Goal: Information Seeking & Learning: Check status

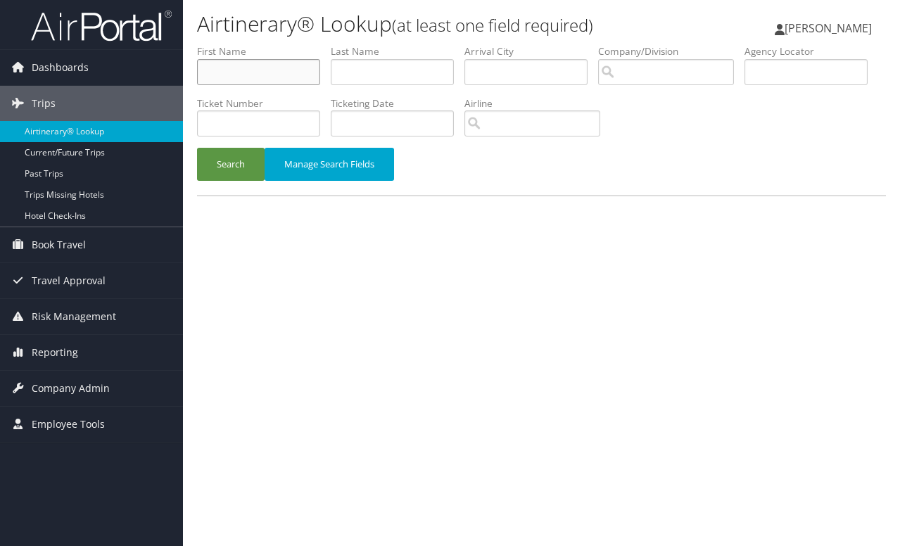
click at [250, 66] on input "text" at bounding box center [258, 72] width 123 height 26
type input "anu"
click at [409, 82] on input "text" at bounding box center [392, 72] width 123 height 26
type input "gupta"
click at [245, 165] on button "Search" at bounding box center [231, 164] width 68 height 33
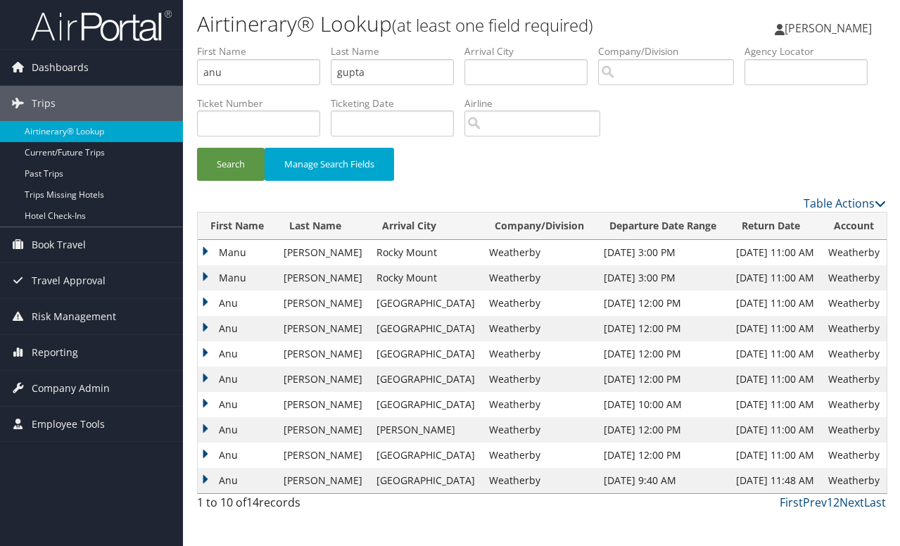
click at [203, 354] on td "Anu" at bounding box center [237, 353] width 79 height 25
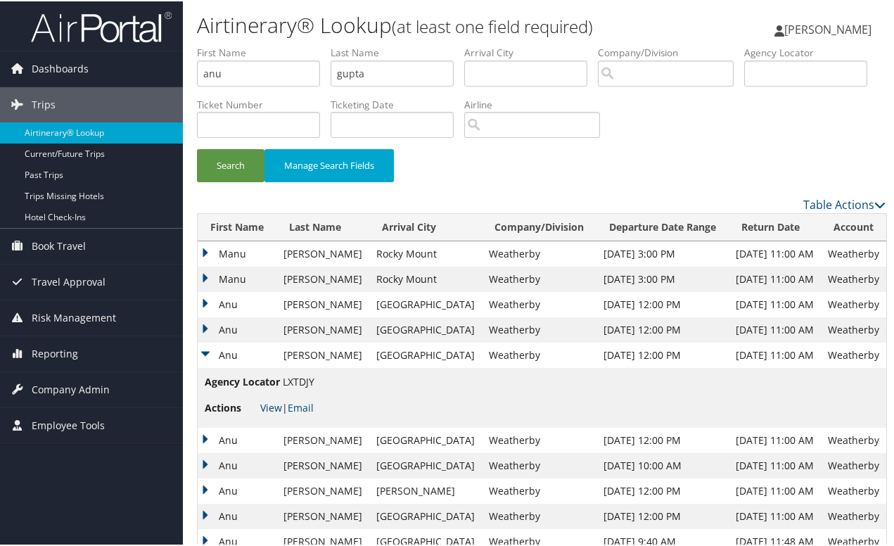
click at [273, 407] on link "View" at bounding box center [271, 406] width 22 height 13
click at [263, 77] on input "anu" at bounding box center [258, 72] width 123 height 26
type input "ben"
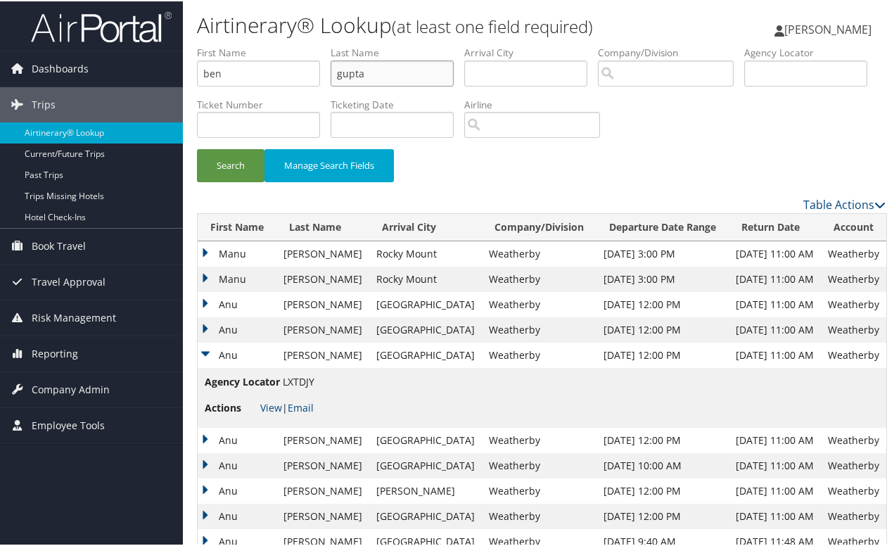
type input "g"
type input "cranfill"
click at [224, 165] on button "Search" at bounding box center [231, 164] width 68 height 33
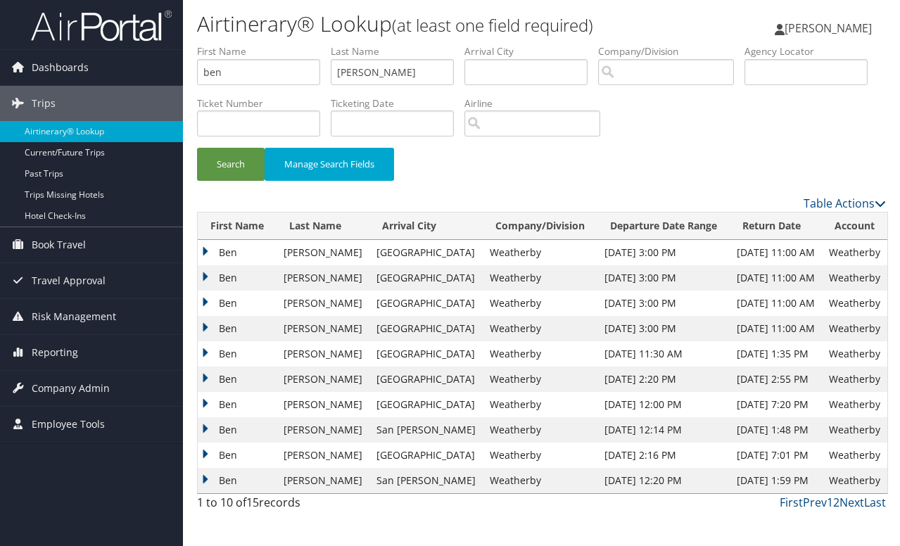
click at [207, 276] on td "Ben" at bounding box center [237, 277] width 79 height 25
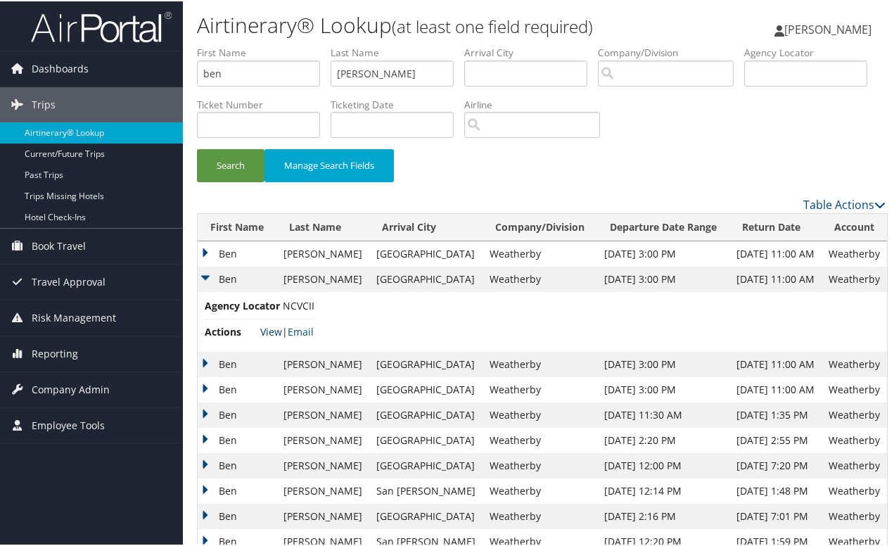
click at [266, 332] on link "View" at bounding box center [271, 330] width 22 height 13
click at [229, 75] on input "ben" at bounding box center [258, 72] width 123 height 26
type input "benjamin"
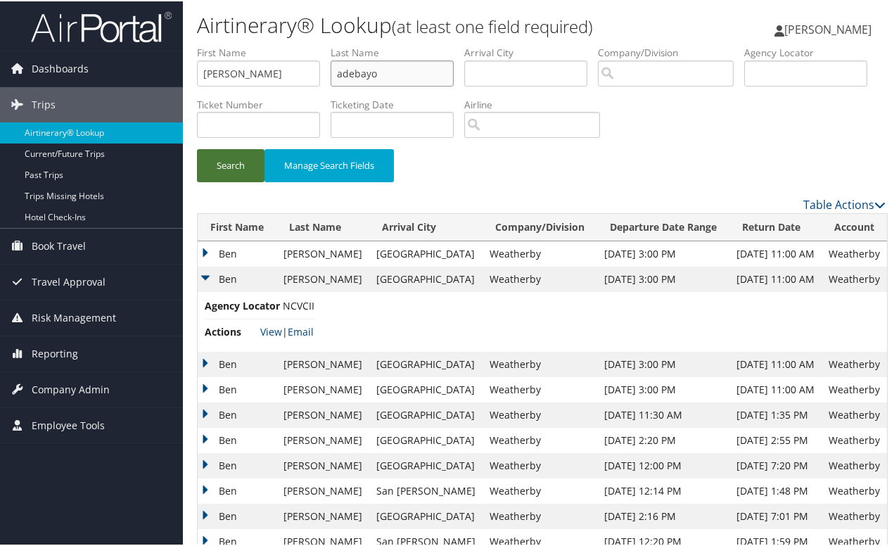
type input "adebayo"
click at [221, 167] on button "Search" at bounding box center [231, 164] width 68 height 33
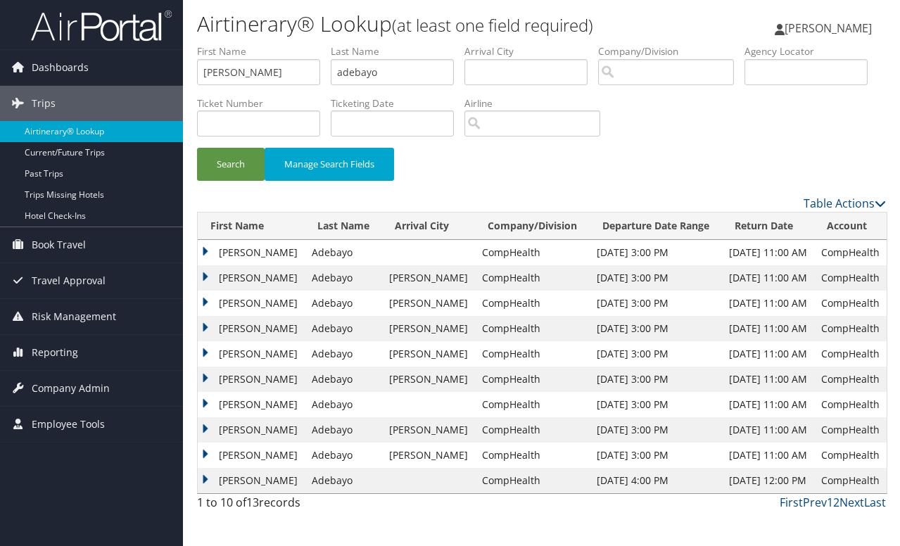
click at [208, 304] on td "Benjamin" at bounding box center [251, 303] width 107 height 25
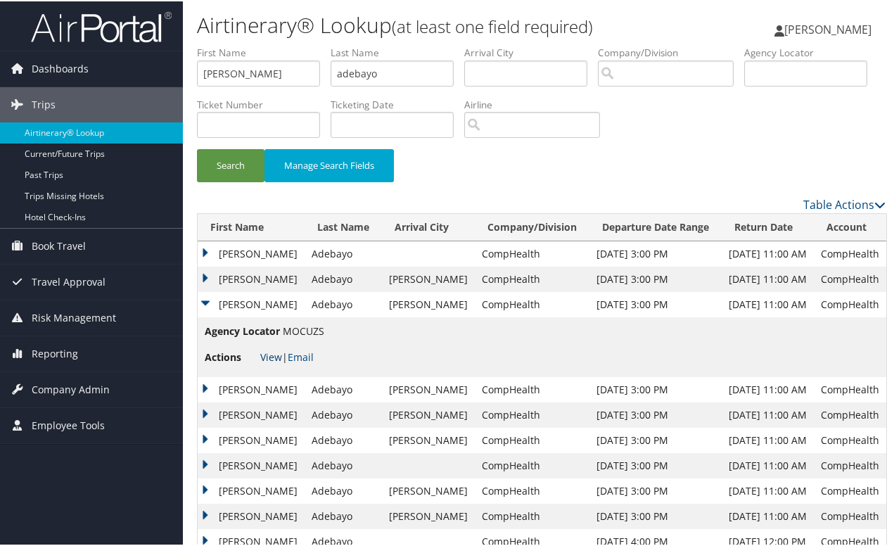
click at [266, 357] on link "View" at bounding box center [271, 355] width 22 height 13
click at [289, 70] on input "benjamin" at bounding box center [258, 72] width 123 height 26
type input "betty"
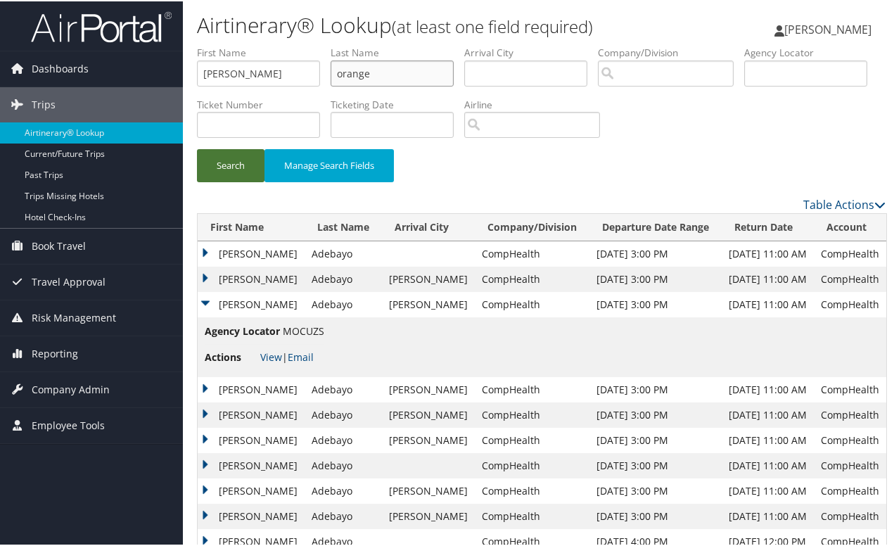
type input "orange"
click at [243, 166] on button "Search" at bounding box center [231, 164] width 68 height 33
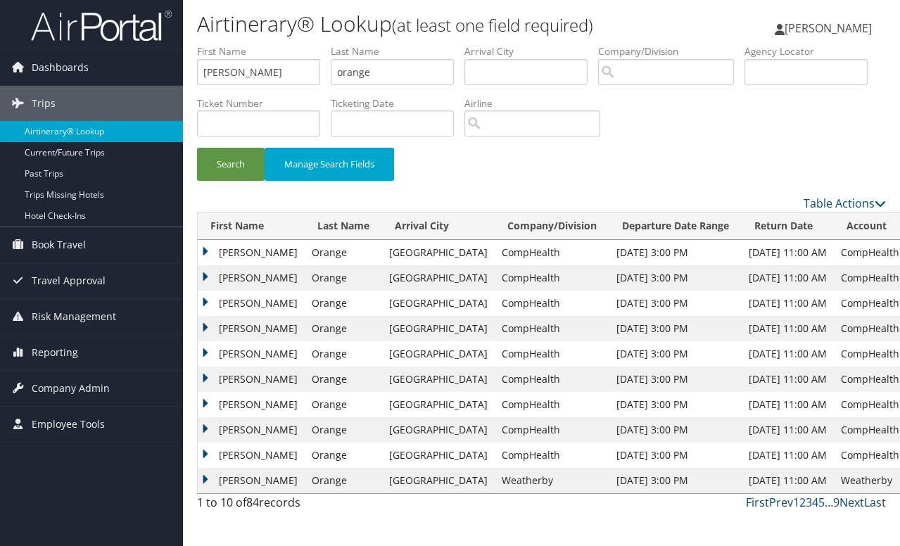
click at [205, 377] on td "Betty" at bounding box center [251, 379] width 107 height 25
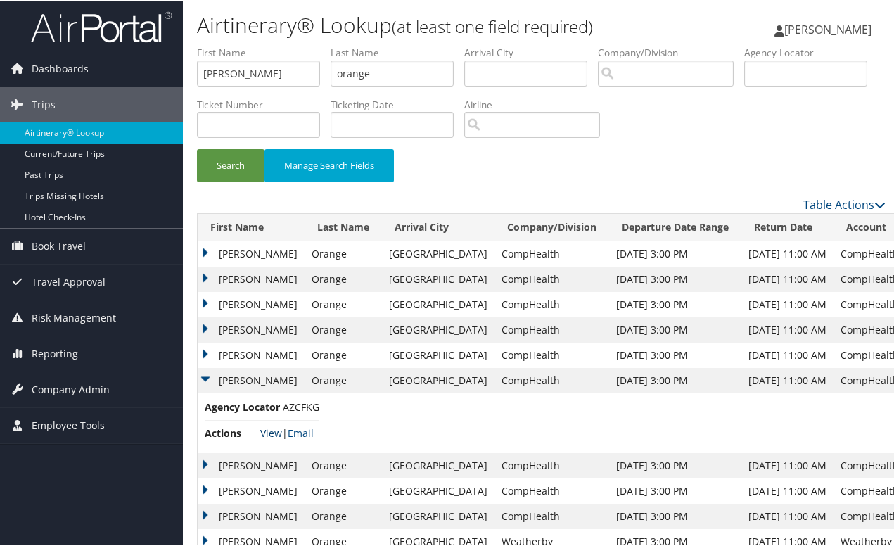
click at [269, 428] on link "View" at bounding box center [271, 431] width 22 height 13
click at [206, 357] on td "Betty" at bounding box center [251, 353] width 107 height 25
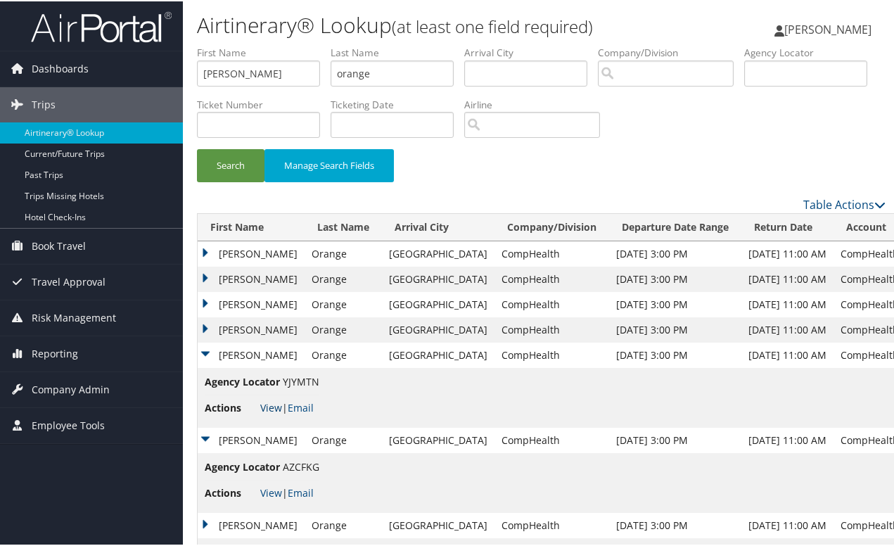
click at [270, 407] on link "View" at bounding box center [271, 406] width 22 height 13
click at [236, 77] on input "betty" at bounding box center [258, 72] width 123 height 26
type input "brent"
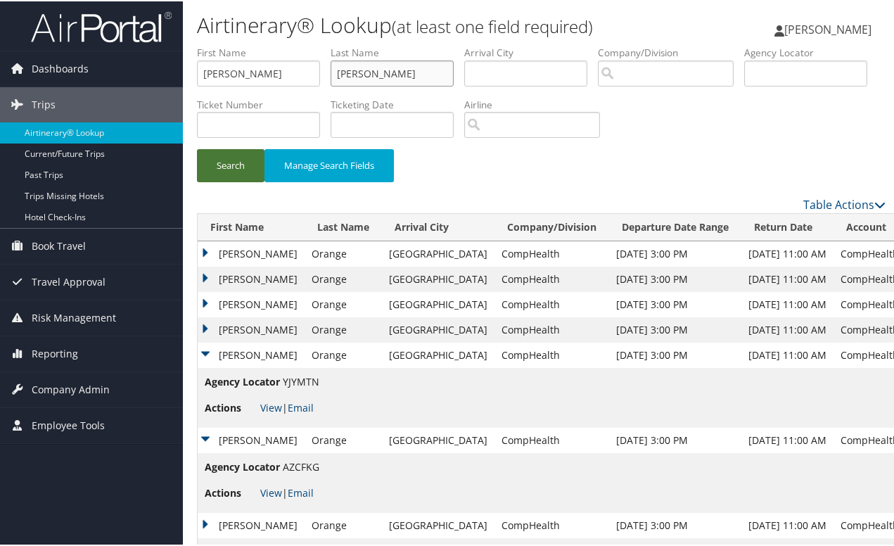
type input "evetts"
click at [237, 180] on button "Search" at bounding box center [231, 164] width 68 height 33
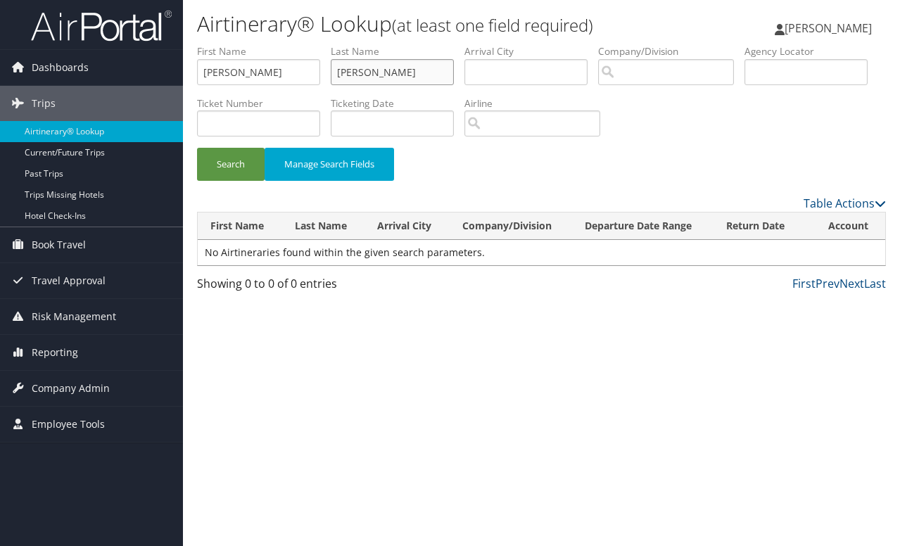
click at [390, 80] on input "evetts" at bounding box center [392, 72] width 123 height 26
click at [744, 85] on input "text" at bounding box center [805, 72] width 123 height 26
paste input "EFCBQK"
type input "EFCBQK"
drag, startPoint x: 412, startPoint y: 76, endPoint x: 240, endPoint y: 76, distance: 171.7
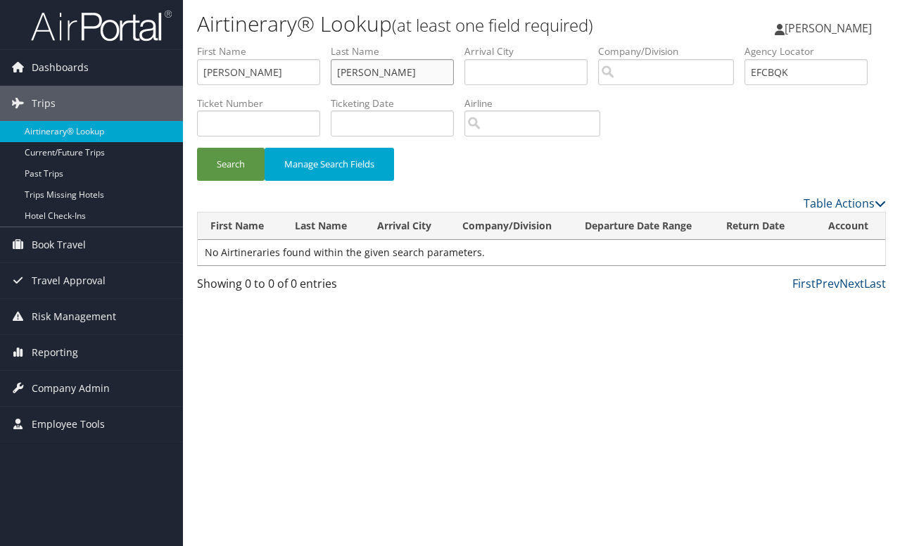
click at [240, 44] on ul "First Name brent Last Name evetts Departure City Arrival City Company/Division …" at bounding box center [541, 44] width 689 height 0
drag, startPoint x: 246, startPoint y: 68, endPoint x: 158, endPoint y: 79, distance: 89.3
click at [158, 78] on div "Dashboards AirPortal 360™ (Manager) My Travel Dashboard Trips Airtinerary® Look…" at bounding box center [450, 273] width 900 height 546
click at [208, 163] on button "Search" at bounding box center [231, 164] width 68 height 33
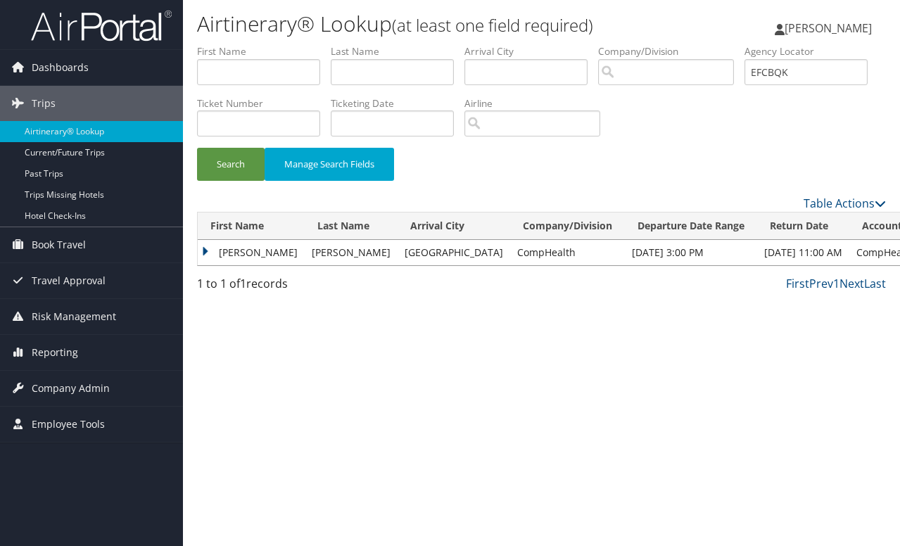
click at [204, 253] on td "Brent" at bounding box center [251, 252] width 107 height 25
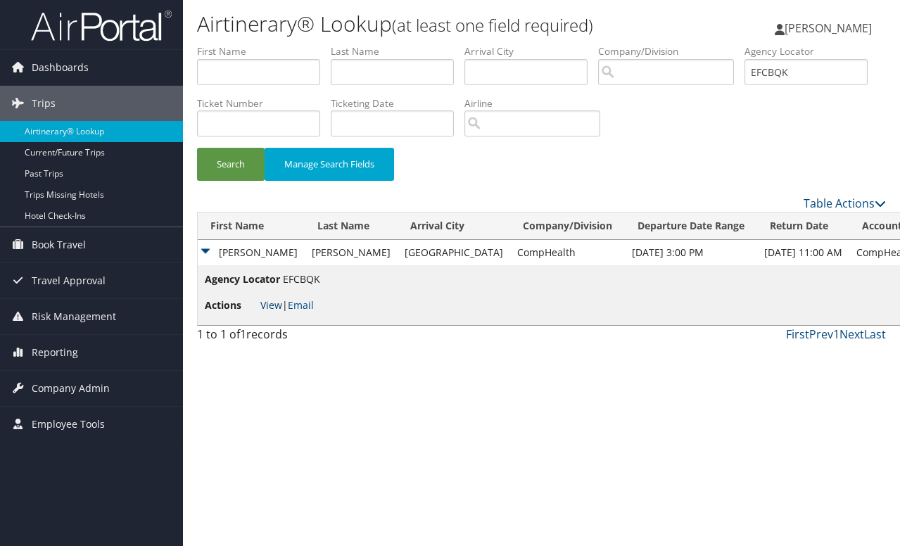
click at [269, 307] on link "View" at bounding box center [271, 304] width 22 height 13
click at [239, 77] on input "text" at bounding box center [258, 72] width 123 height 26
type input "daniel"
type input "allison"
drag, startPoint x: 255, startPoint y: 125, endPoint x: -25, endPoint y: 121, distance: 280.0
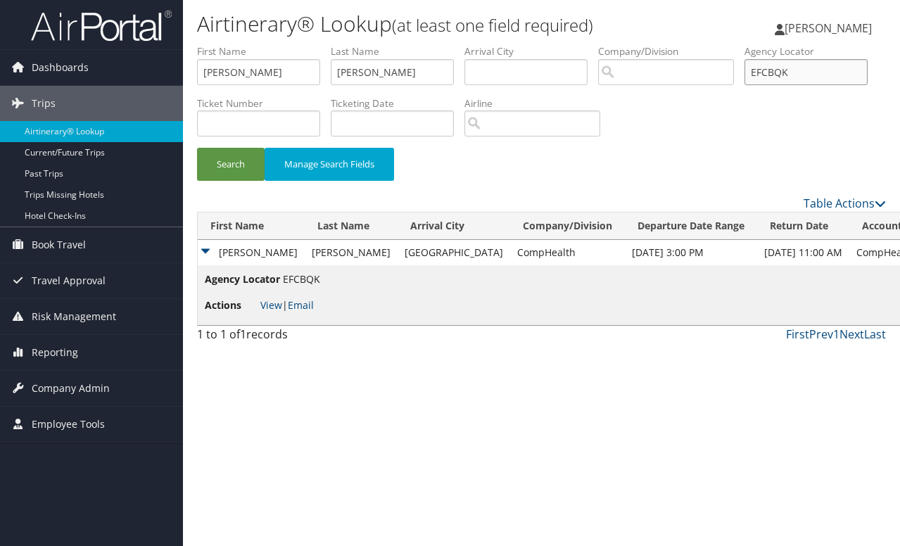
click at [0, 121] on html "Menu Dashboards ► AirPortal 360™ (Manager) My Travel Dashboard Trips ► Airtiner…" at bounding box center [450, 273] width 900 height 546
click at [241, 160] on button "Search" at bounding box center [231, 164] width 68 height 33
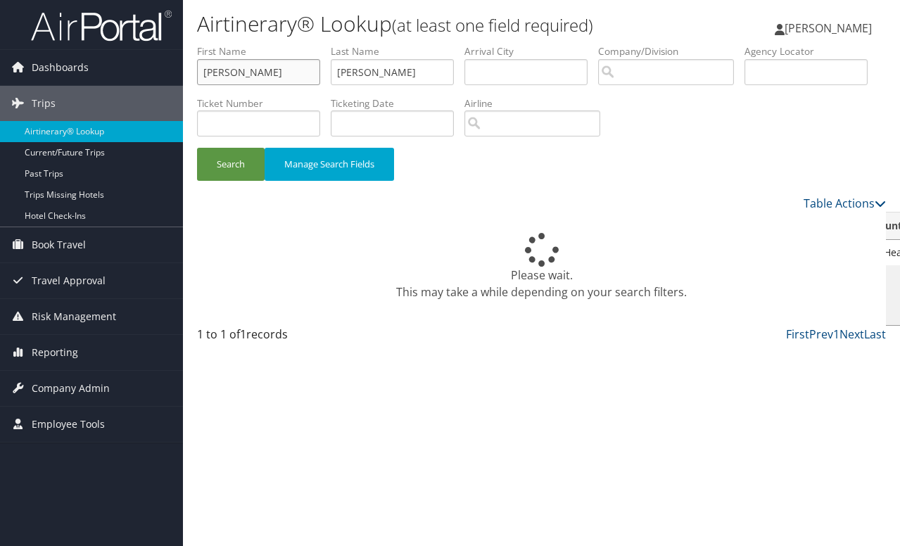
click at [284, 66] on input "daniel" at bounding box center [258, 72] width 123 height 26
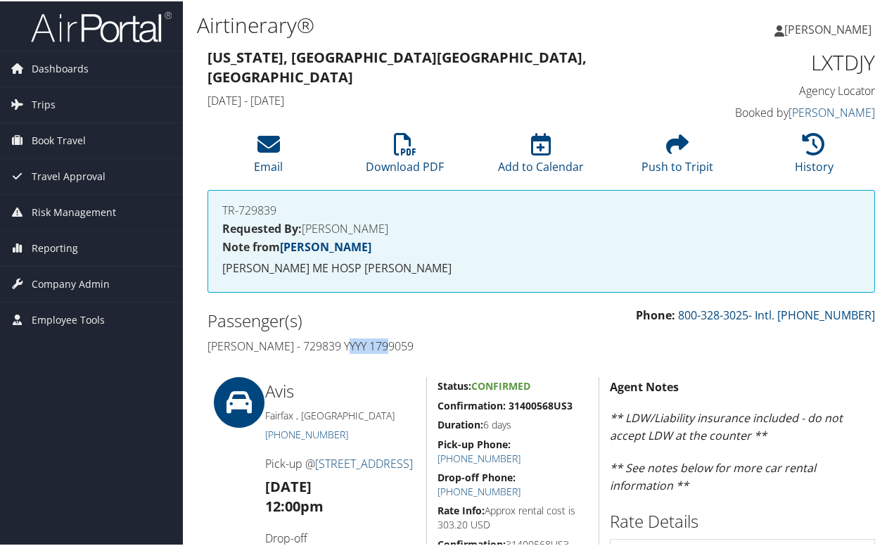
drag, startPoint x: 396, startPoint y: 363, endPoint x: 350, endPoint y: 363, distance: 46.4
click at [350, 352] on h4 "Anu Gupta - 729839 YYYY 1799059" at bounding box center [370, 344] width 324 height 15
copy h4 "1799059"
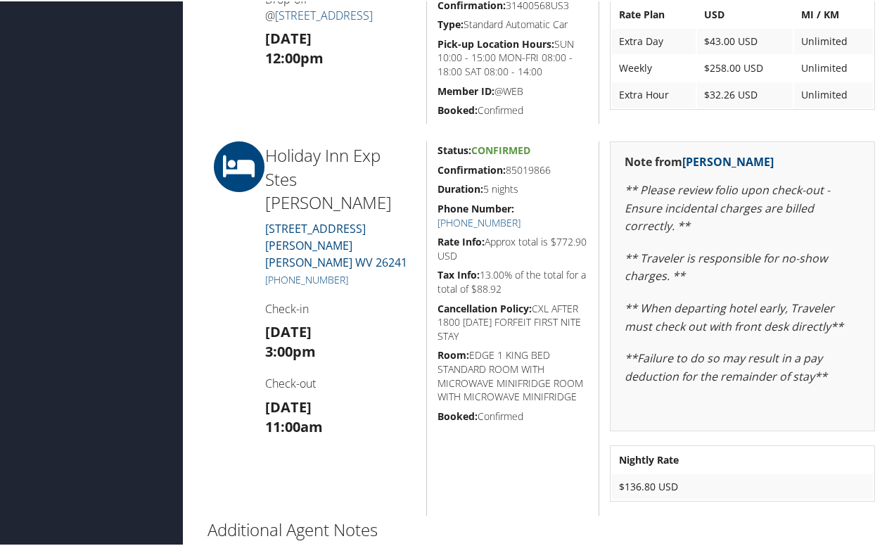
scroll to position [258, 0]
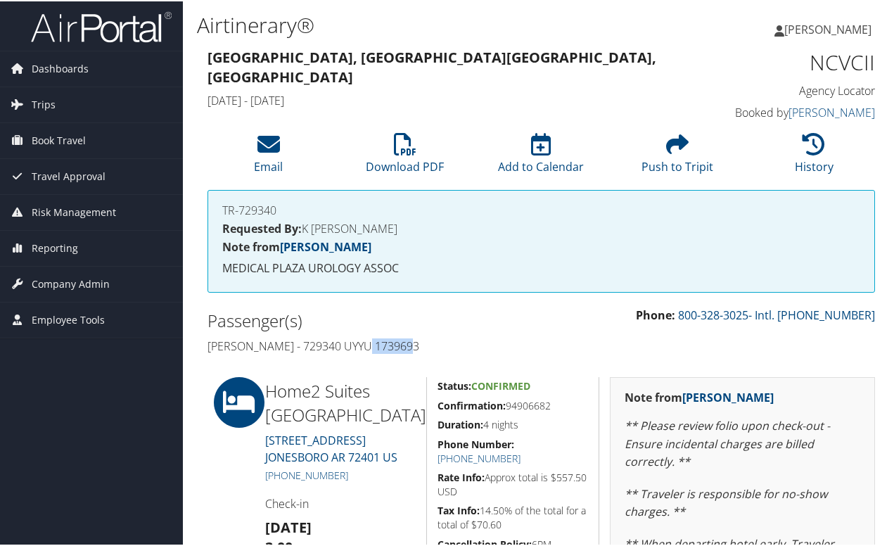
drag, startPoint x: 414, startPoint y: 341, endPoint x: 364, endPoint y: 347, distance: 50.4
click at [364, 347] on h4 "Ben Cranfill - 729340 UYYU 1739693" at bounding box center [370, 344] width 324 height 15
copy h4 "1739693"
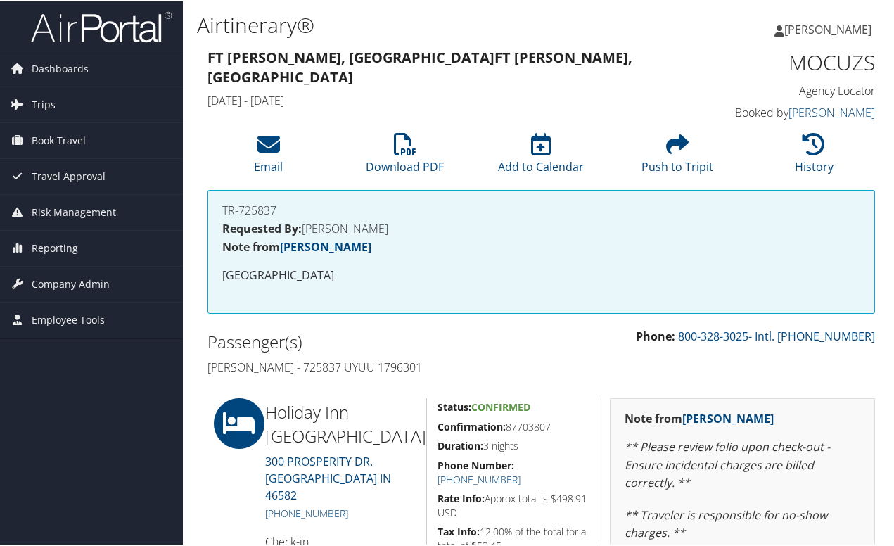
click at [417, 365] on h4 "[PERSON_NAME] - 725837 UYUU 1796301" at bounding box center [370, 365] width 324 height 15
copy h4 "1796301"
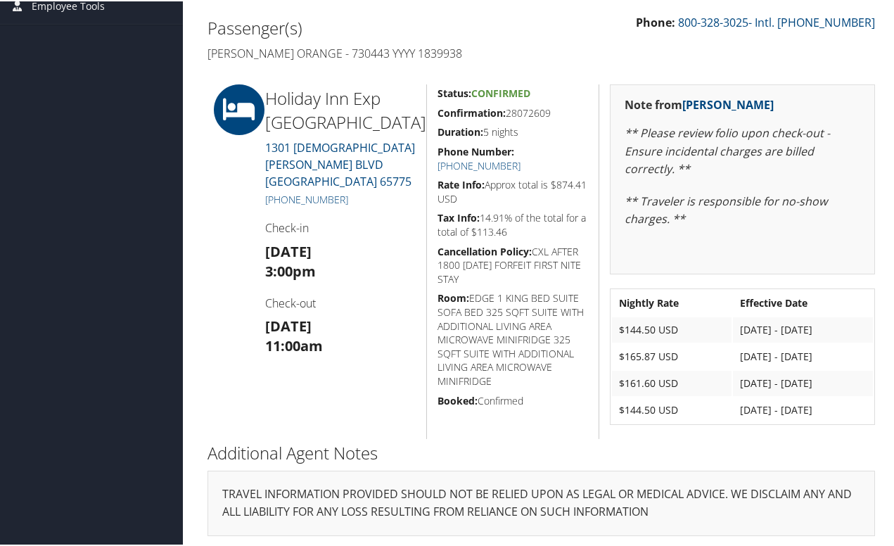
scroll to position [332, 0]
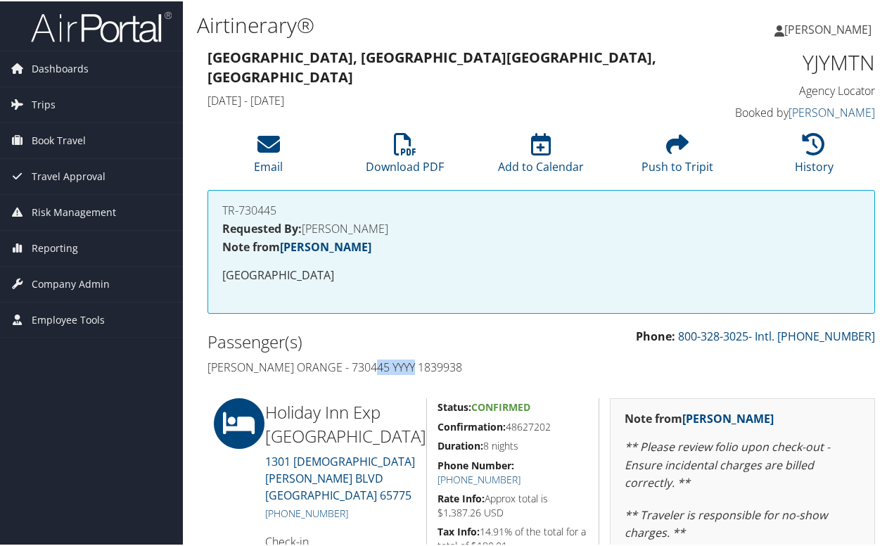
drag, startPoint x: 421, startPoint y: 386, endPoint x: 365, endPoint y: 388, distance: 56.3
click at [365, 374] on h4 "[PERSON_NAME] Orange - 730445 YYYY 1839938" at bounding box center [370, 365] width 324 height 15
copy h4 "1839938"
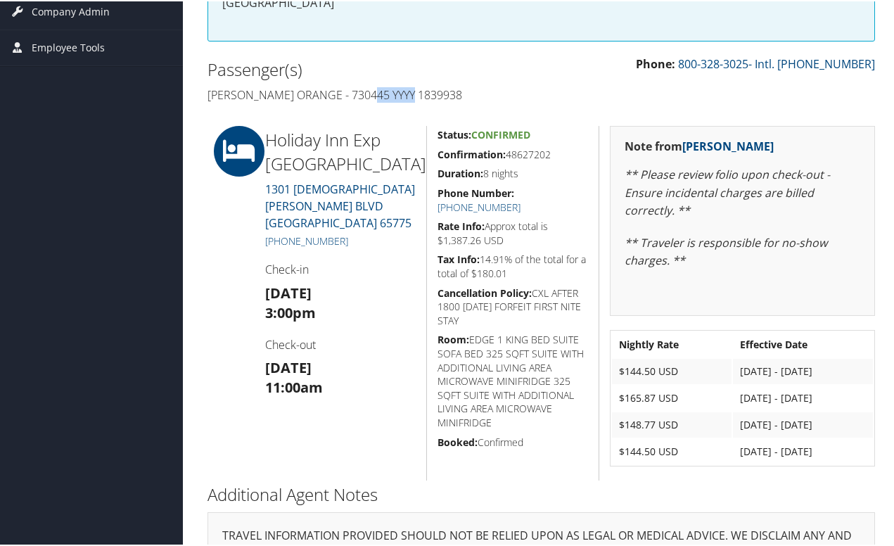
scroll to position [281, 0]
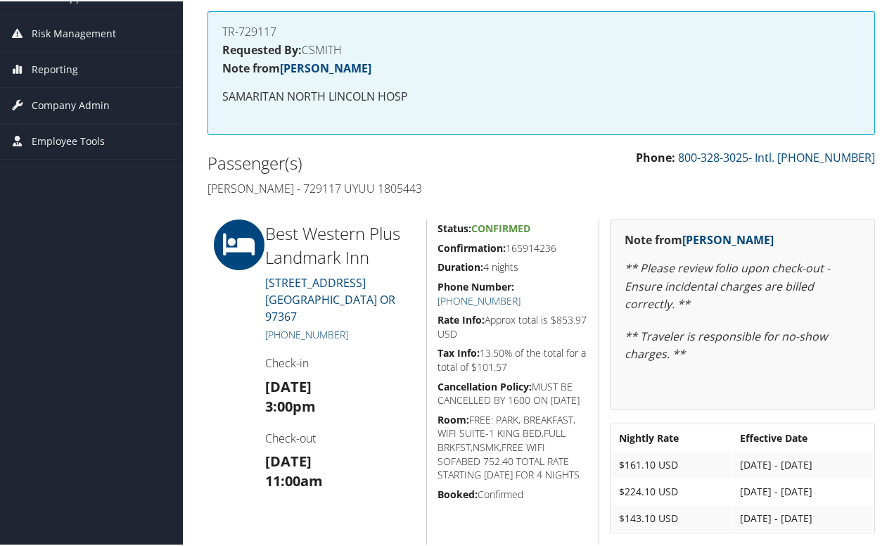
scroll to position [211, 0]
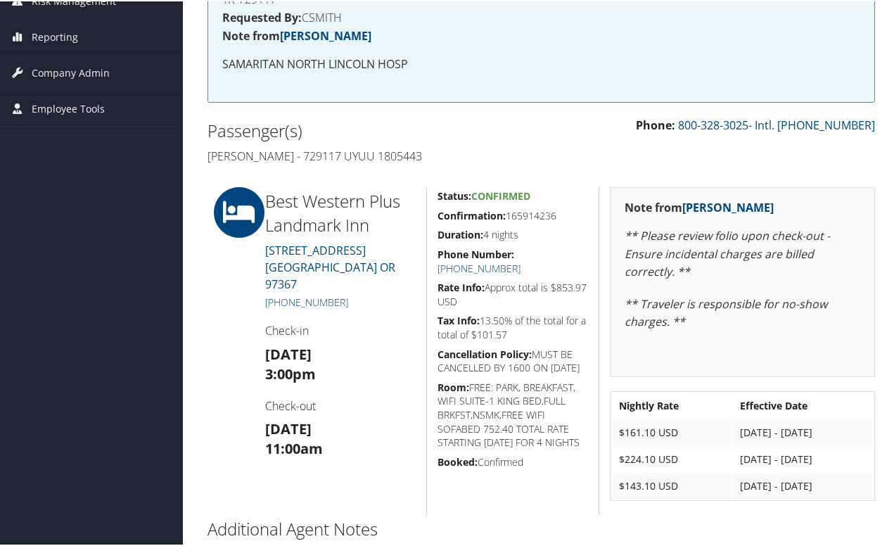
click at [386, 152] on h4 "[PERSON_NAME] - 729117 UYUU 1805443" at bounding box center [370, 154] width 324 height 15
click at [386, 152] on h4 "Brent Evetts - 729117 UYUU 1805443" at bounding box center [370, 154] width 324 height 15
copy h4 "1805443"
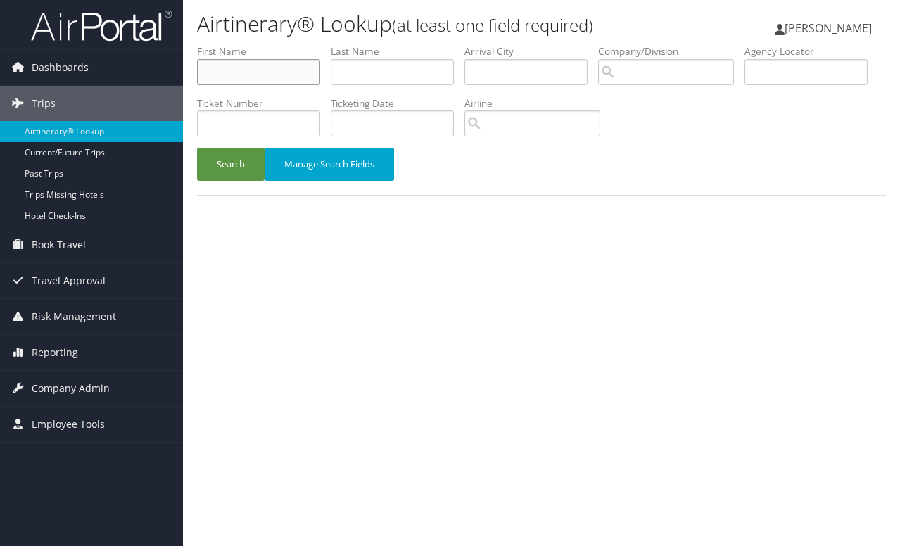
click at [269, 71] on input "text" at bounding box center [258, 72] width 123 height 26
type input "[PERSON_NAME]"
click at [229, 159] on button "Search" at bounding box center [231, 164] width 68 height 33
click at [744, 85] on input "text" at bounding box center [805, 72] width 123 height 26
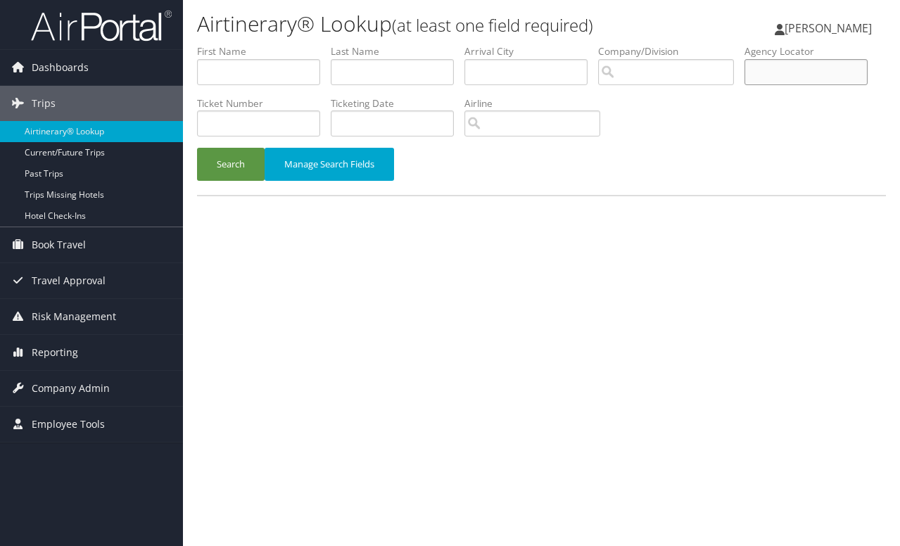
paste input "NROEHI"
type input "NROEHI"
click at [218, 165] on button "Search" at bounding box center [231, 164] width 68 height 33
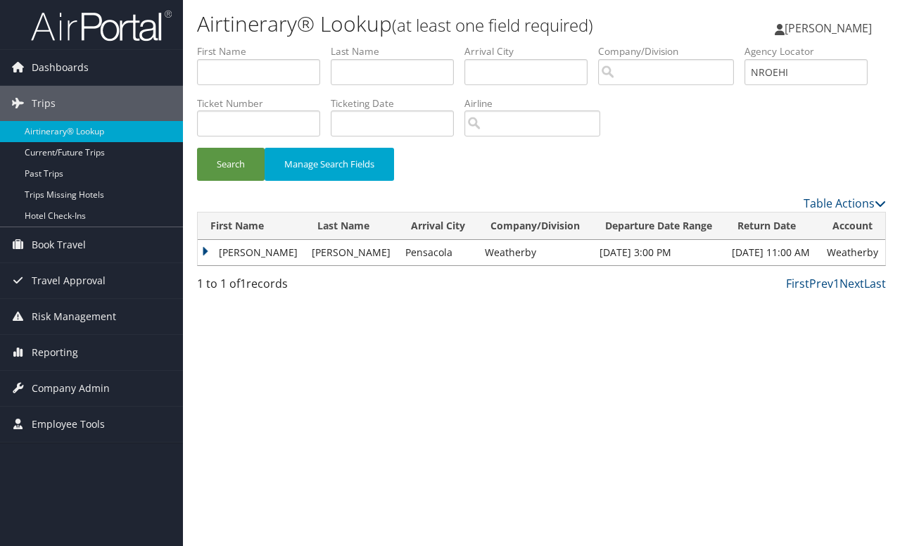
click at [206, 251] on td "Christopher" at bounding box center [251, 252] width 107 height 25
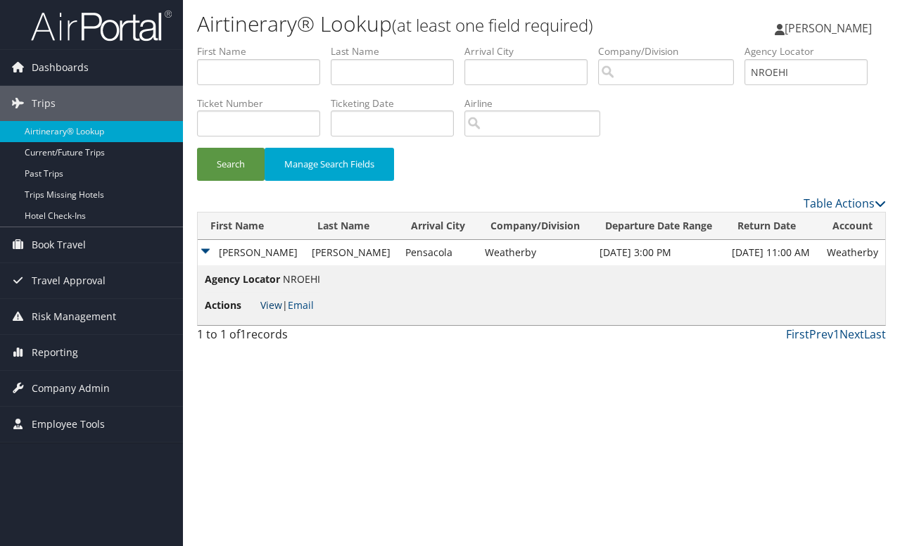
click at [267, 303] on link "View" at bounding box center [271, 304] width 22 height 13
click at [289, 80] on input "text" at bounding box center [258, 72] width 123 height 26
type input "a"
click at [744, 85] on input "NROEHI" at bounding box center [805, 72] width 123 height 26
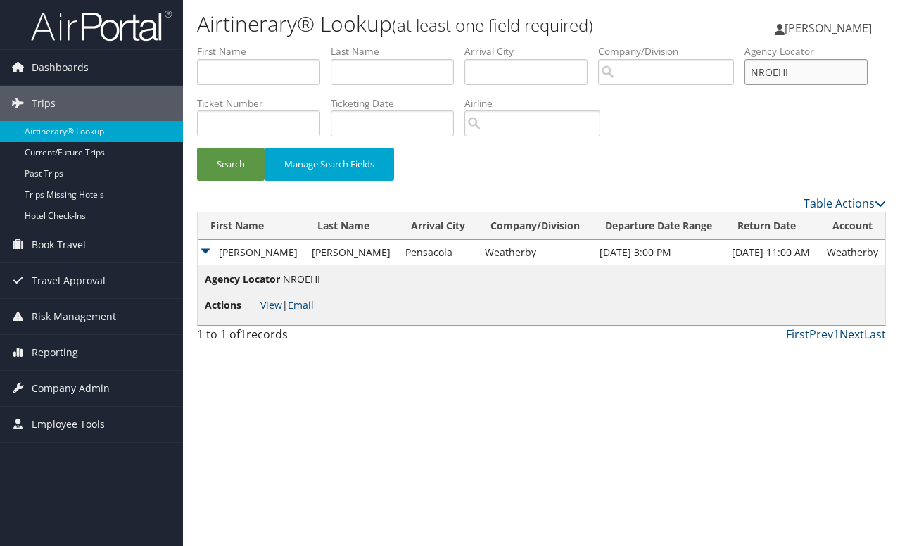
click at [744, 85] on input "NROEHI" at bounding box center [805, 72] width 123 height 26
paste input "EHHMIX"
type input "EHHMIX"
click at [197, 148] on button "Search" at bounding box center [231, 164] width 68 height 33
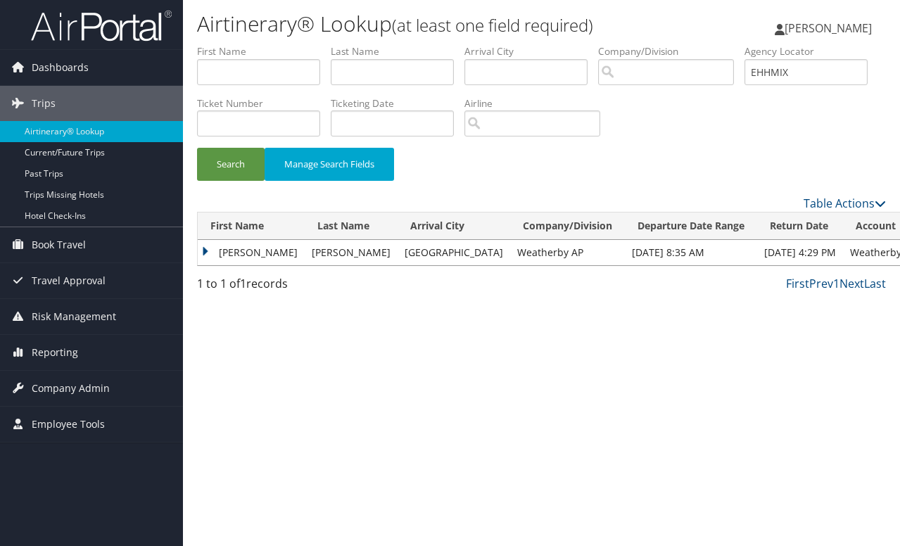
click at [203, 250] on td "Dawn" at bounding box center [251, 252] width 107 height 25
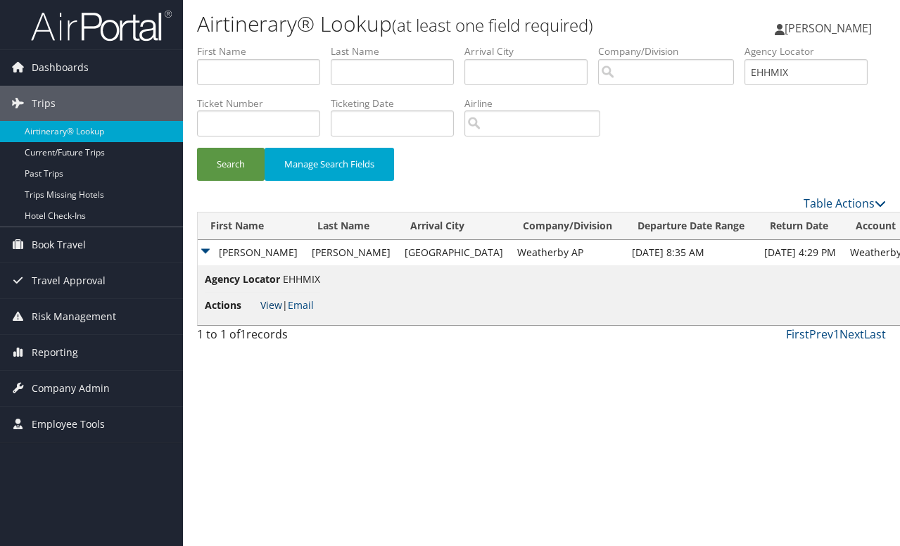
click at [277, 310] on link "View" at bounding box center [271, 304] width 22 height 13
click at [233, 74] on input "text" at bounding box center [258, 72] width 123 height 26
type input "elle dee"
drag, startPoint x: 262, startPoint y: 70, endPoint x: 151, endPoint y: 55, distance: 112.9
click at [151, 55] on div "Dashboards AirPortal 360™ (Manager) My Travel Dashboard Trips Airtinerary® Look…" at bounding box center [450, 273] width 900 height 546
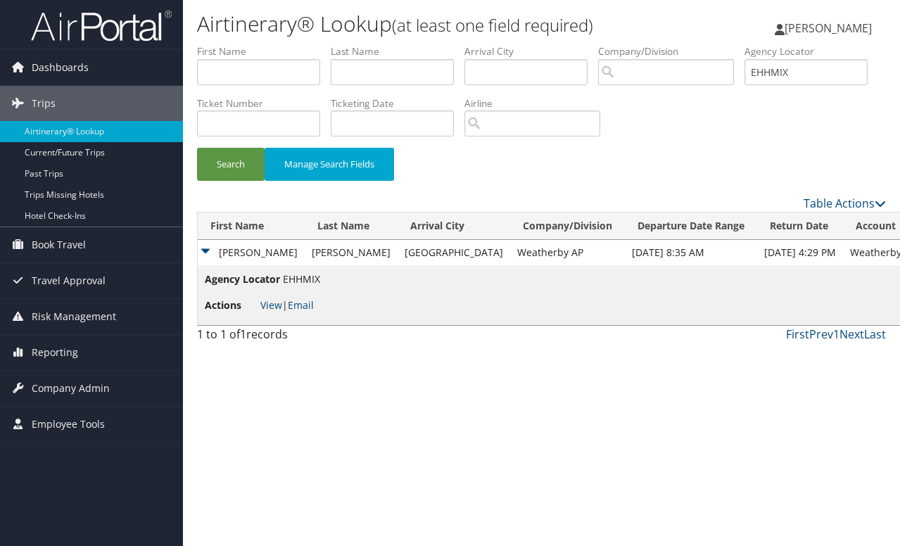
drag, startPoint x: 258, startPoint y: 137, endPoint x: 255, endPoint y: 129, distance: 8.5
click at [744, 96] on li "Agency Locator EHHMIX" at bounding box center [811, 69] width 134 height 51
drag, startPoint x: 255, startPoint y: 129, endPoint x: 138, endPoint y: 120, distance: 117.2
click at [138, 120] on div "Dashboards AirPortal 360™ (Manager) My Travel Dashboard Trips Airtinerary® Look…" at bounding box center [450, 273] width 900 height 546
paste input "JUUSUS"
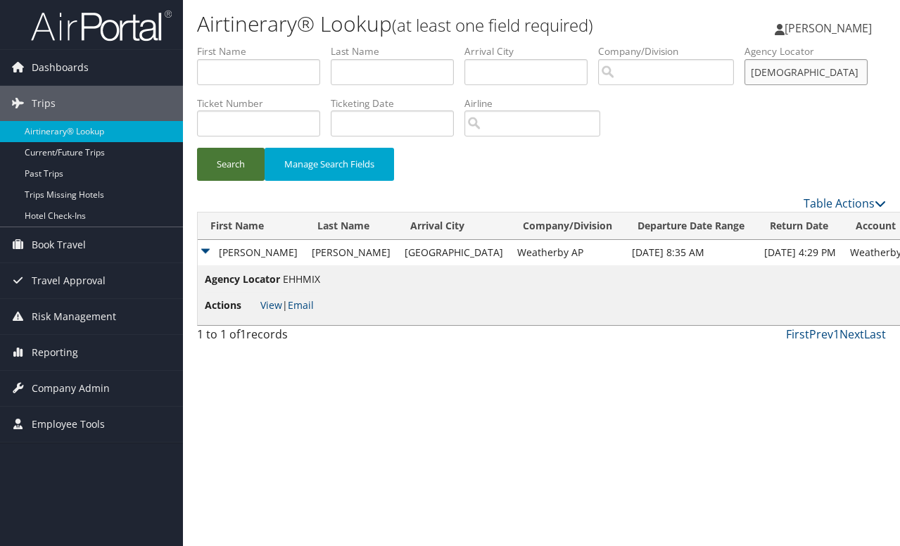
type input "JUUSUS"
click at [207, 148] on button "Search" at bounding box center [231, 164] width 68 height 33
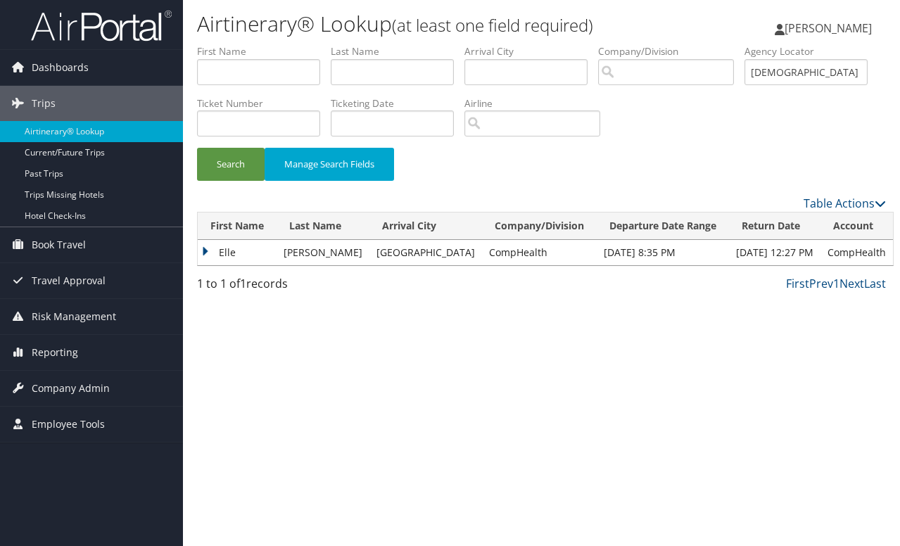
click at [203, 247] on td "Elle" at bounding box center [237, 252] width 79 height 25
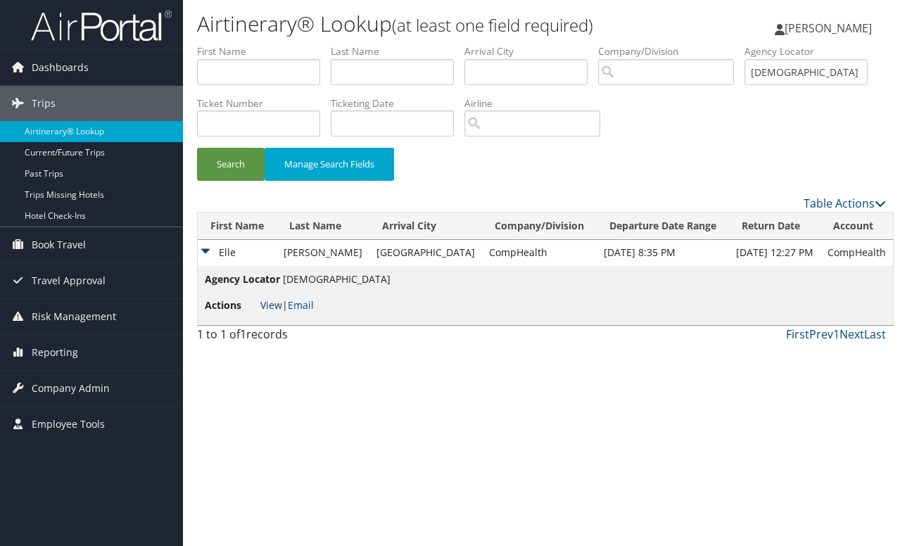
click at [275, 305] on link "View" at bounding box center [271, 304] width 22 height 13
click at [256, 71] on input "text" at bounding box center [258, 72] width 123 height 26
type input "gregory"
type input "amend"
click at [744, 85] on input "JUUSUS" at bounding box center [805, 72] width 123 height 26
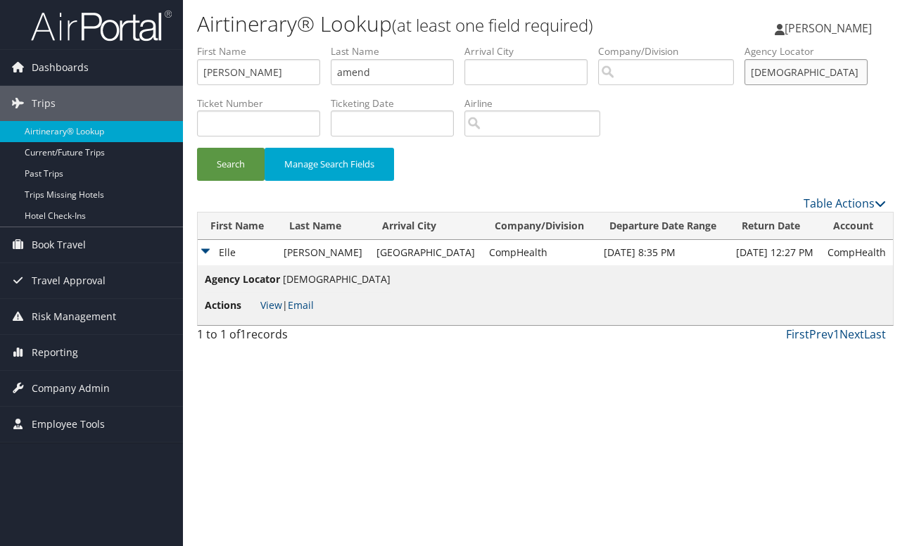
click at [744, 85] on input "JUUSUS" at bounding box center [805, 72] width 123 height 26
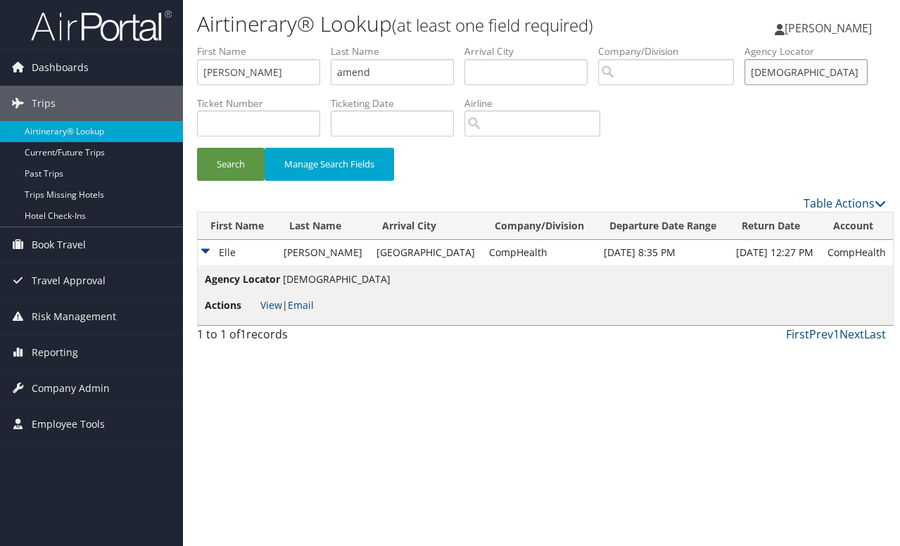
paste input "YJLFNV"
type input "YJLFNV"
drag, startPoint x: 396, startPoint y: 71, endPoint x: 144, endPoint y: 72, distance: 252.6
click at [144, 72] on div "Dashboards AirPortal 360™ (Manager) My Travel Dashboard Trips Airtinerary® Look…" at bounding box center [450, 273] width 900 height 546
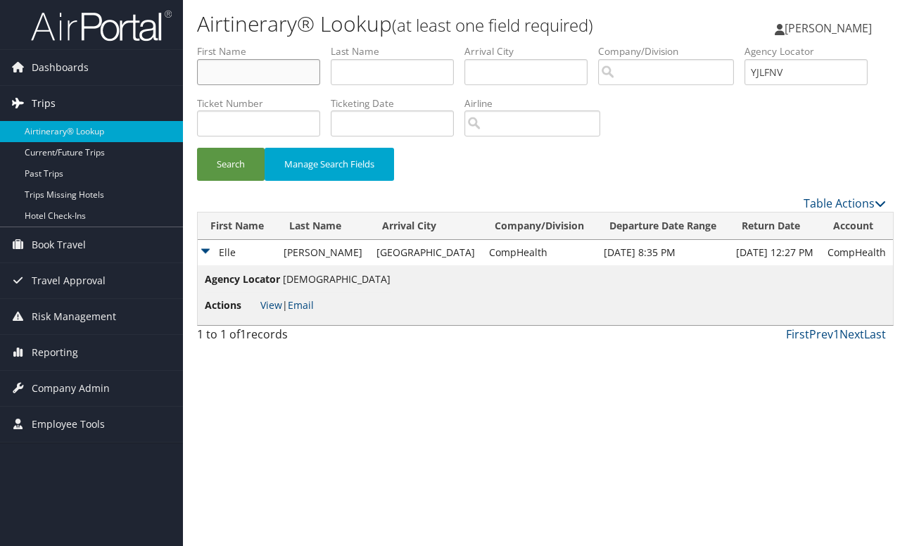
drag, startPoint x: 279, startPoint y: 76, endPoint x: 145, endPoint y: 90, distance: 135.1
click at [145, 90] on div "Dashboards AirPortal 360™ (Manager) My Travel Dashboard Trips Airtinerary® Look…" at bounding box center [450, 273] width 900 height 546
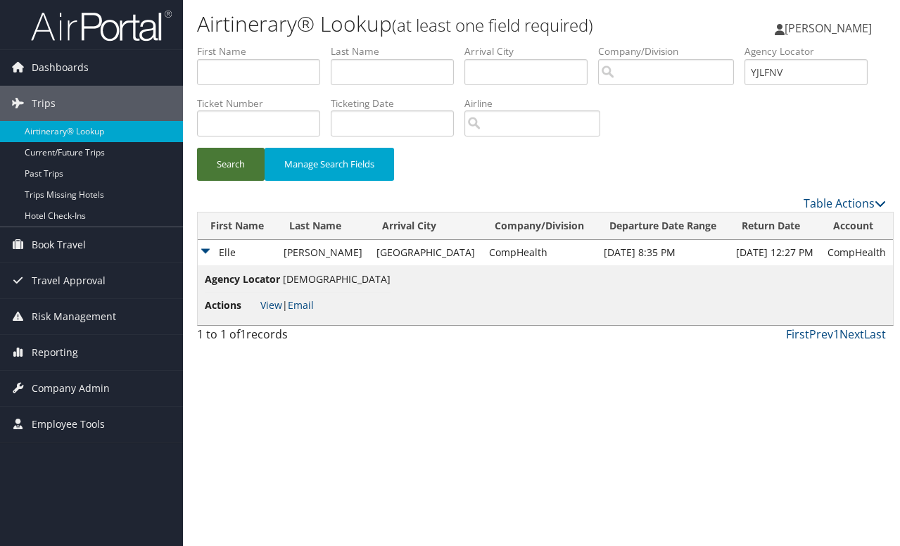
click at [208, 165] on button "Search" at bounding box center [231, 164] width 68 height 33
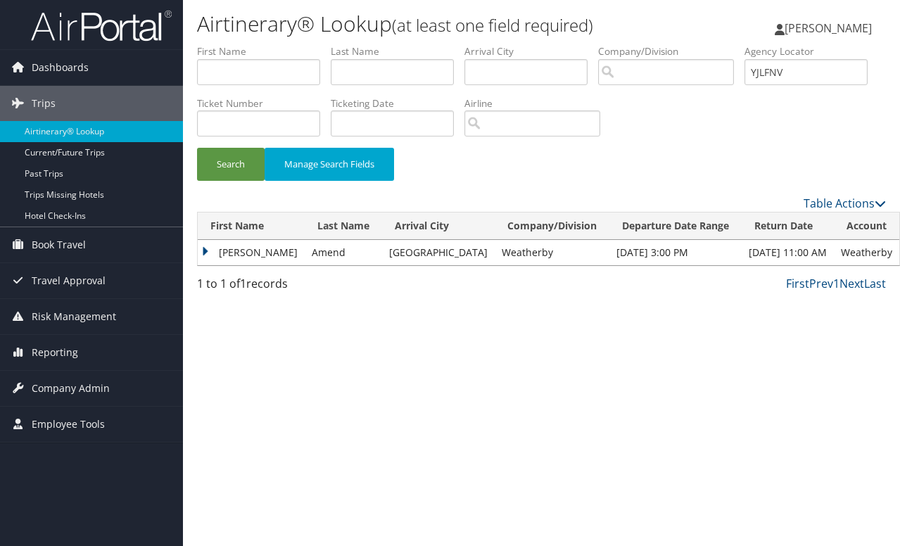
click at [203, 248] on td "Gregory" at bounding box center [251, 252] width 107 height 25
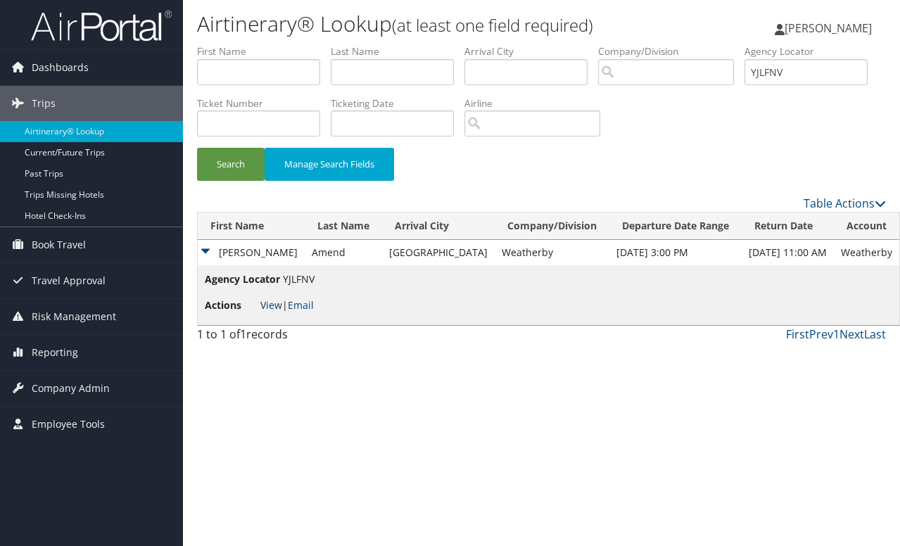
click at [269, 305] on link "View" at bounding box center [271, 304] width 22 height 13
click at [744, 85] on input "YJLFNV" at bounding box center [805, 72] width 123 height 26
click at [242, 68] on input "text" at bounding box center [258, 72] width 123 height 26
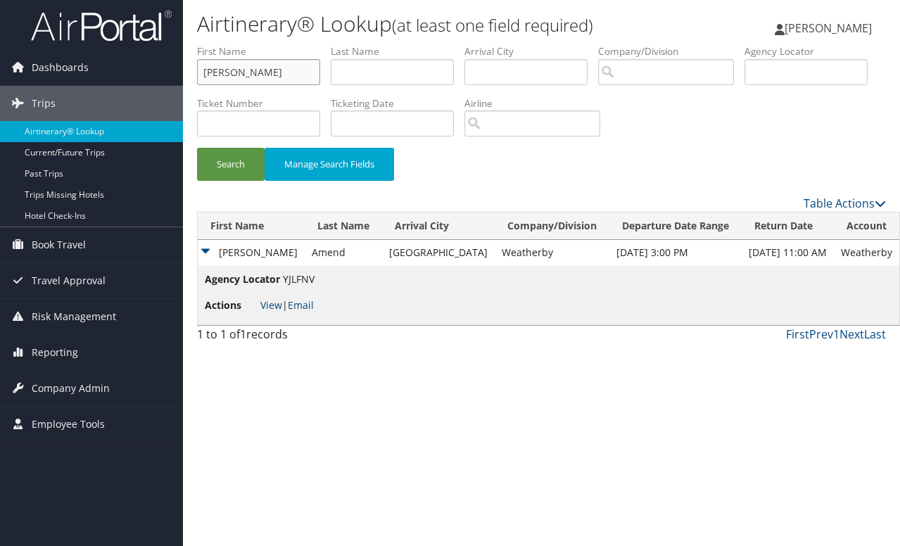
type input "erica"
type input "brown"
click at [239, 164] on button "Search" at bounding box center [231, 164] width 68 height 33
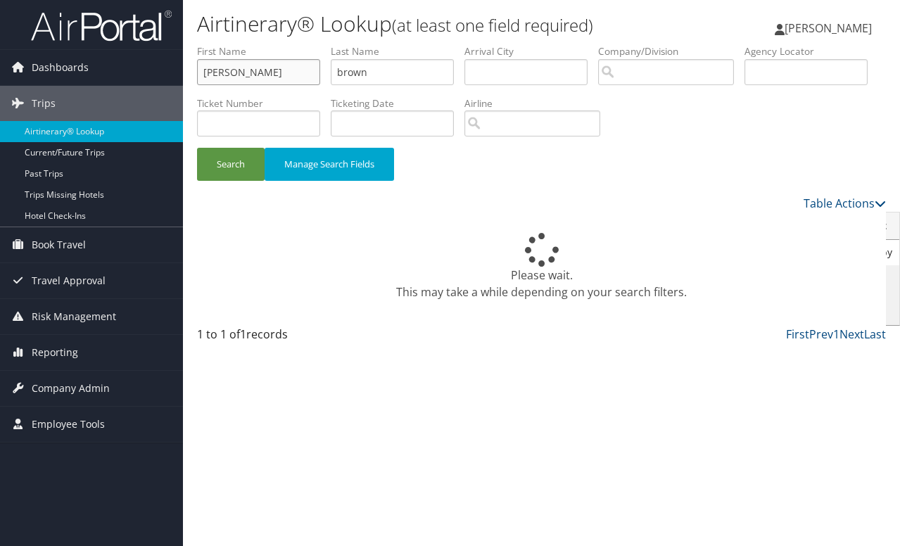
click at [290, 77] on input "erica" at bounding box center [258, 72] width 123 height 26
click at [402, 75] on input "brown" at bounding box center [392, 72] width 123 height 26
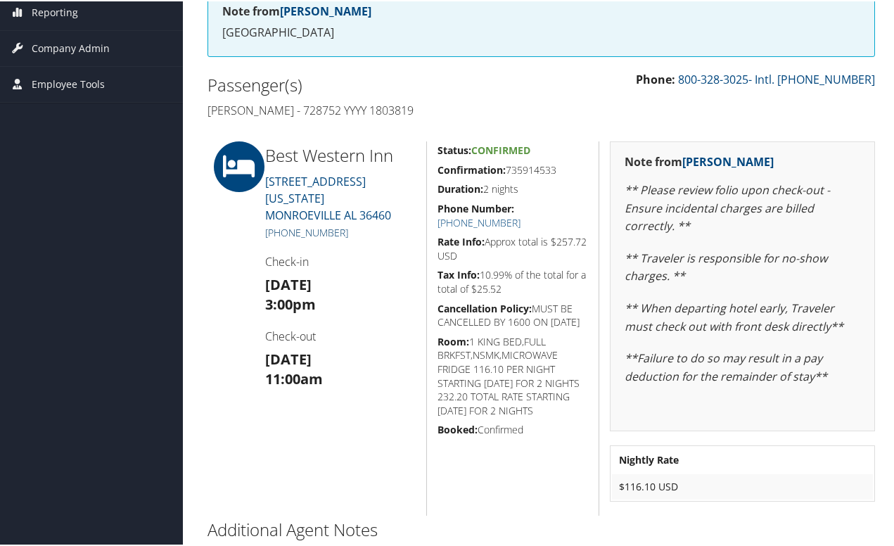
scroll to position [211, 0]
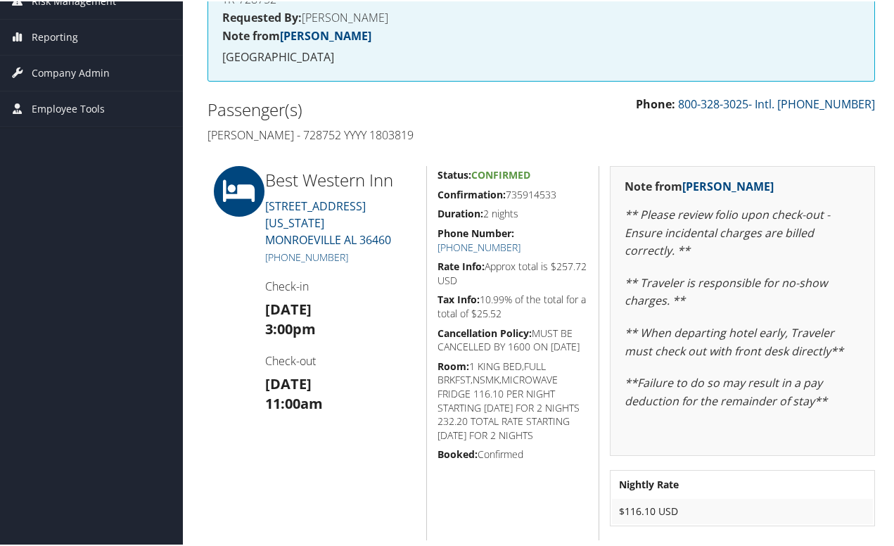
click at [429, 133] on h4 "[PERSON_NAME] - 728752 YYYY 1803819" at bounding box center [370, 133] width 324 height 15
click at [429, 132] on h4 "[PERSON_NAME] - 728752 YYYY 1803819" at bounding box center [370, 133] width 324 height 15
copy h4 "1803819"
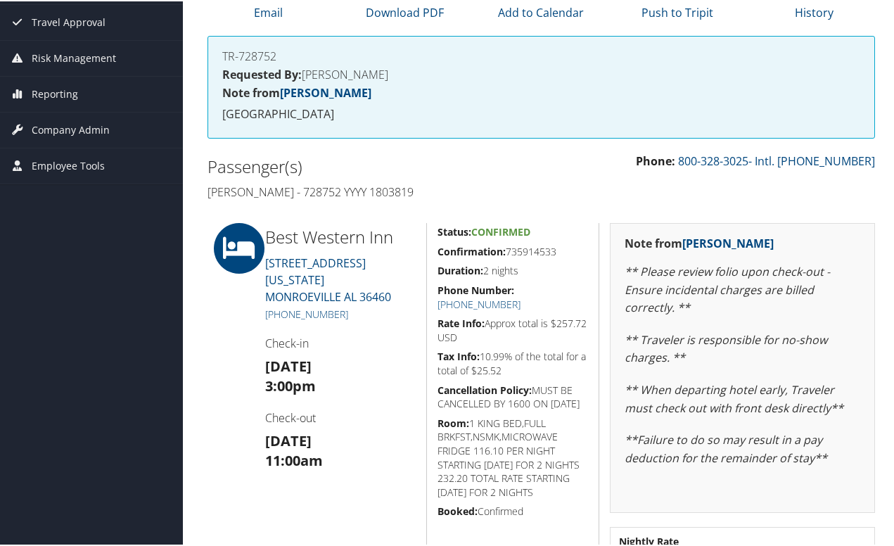
scroll to position [70, 0]
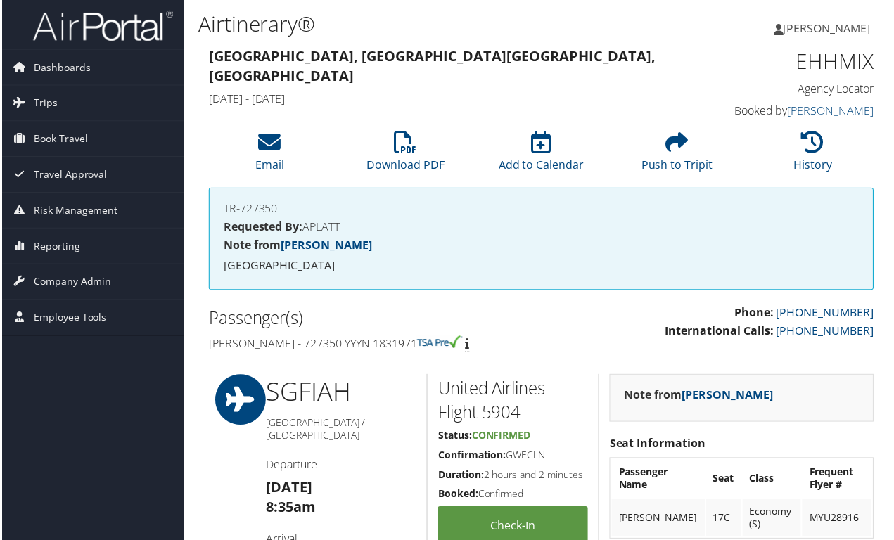
click at [375, 343] on h4 "[PERSON_NAME] - 727350 YYYN 1831971" at bounding box center [370, 344] width 324 height 15
copy h4 "1831971"
click at [536, 351] on div "Passenger(s) [PERSON_NAME] - 727350 YYYN 1831971" at bounding box center [369, 331] width 345 height 53
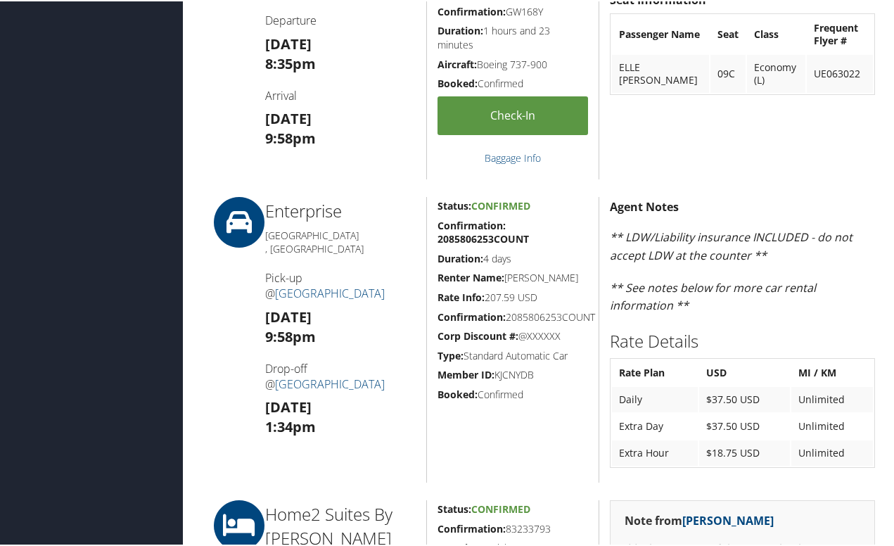
scroll to position [352, 0]
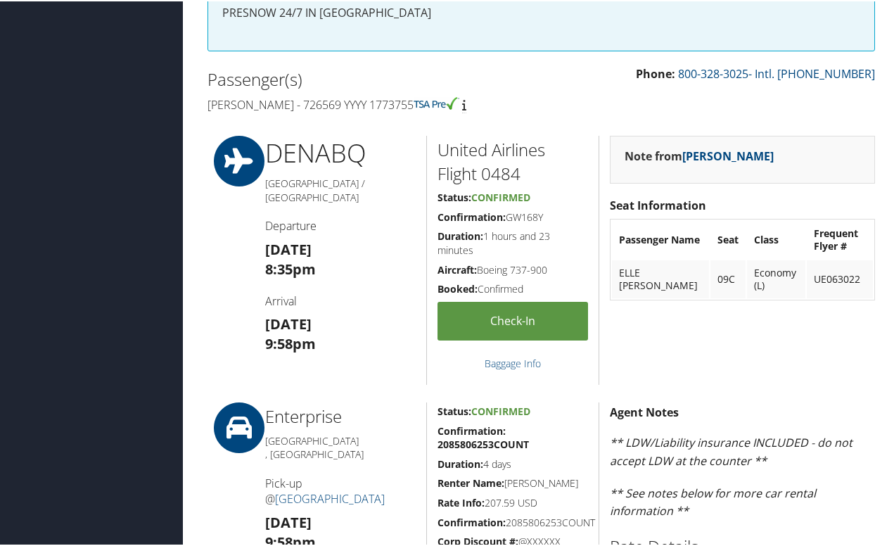
click at [409, 103] on h4 "[PERSON_NAME] - 726569 YYYY 1773755" at bounding box center [370, 103] width 324 height 15
click at [409, 103] on h4 "Elle Dee Perkins - 726569 YYYY 1773755" at bounding box center [370, 103] width 324 height 15
copy h4 "1773755"
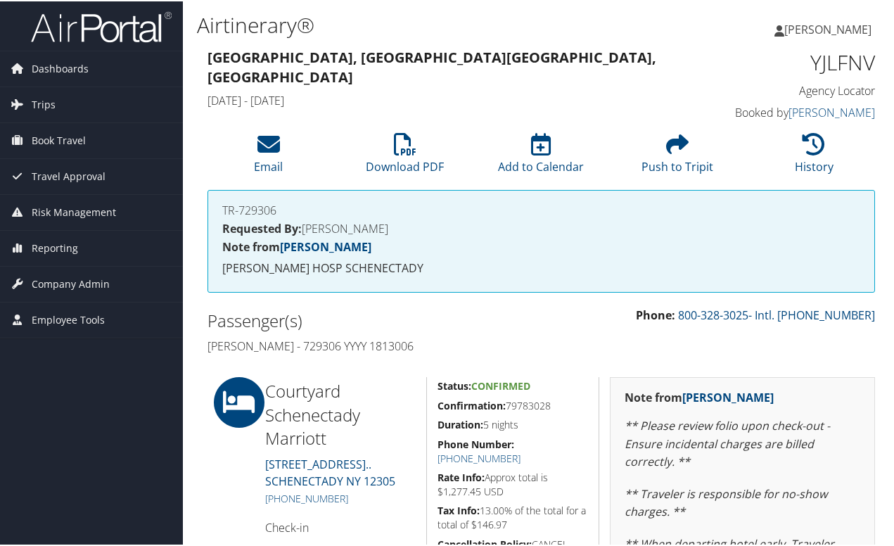
click at [405, 352] on h4 "Gregory Amend - 729306 YYYY 1813006" at bounding box center [370, 344] width 324 height 15
copy h4 "1813006"
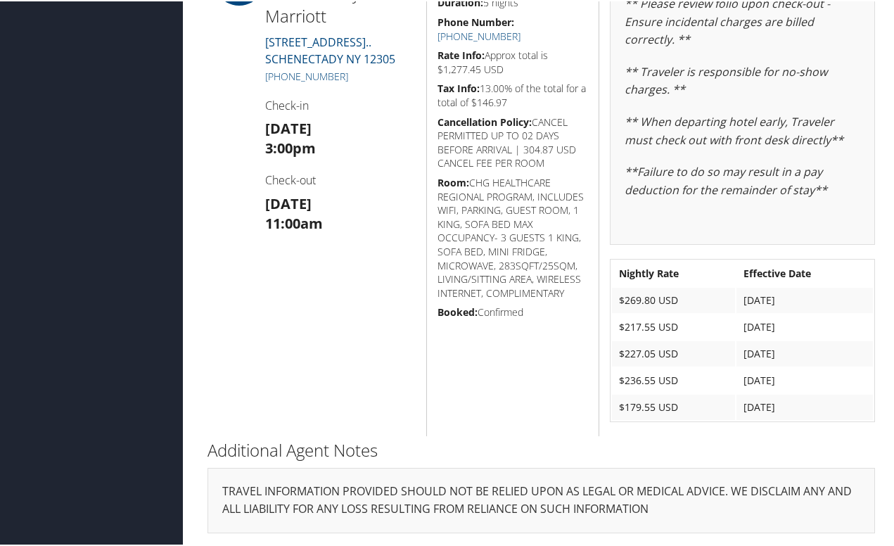
scroll to position [352, 0]
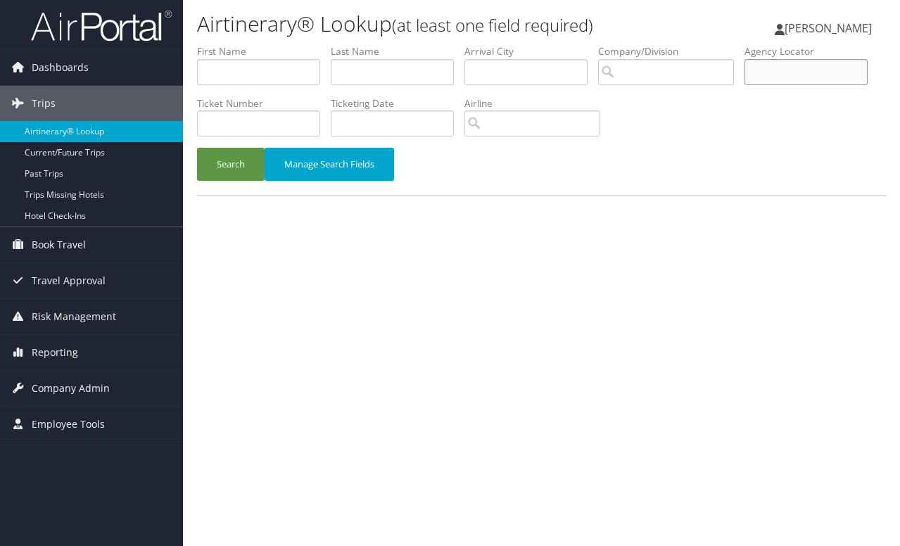
click at [744, 85] on input "text" at bounding box center [805, 72] width 123 height 26
paste input "SHNYZZ"
click at [197, 148] on button "Search" at bounding box center [231, 164] width 68 height 33
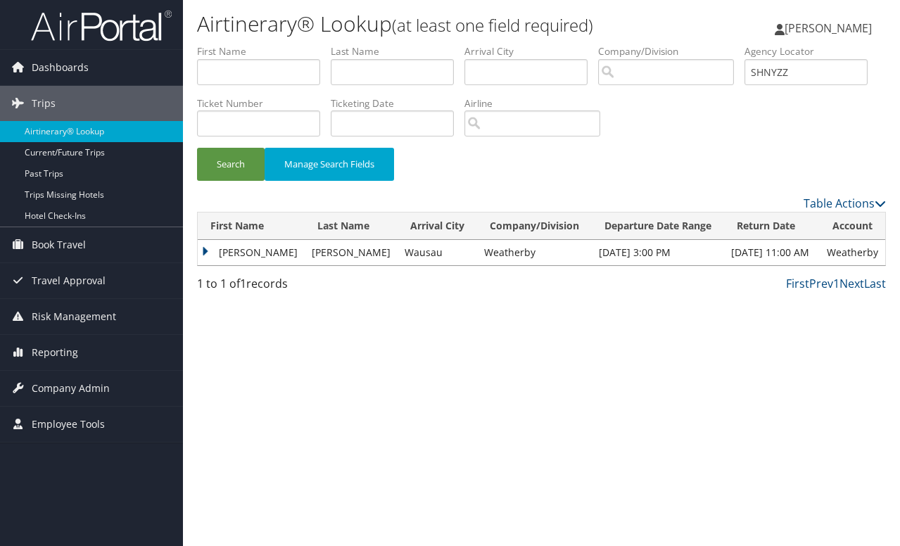
click at [205, 252] on td "[PERSON_NAME]" at bounding box center [251, 252] width 107 height 25
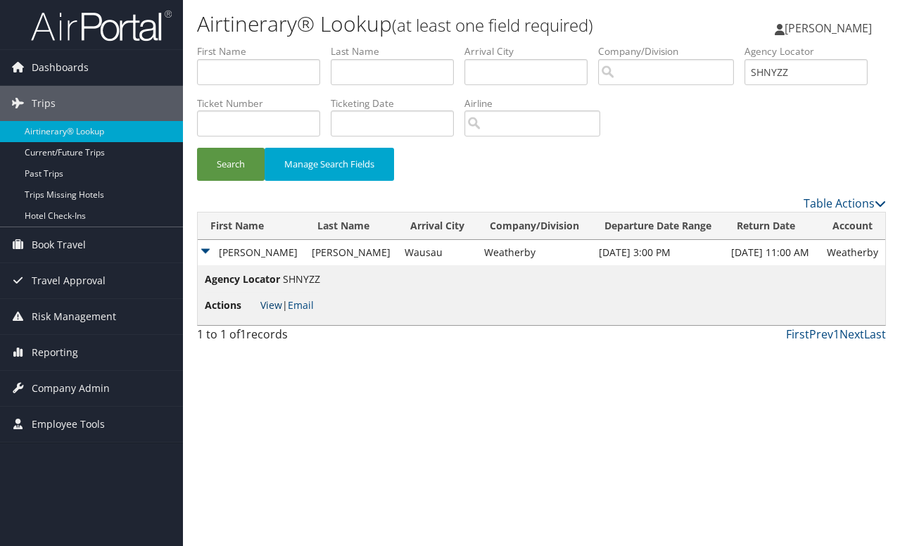
click at [267, 307] on link "View" at bounding box center [271, 304] width 22 height 13
click at [744, 85] on input "SHNYZZ" at bounding box center [805, 72] width 123 height 26
paste input "HYFIGA"
click at [197, 148] on button "Search" at bounding box center [231, 164] width 68 height 33
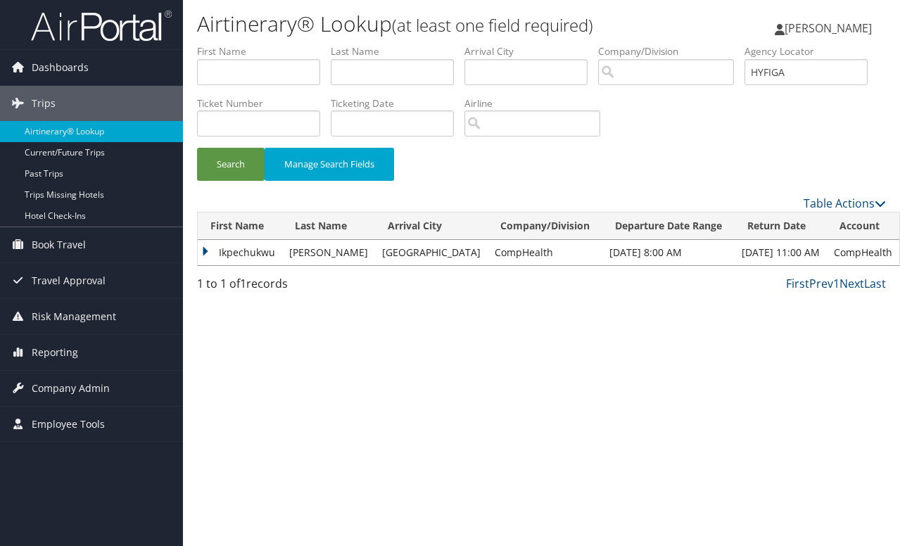
click at [205, 252] on td "Ikpechukwu" at bounding box center [240, 252] width 84 height 25
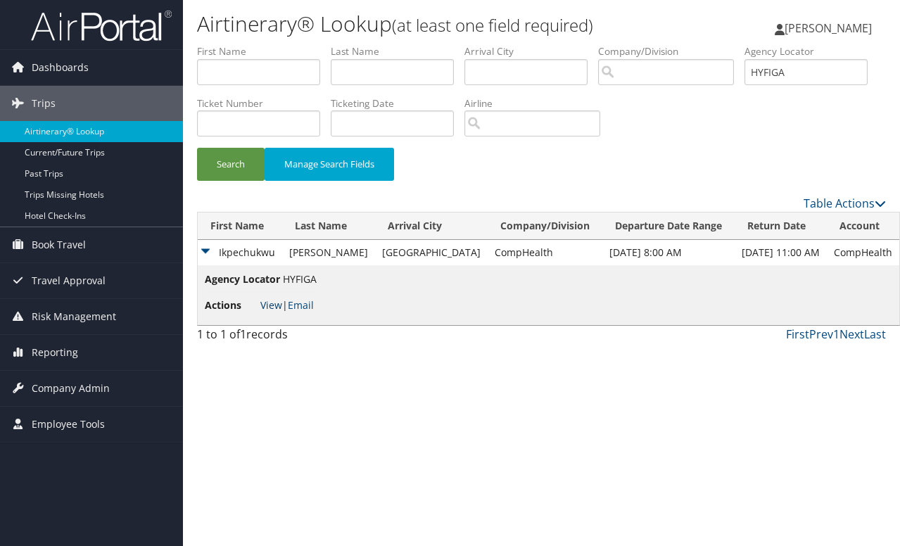
click at [277, 310] on link "View" at bounding box center [271, 304] width 22 height 13
click at [744, 85] on input "HYFIGA" at bounding box center [805, 72] width 123 height 26
paste input "EPFMWK"
click at [197, 148] on button "Search" at bounding box center [231, 164] width 68 height 33
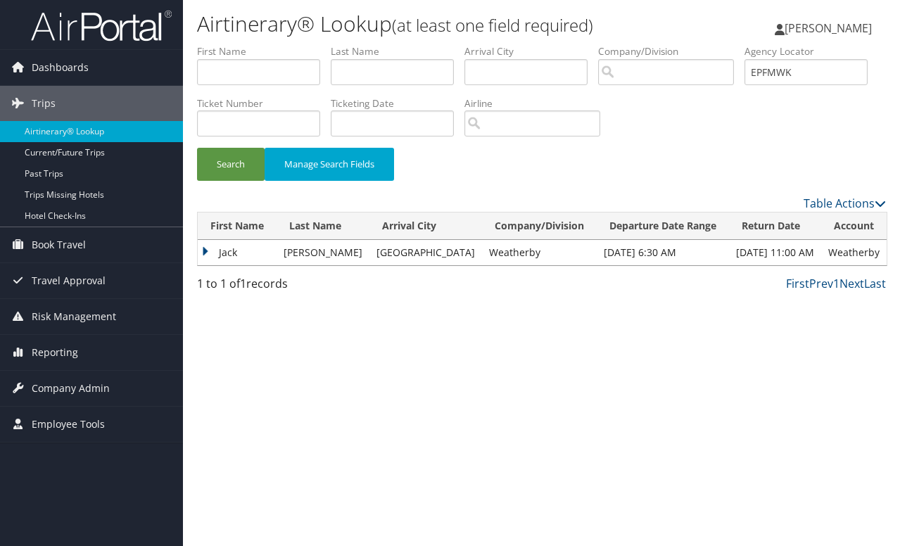
click at [209, 255] on td "Jack" at bounding box center [237, 252] width 79 height 25
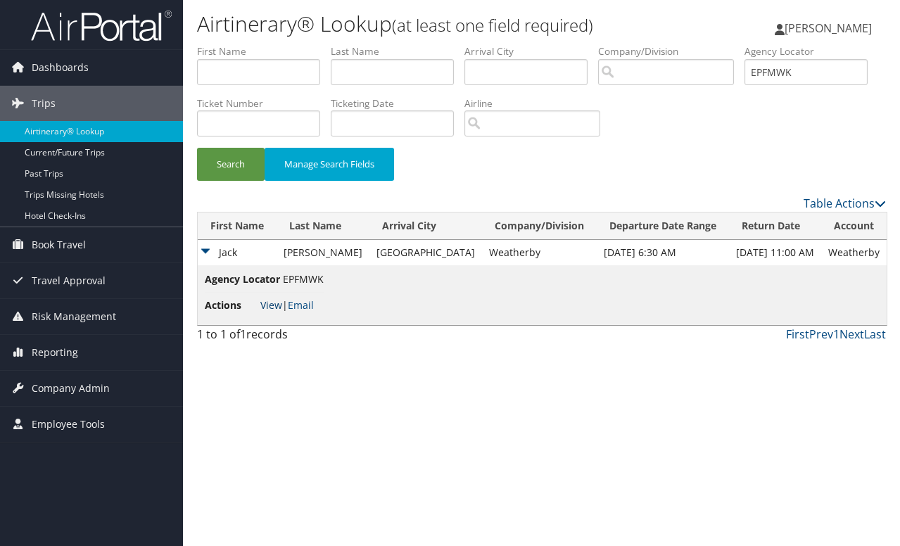
click at [272, 306] on link "View" at bounding box center [271, 304] width 22 height 13
click at [744, 85] on input "EPFMWK" at bounding box center [805, 72] width 123 height 26
paste input "NODGZQ"
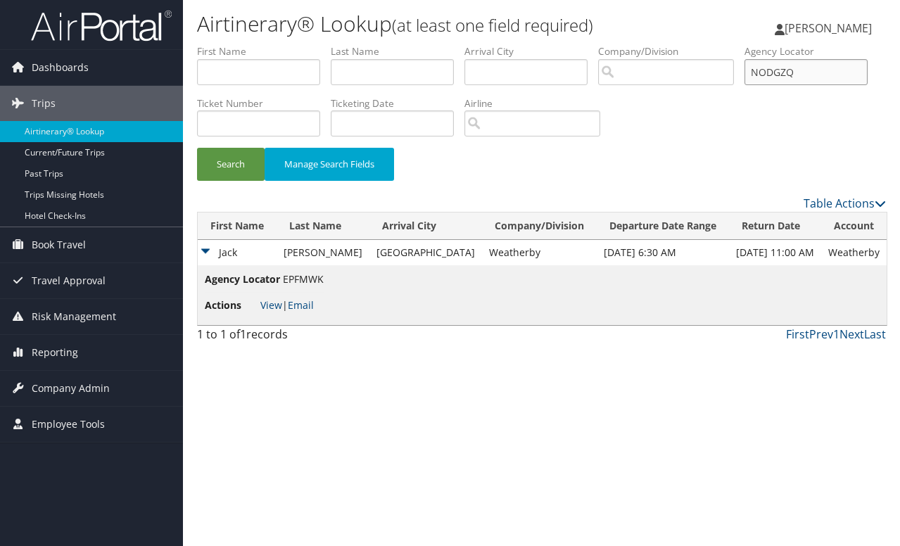
click at [197, 148] on button "Search" at bounding box center [231, 164] width 68 height 33
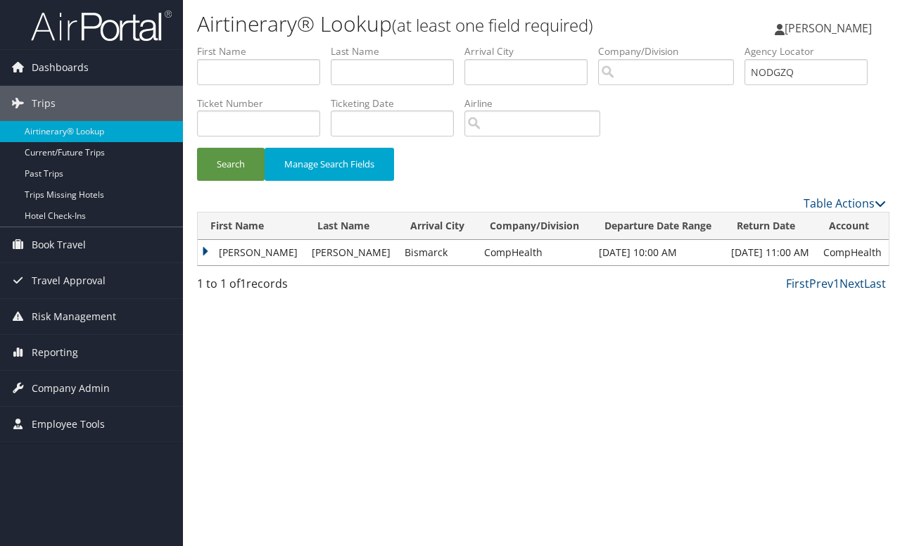
click at [200, 253] on td "[PERSON_NAME]" at bounding box center [251, 252] width 107 height 25
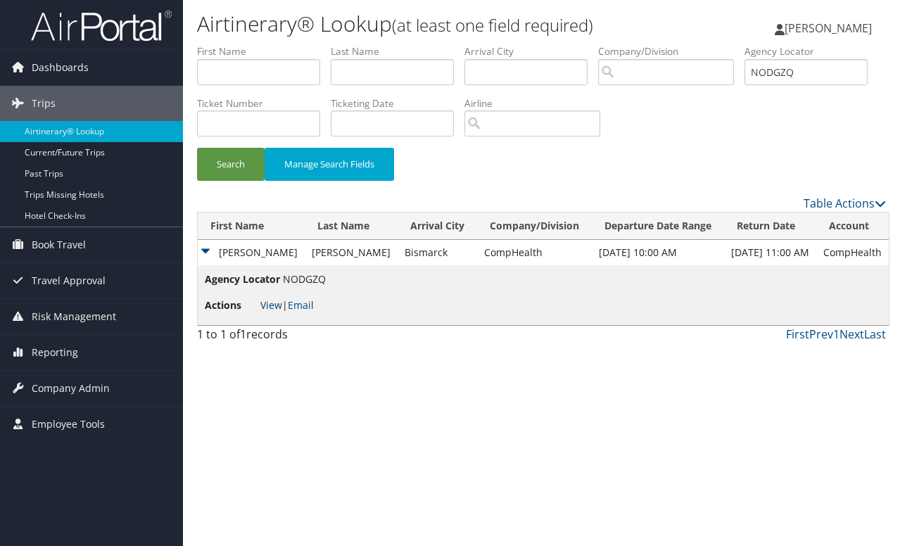
click at [273, 306] on link "View" at bounding box center [271, 304] width 22 height 13
click at [744, 85] on input "NODGZQ" at bounding box center [805, 72] width 123 height 26
paste input "[PERSON_NAME]"
click at [197, 148] on button "Search" at bounding box center [231, 164] width 68 height 33
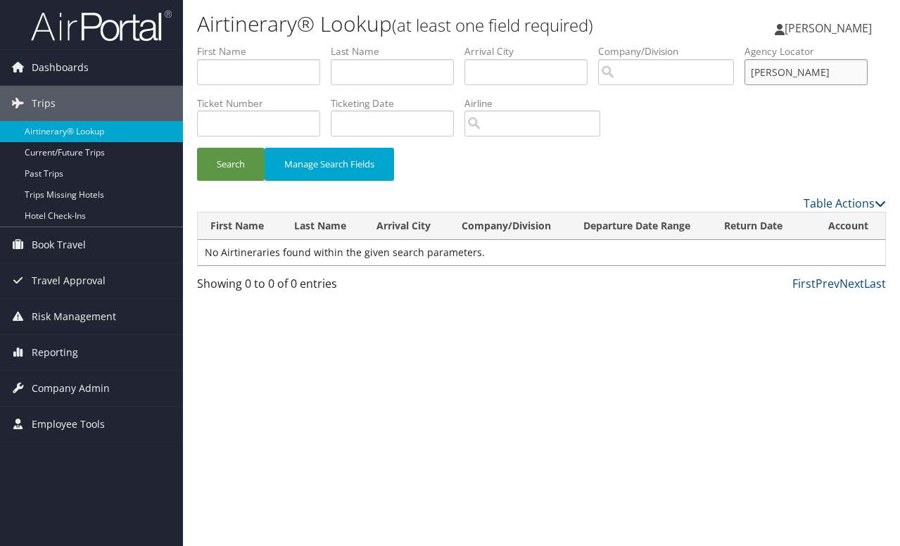
click at [744, 85] on input "[PERSON_NAME]" at bounding box center [805, 72] width 123 height 26
drag, startPoint x: 155, startPoint y: 120, endPoint x: 113, endPoint y: 115, distance: 42.5
click at [115, 115] on div "Dashboards AirPortal 360™ (Manager) My Travel Dashboard Trips Airtinerary® Look…" at bounding box center [450, 273] width 900 height 546
paste input "NTJLWD"
click at [228, 161] on button "Search" at bounding box center [231, 164] width 68 height 33
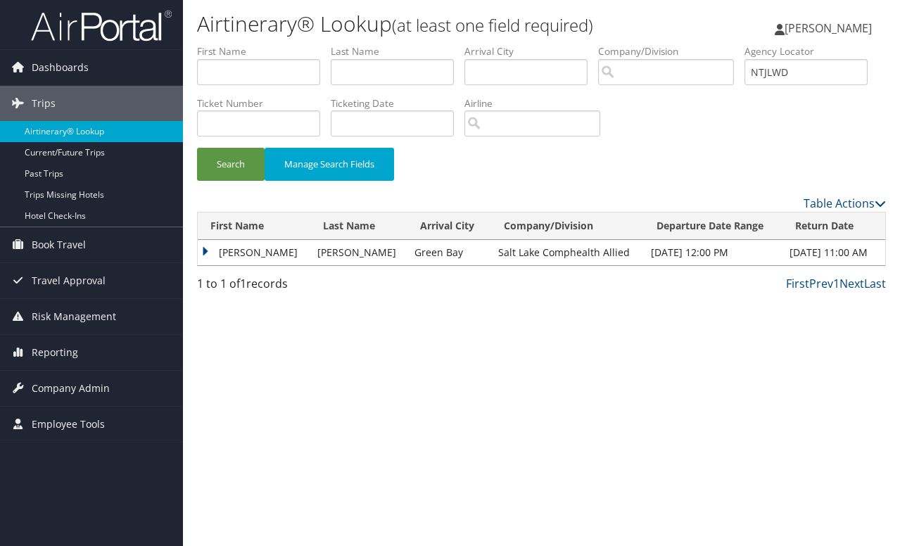
click at [204, 250] on td "[PERSON_NAME]" at bounding box center [254, 252] width 113 height 25
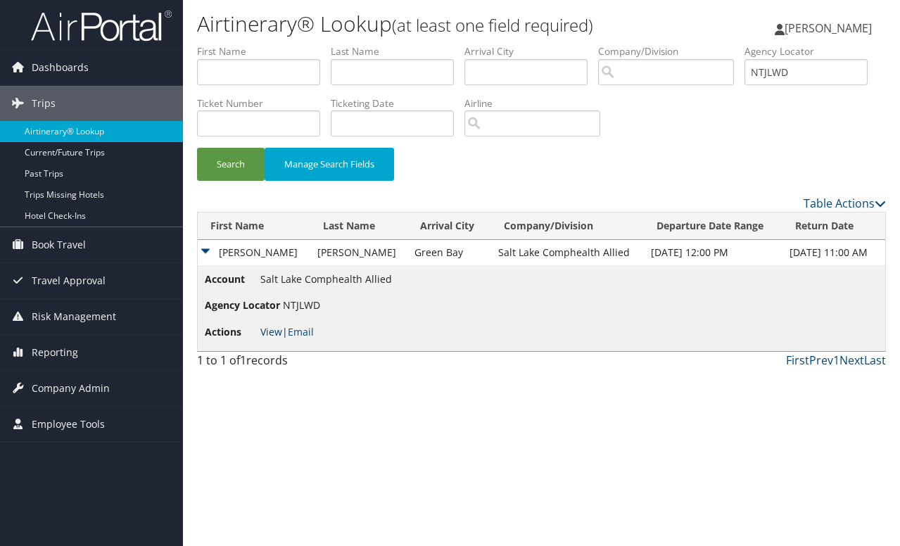
click at [270, 331] on link "View" at bounding box center [271, 331] width 22 height 13
click at [744, 85] on input "NTJLWD" at bounding box center [805, 72] width 123 height 26
paste input "VAXPH"
click at [197, 148] on button "Search" at bounding box center [231, 164] width 68 height 33
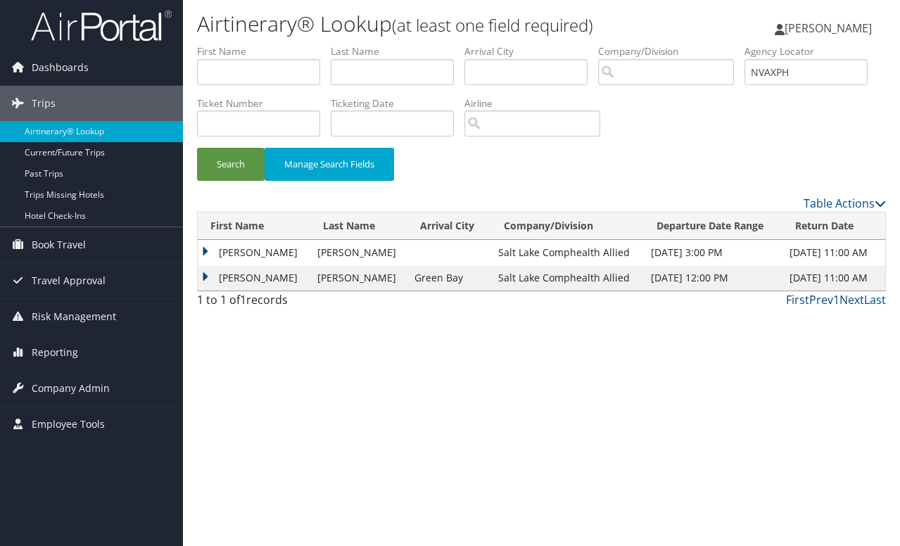
click at [203, 253] on td "[PERSON_NAME]" at bounding box center [254, 252] width 113 height 25
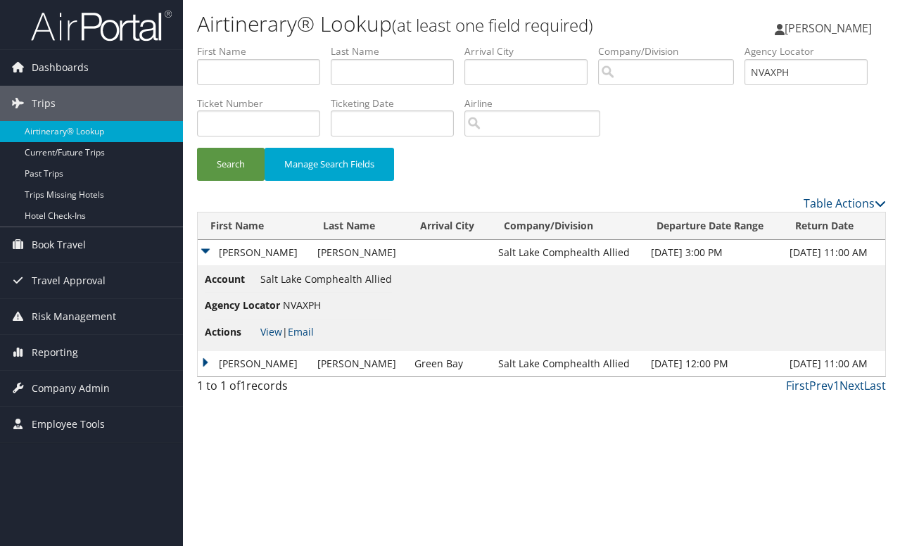
click at [202, 360] on td "[PERSON_NAME]" at bounding box center [254, 363] width 113 height 25
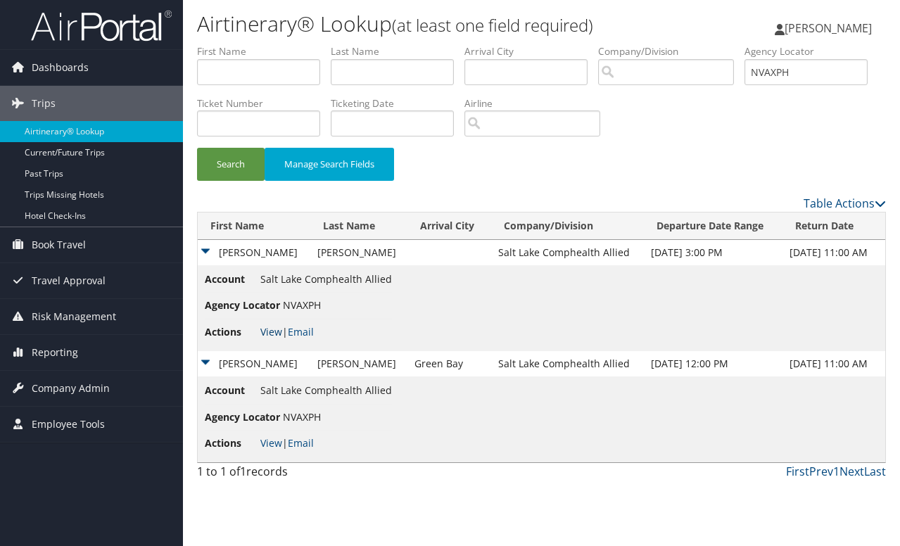
click at [266, 337] on link "View" at bounding box center [271, 331] width 22 height 13
click at [275, 329] on link "View" at bounding box center [271, 331] width 22 height 13
click at [267, 446] on link "View" at bounding box center [271, 442] width 22 height 13
click at [744, 85] on input "NVAXPH" at bounding box center [805, 72] width 123 height 26
drag, startPoint x: 261, startPoint y: 125, endPoint x: 68, endPoint y: 113, distance: 193.8
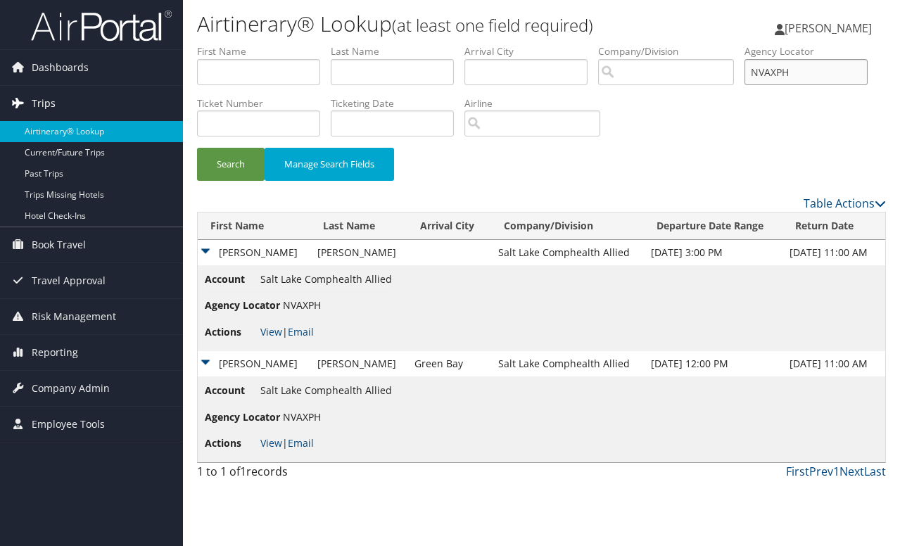
click at [68, 113] on div "Dashboards AirPortal 360™ (Manager) My Travel Dashboard Trips Airtinerary® Look…" at bounding box center [450, 273] width 900 height 546
paste input "AXCLDB"
click at [197, 148] on button "Search" at bounding box center [231, 164] width 68 height 33
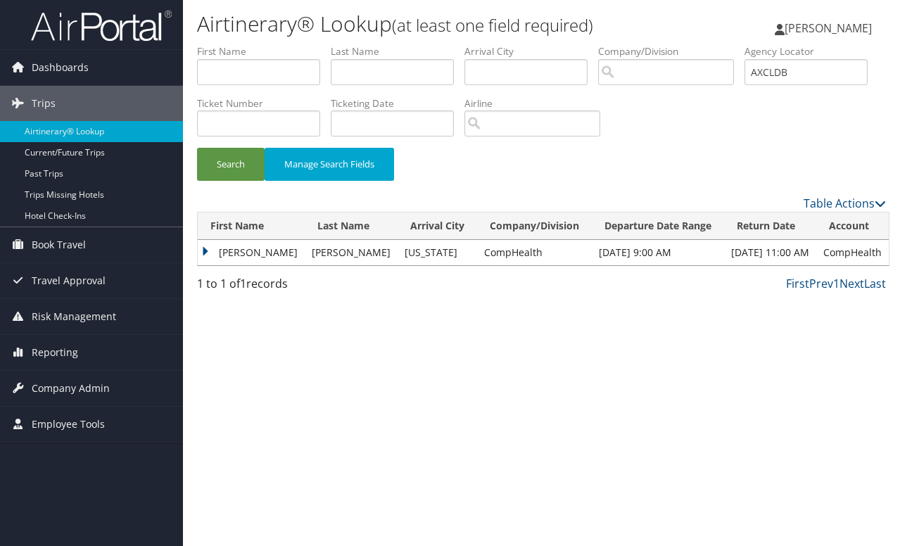
click at [203, 253] on td "[PERSON_NAME]" at bounding box center [251, 252] width 107 height 25
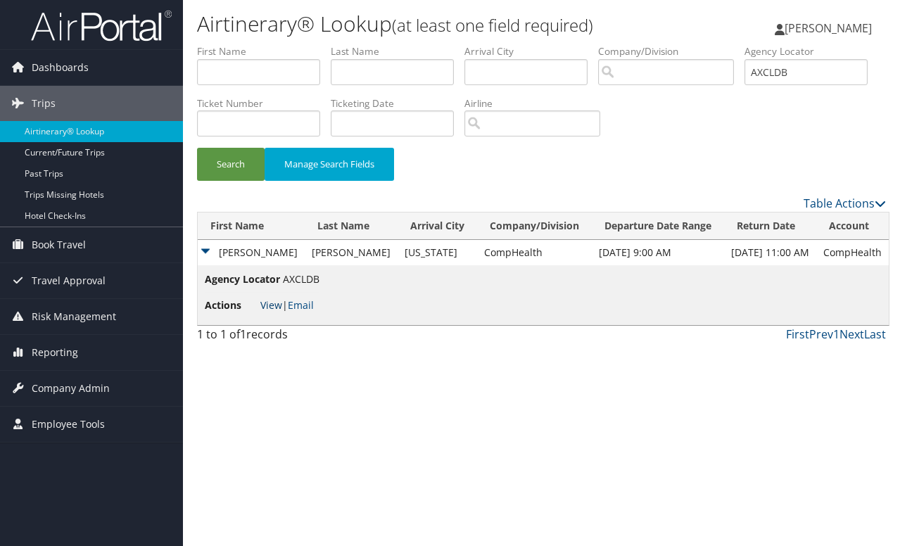
click at [272, 306] on link "View" at bounding box center [271, 304] width 22 height 13
click at [744, 85] on input "AXCLDB" at bounding box center [805, 72] width 123 height 26
paste input "LWJCYT"
click at [210, 165] on button "Search" at bounding box center [231, 164] width 68 height 33
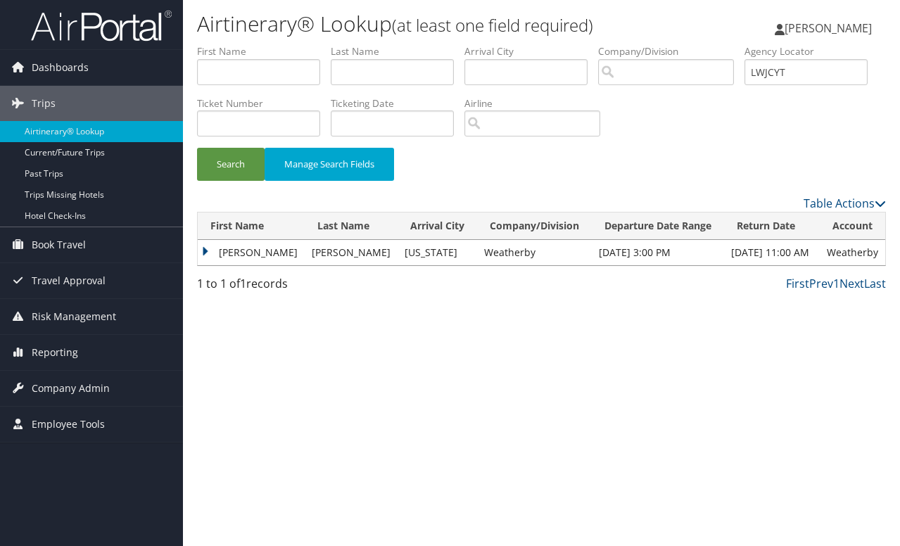
click at [206, 249] on td "Lin" at bounding box center [251, 252] width 107 height 25
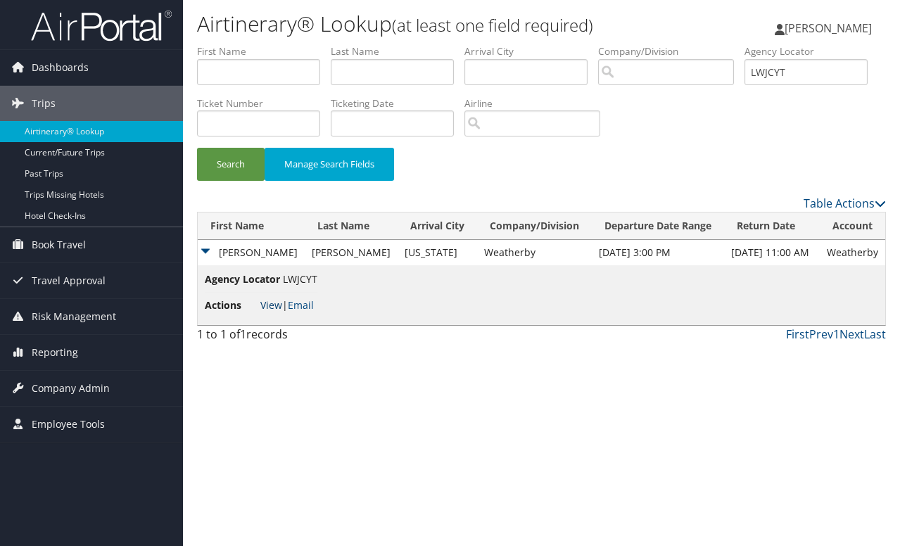
click at [271, 306] on link "View" at bounding box center [271, 304] width 22 height 13
click at [744, 85] on input "LWJCYT" at bounding box center [805, 72] width 123 height 26
paste input "NCHTTO"
click at [197, 148] on button "Search" at bounding box center [231, 164] width 68 height 33
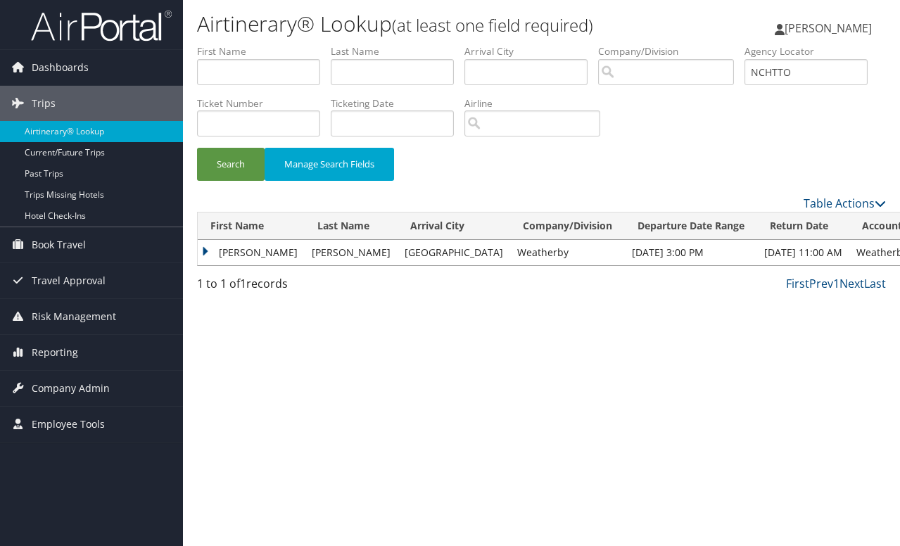
click at [208, 254] on td "Marshall" at bounding box center [251, 252] width 107 height 25
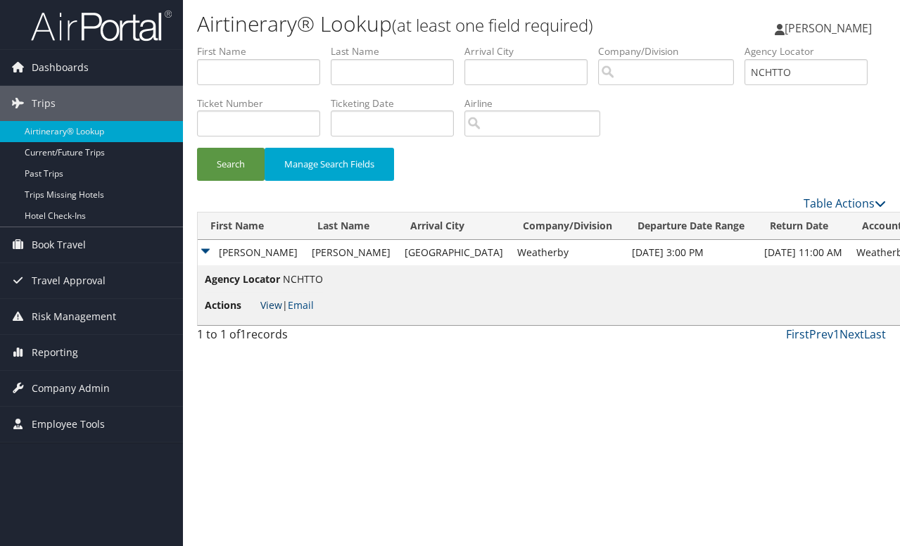
click at [277, 303] on link "View" at bounding box center [271, 304] width 22 height 13
click at [744, 85] on input "NCHTTO" at bounding box center [805, 72] width 123 height 26
paste input "DYDCU"
click at [197, 148] on button "Search" at bounding box center [231, 164] width 68 height 33
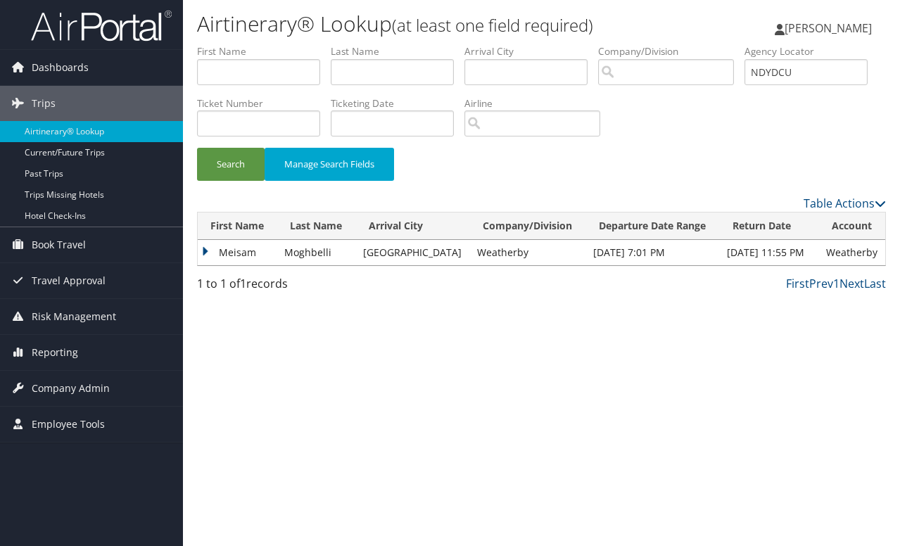
click at [203, 250] on td "Meisam" at bounding box center [238, 252] width 80 height 25
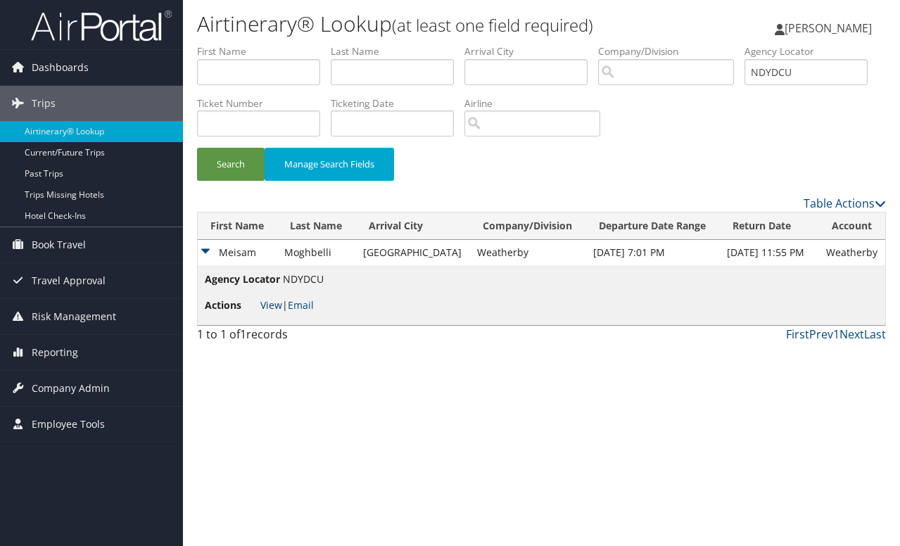
click at [265, 305] on link "View" at bounding box center [271, 304] width 22 height 13
click at [744, 85] on input "NDYDCU" at bounding box center [805, 72] width 123 height 26
paste input "UPTVLL"
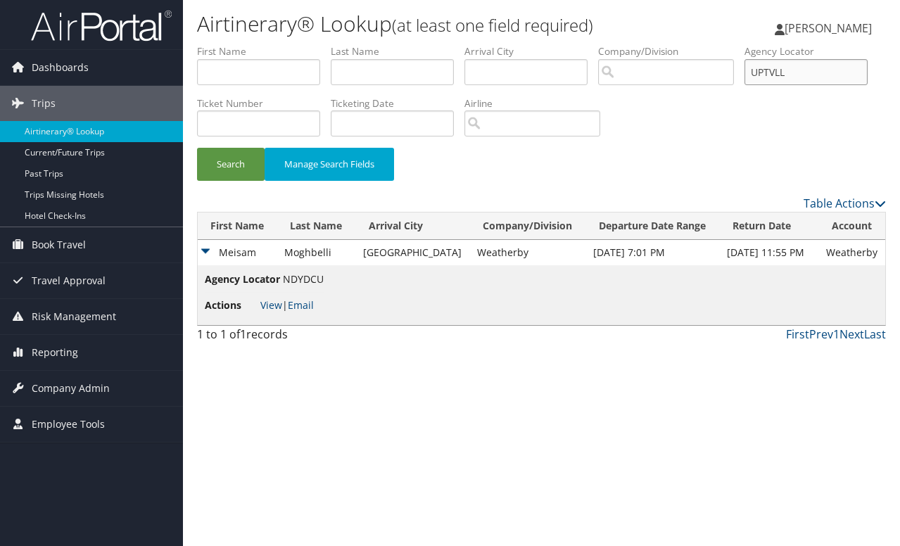
click at [197, 148] on button "Search" at bounding box center [231, 164] width 68 height 33
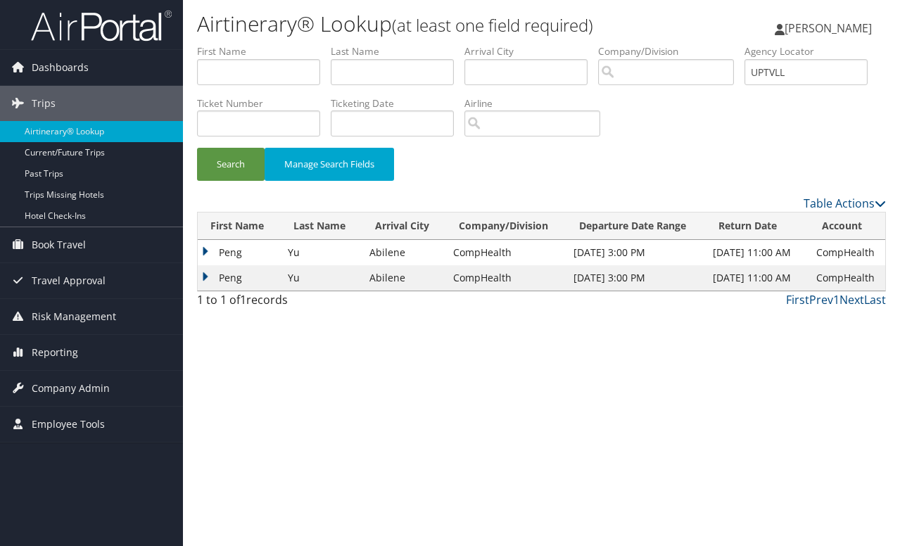
click at [205, 276] on td "Peng" at bounding box center [239, 277] width 83 height 25
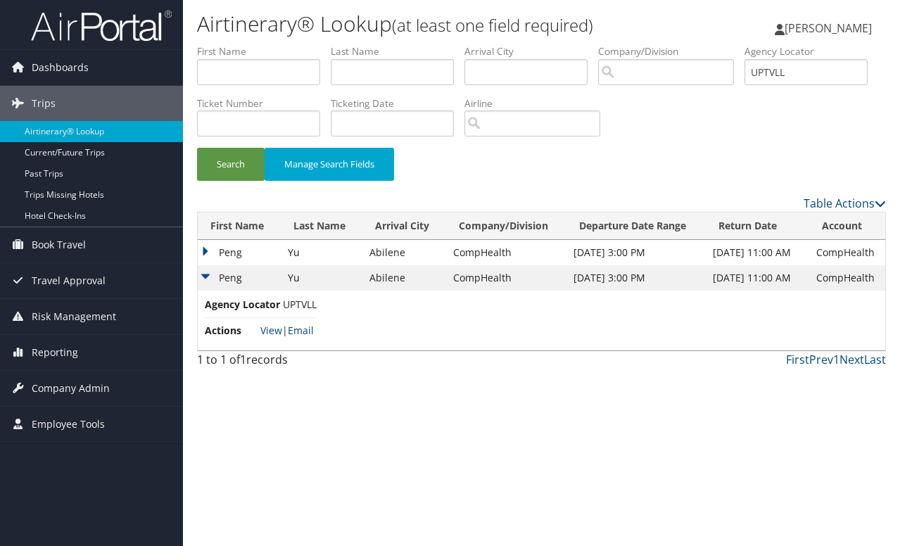
click at [205, 250] on td "Peng" at bounding box center [239, 252] width 83 height 25
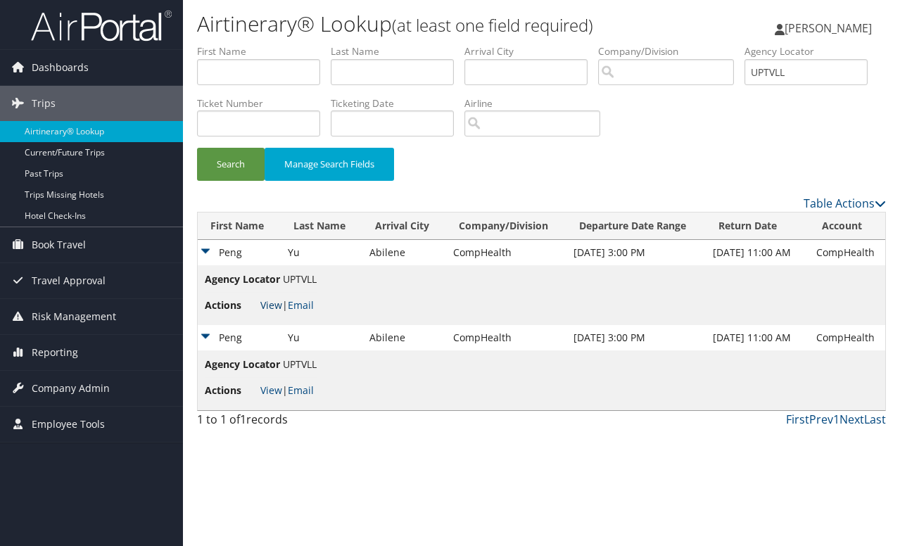
click at [274, 306] on link "View" at bounding box center [271, 304] width 22 height 13
click at [275, 395] on link "View" at bounding box center [271, 389] width 22 height 13
click at [744, 85] on input "UPTVLL" at bounding box center [805, 72] width 123 height 26
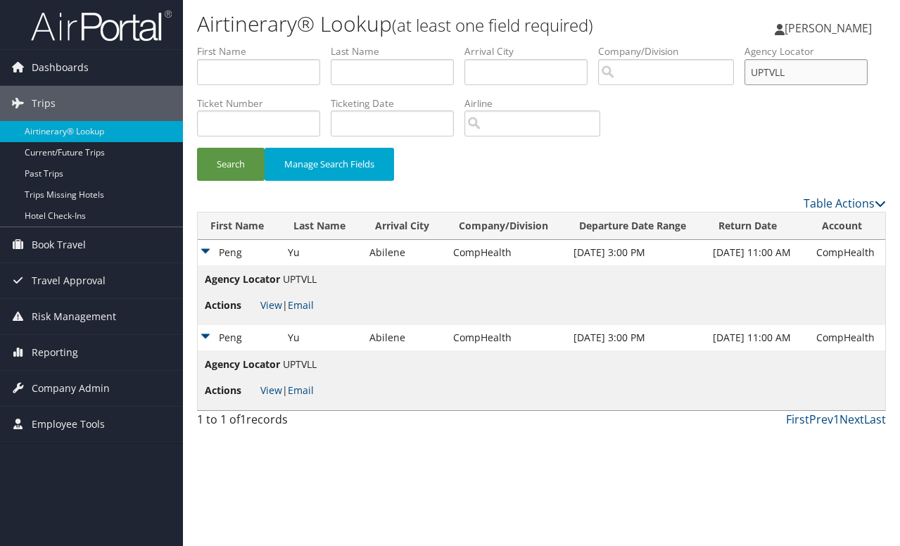
paste input "NDRDSA"
click at [197, 148] on button "Search" at bounding box center [231, 164] width 68 height 33
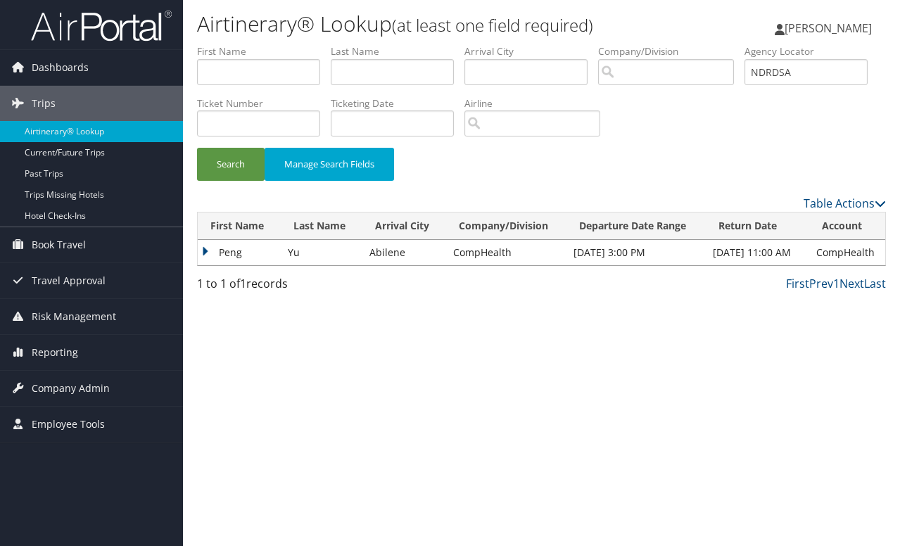
click at [203, 253] on td "Peng" at bounding box center [239, 252] width 83 height 25
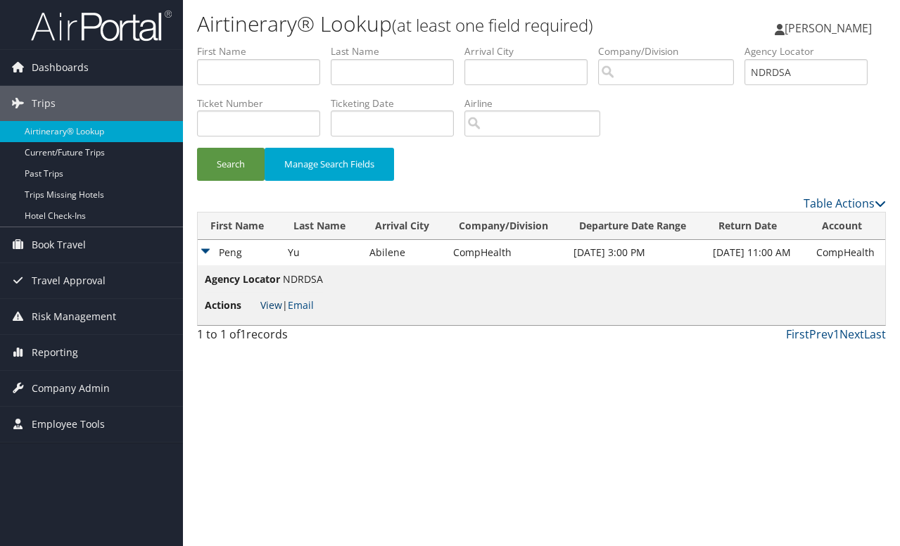
click at [272, 307] on link "View" at bounding box center [271, 304] width 22 height 13
click at [267, 303] on link "View" at bounding box center [271, 304] width 22 height 13
click at [744, 85] on input "NDRDSA" at bounding box center [805, 72] width 123 height 26
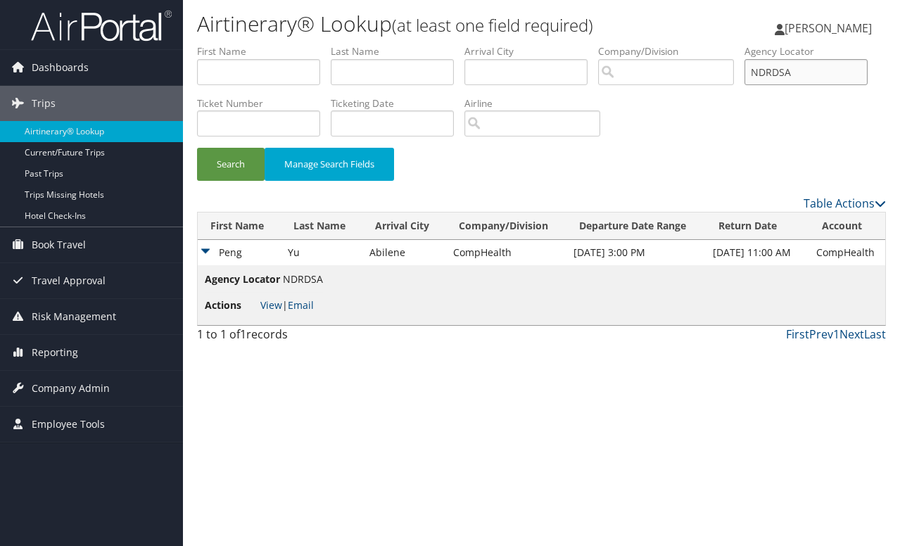
paste input "MZLFVJ"
click at [197, 148] on button "Search" at bounding box center [231, 164] width 68 height 33
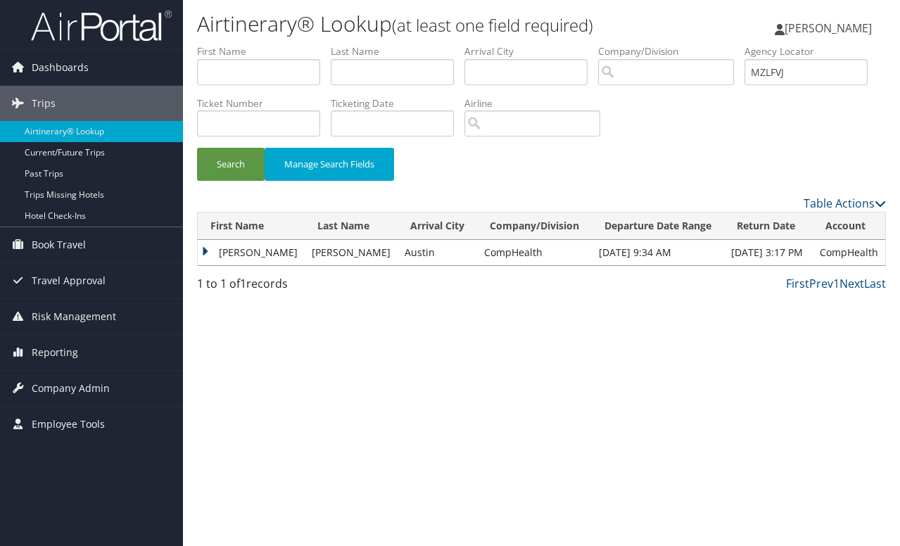
click at [236, 251] on td "Robert" at bounding box center [251, 252] width 107 height 25
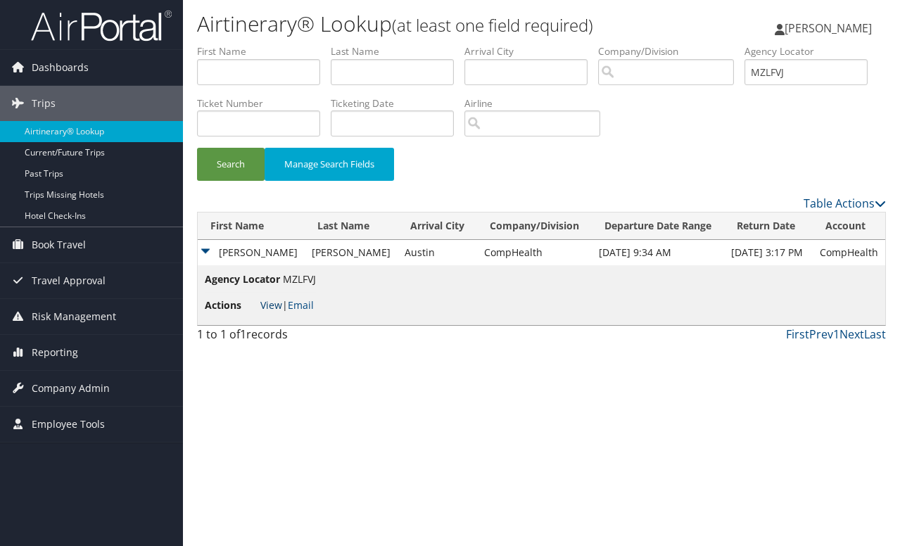
click at [275, 309] on link "View" at bounding box center [271, 304] width 22 height 13
click at [744, 85] on input "MZLFVJ" at bounding box center [805, 72] width 123 height 26
paste input "EEJUNP"
click at [236, 172] on button "Search" at bounding box center [231, 164] width 68 height 33
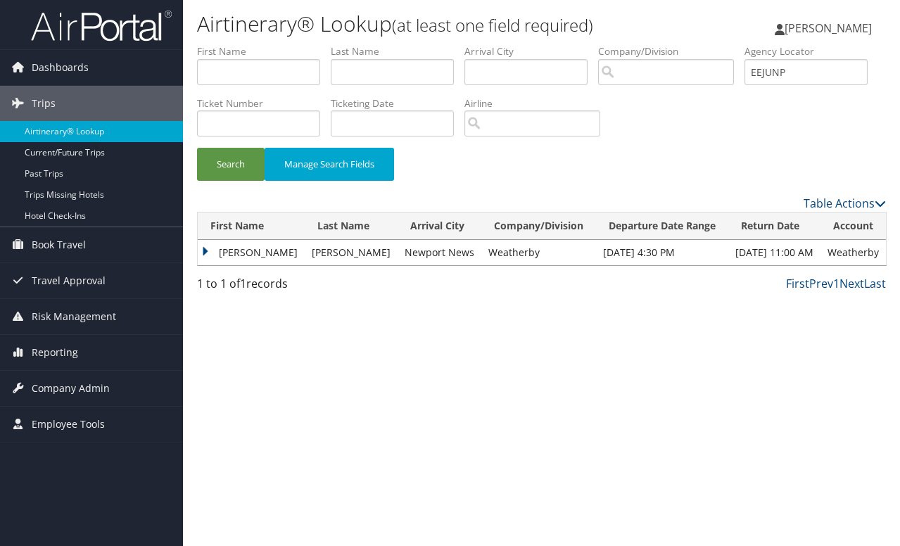
click at [207, 252] on td "Sally" at bounding box center [251, 252] width 107 height 25
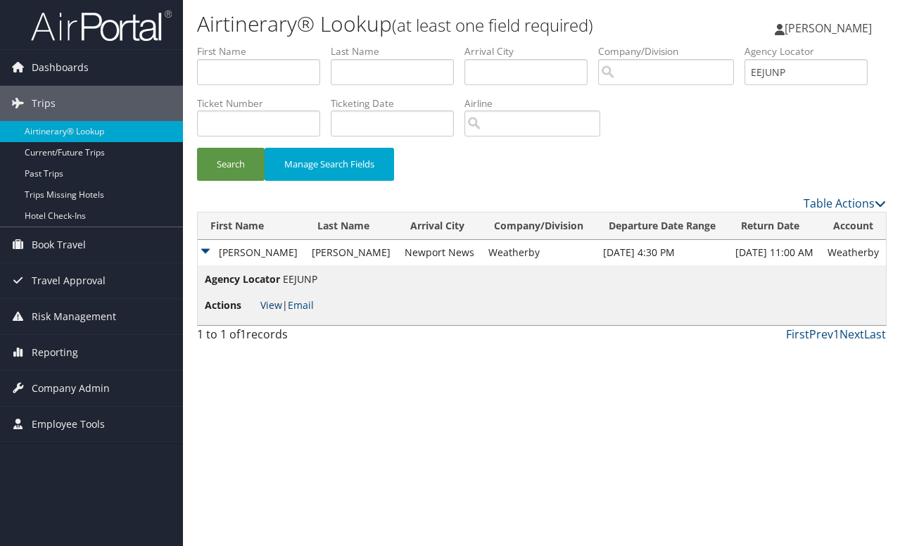
click at [267, 308] on link "View" at bounding box center [271, 304] width 22 height 13
click at [744, 85] on input "EEJUNP" at bounding box center [805, 72] width 123 height 26
paste input "UVJLOT"
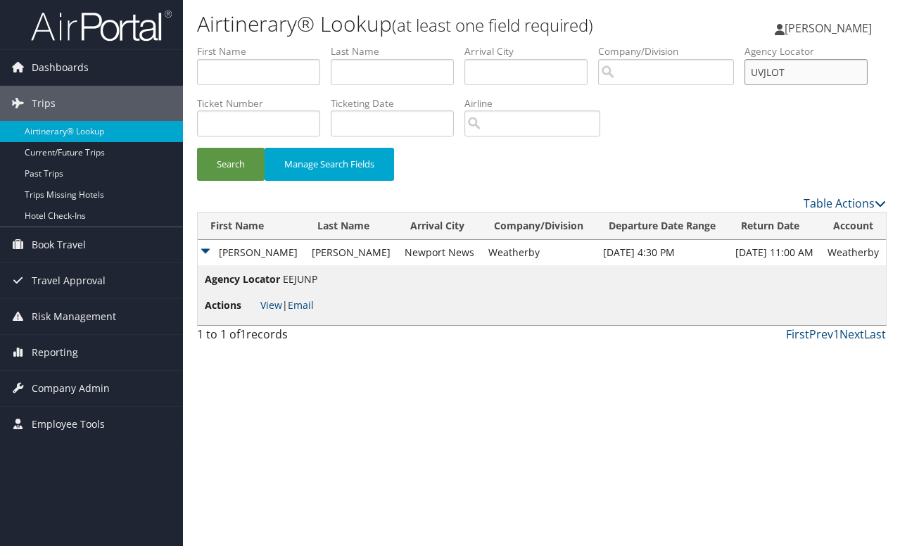
type input "UVJLOT"
click at [197, 148] on button "Search" at bounding box center [231, 164] width 68 height 33
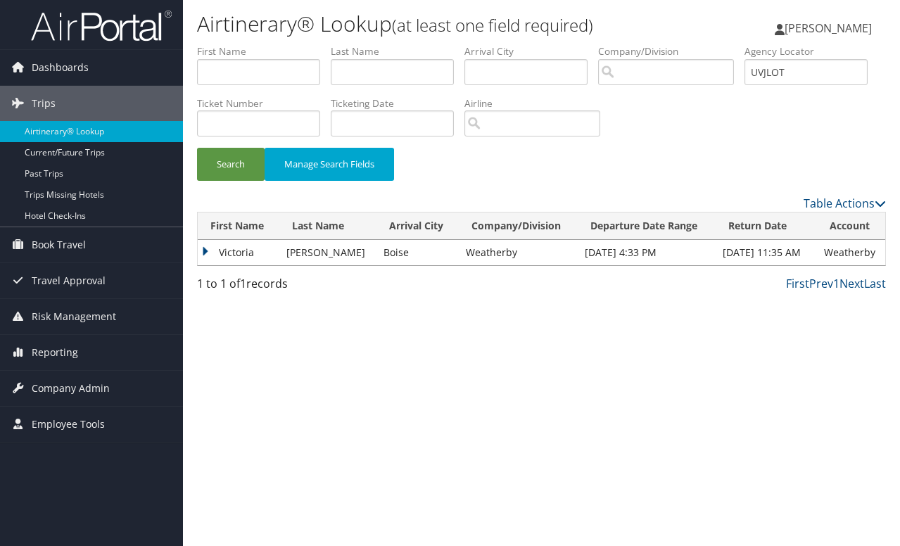
click at [462, 349] on div "Airtinerary® Lookup (at least one field required) Courtney Larsen Courtney Lars…" at bounding box center [541, 273] width 717 height 546
click at [204, 250] on td "Victoria" at bounding box center [239, 252] width 82 height 25
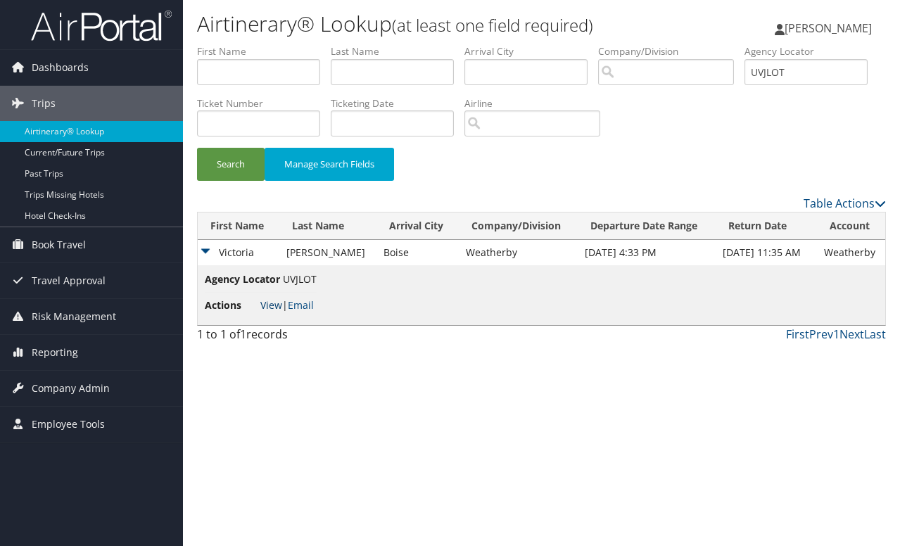
click at [272, 307] on link "View" at bounding box center [271, 304] width 22 height 13
click at [269, 76] on input "text" at bounding box center [258, 72] width 123 height 26
type input "william"
paste input "William Cameron Fawcett"
drag, startPoint x: 418, startPoint y: 75, endPoint x: 177, endPoint y: 72, distance: 241.3
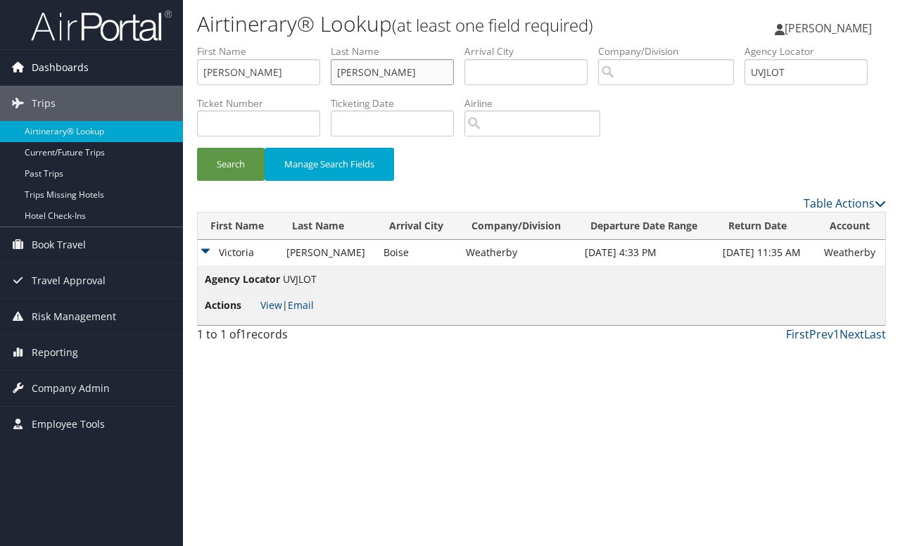
click at [178, 72] on div "Dashboards AirPortal 360™ (Manager) My Travel Dashboard Trips Airtinerary® Look…" at bounding box center [450, 273] width 900 height 546
type input "Fawcett"
drag, startPoint x: 246, startPoint y: 120, endPoint x: 103, endPoint y: 113, distance: 143.0
click at [103, 113] on div "Dashboards AirPortal 360™ (Manager) My Travel Dashboard Trips Airtinerary® Look…" at bounding box center [450, 273] width 900 height 546
click at [231, 156] on button "Search" at bounding box center [231, 164] width 68 height 33
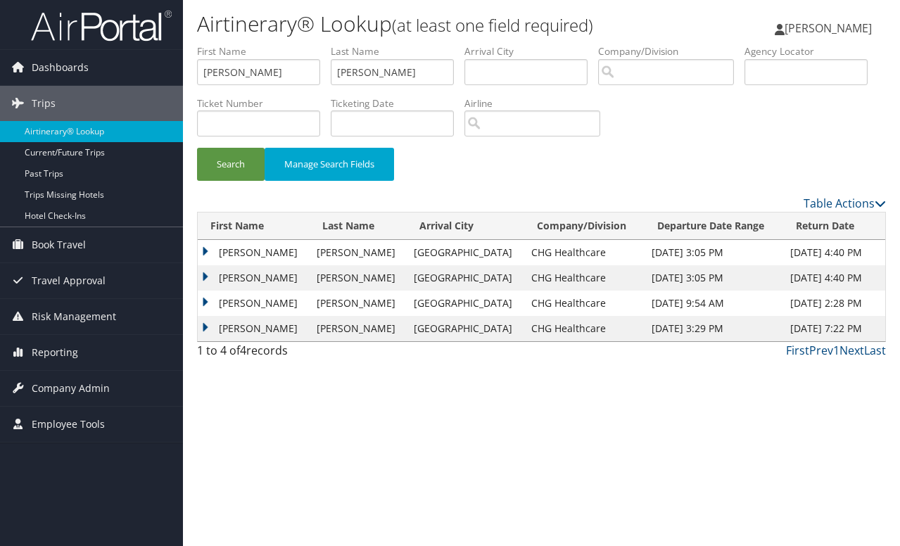
click at [205, 274] on td "William" at bounding box center [254, 277] width 112 height 25
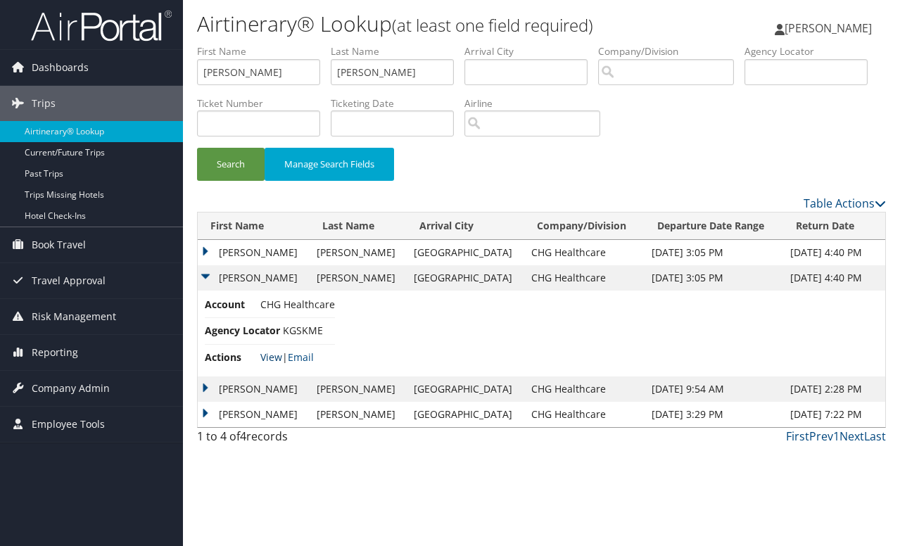
click at [265, 360] on link "View" at bounding box center [271, 356] width 22 height 13
click at [210, 278] on td "William" at bounding box center [254, 277] width 112 height 25
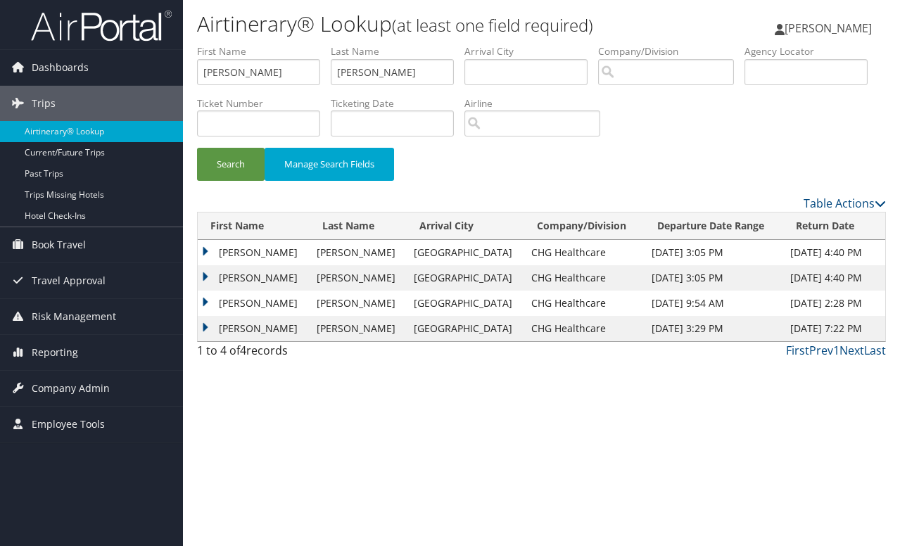
click at [206, 250] on td "William" at bounding box center [254, 252] width 112 height 25
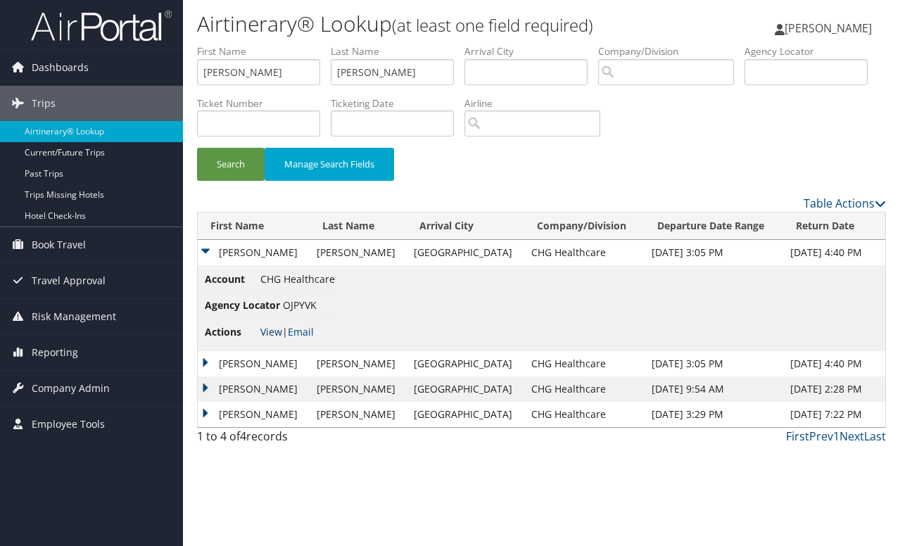
click at [270, 333] on link "View" at bounding box center [271, 331] width 22 height 13
click at [206, 362] on td "William" at bounding box center [254, 363] width 112 height 25
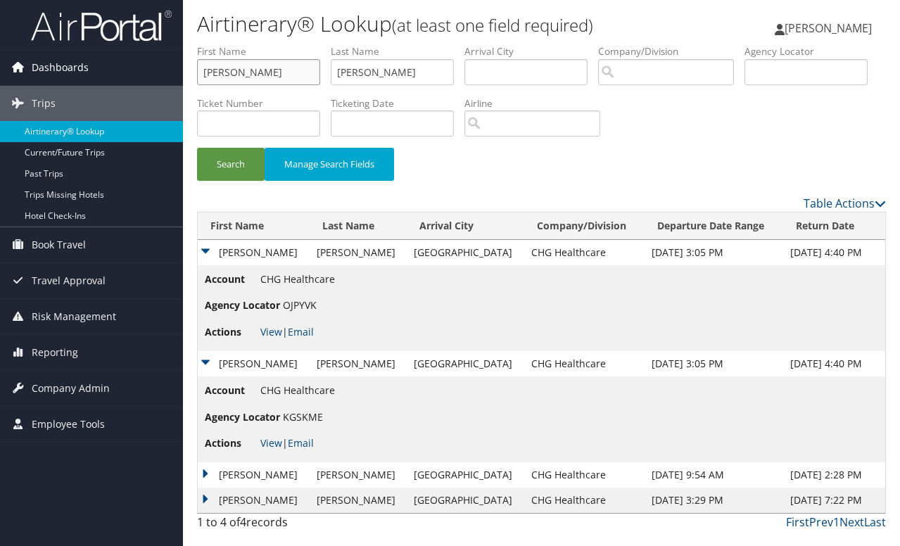
drag, startPoint x: 204, startPoint y: 77, endPoint x: 158, endPoint y: 77, distance: 46.4
click at [158, 77] on div "Dashboards AirPortal 360™ (Manager) My Travel Dashboard Trips Airtinerary® Look…" at bounding box center [450, 273] width 900 height 546
click at [419, 91] on li "Last Name Fawcett" at bounding box center [398, 69] width 134 height 51
click at [412, 79] on input "Fawcett" at bounding box center [392, 72] width 123 height 26
drag, startPoint x: 373, startPoint y: 71, endPoint x: 317, endPoint y: 67, distance: 55.7
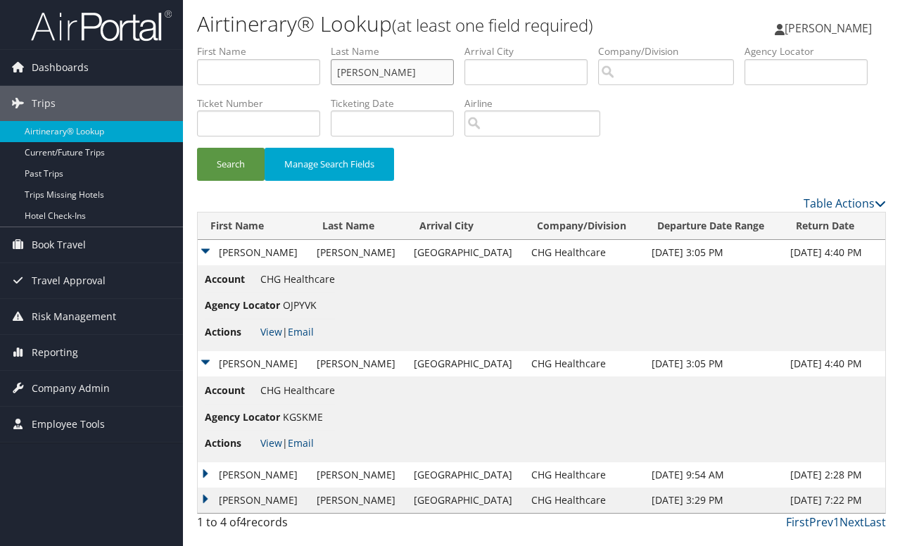
click at [319, 44] on ul "First Name Last Name Fawcett Departure City Arrival City Company/Division Airpo…" at bounding box center [541, 44] width 689 height 0
click at [744, 85] on input "text" at bounding box center [805, 72] width 123 height 26
paste input "ESEOSA"
type input "ESEOSA"
click at [197, 148] on button "Search" at bounding box center [231, 164] width 68 height 33
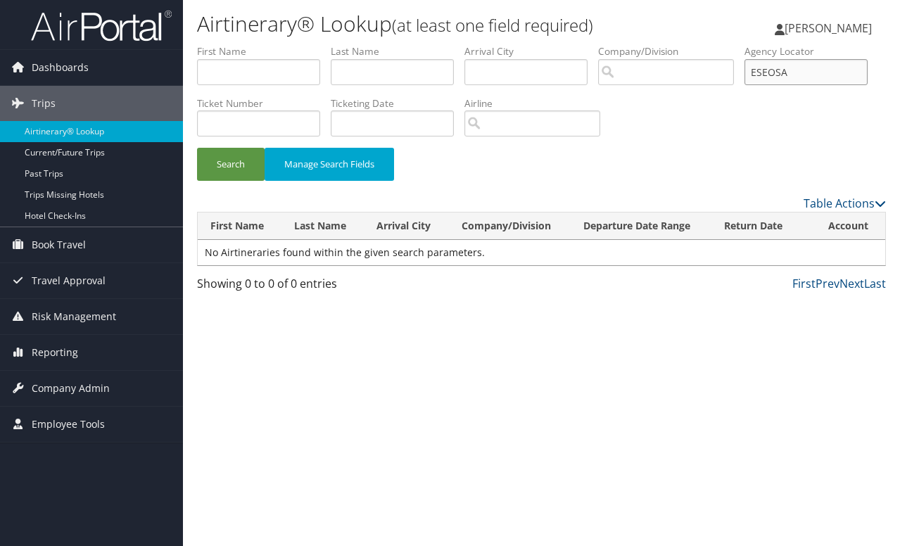
click at [744, 85] on input "ESEOSA" at bounding box center [805, 72] width 123 height 26
click at [274, 72] on input "text" at bounding box center [258, 72] width 123 height 26
type input "eseosa"
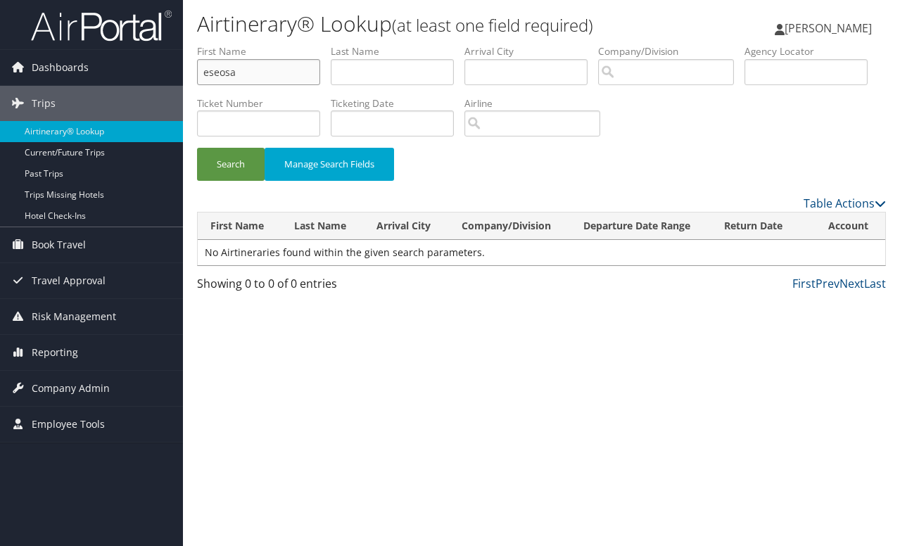
click at [197, 148] on button "Search" at bounding box center [231, 164] width 68 height 33
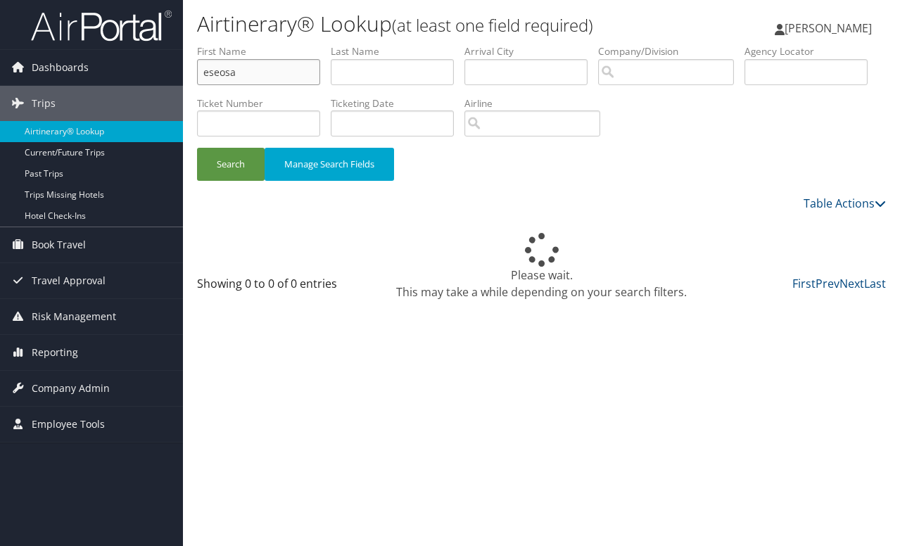
click at [276, 72] on input "eseosa" at bounding box center [258, 72] width 123 height 26
type input "jomo"
click at [197, 148] on button "Search" at bounding box center [231, 164] width 68 height 33
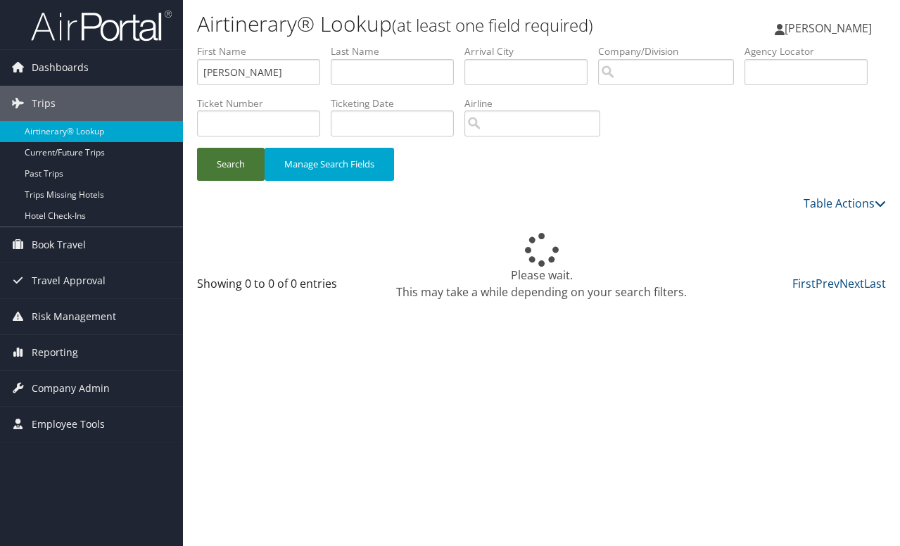
click at [239, 164] on button "Search" at bounding box center [231, 164] width 68 height 33
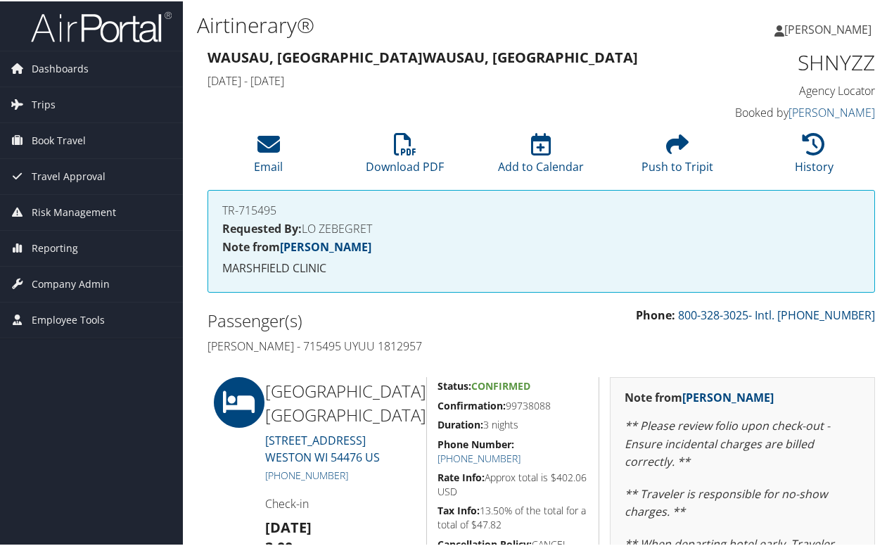
click at [400, 348] on h4 "[PERSON_NAME] - 715495 UYUU 1812957" at bounding box center [370, 344] width 324 height 15
copy h4 "1812957"
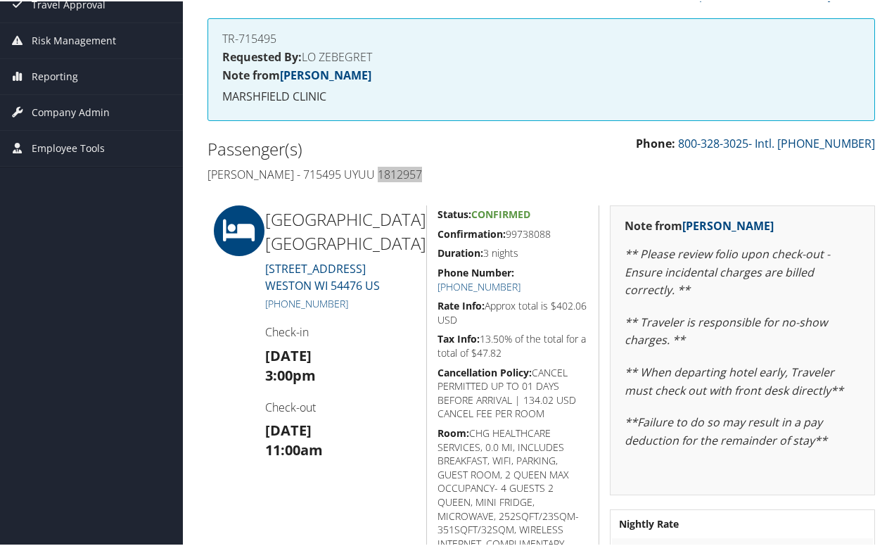
scroll to position [211, 0]
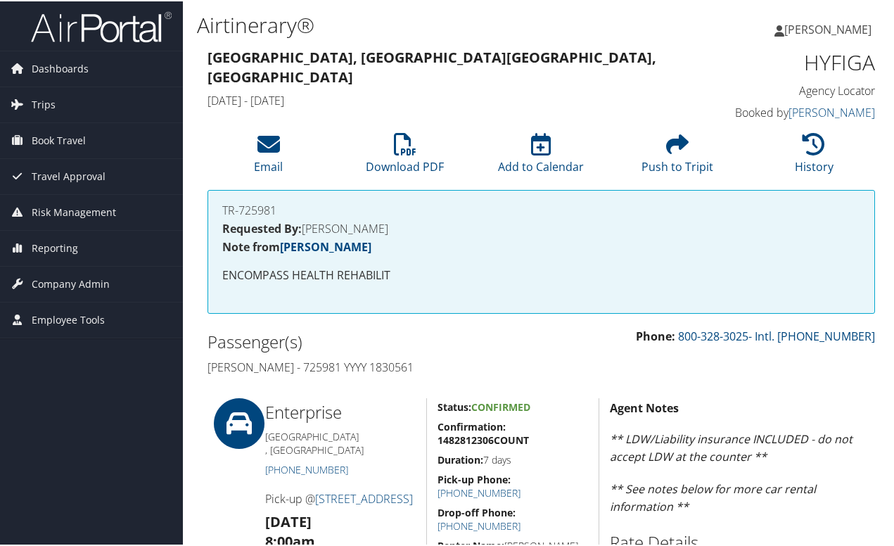
click at [413, 368] on h4 "[PERSON_NAME] - 725981 YYYY 1830561" at bounding box center [370, 365] width 324 height 15
copy h4 "1830561"
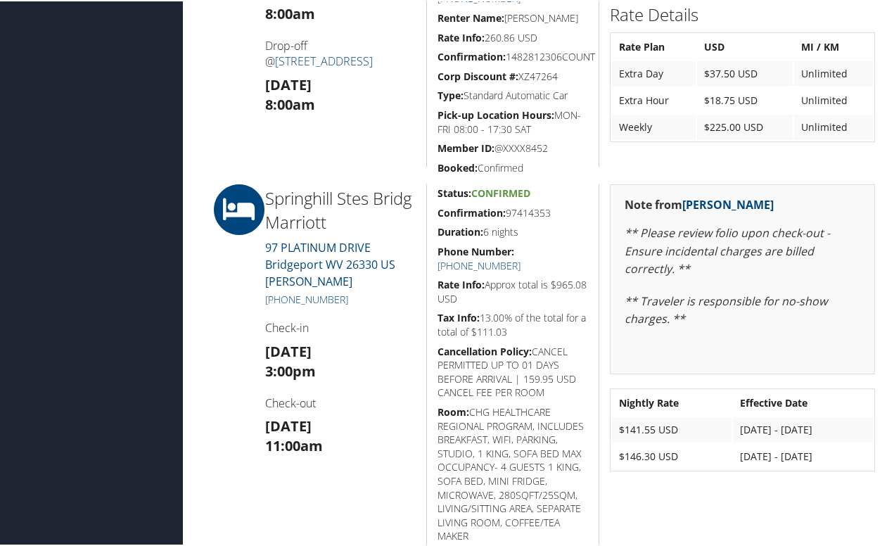
scroll to position [563, 0]
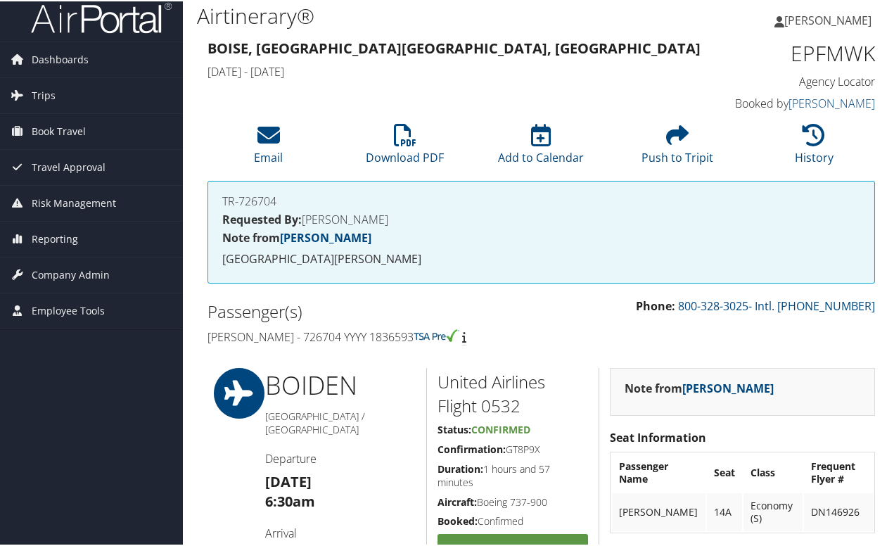
scroll to position [70, 0]
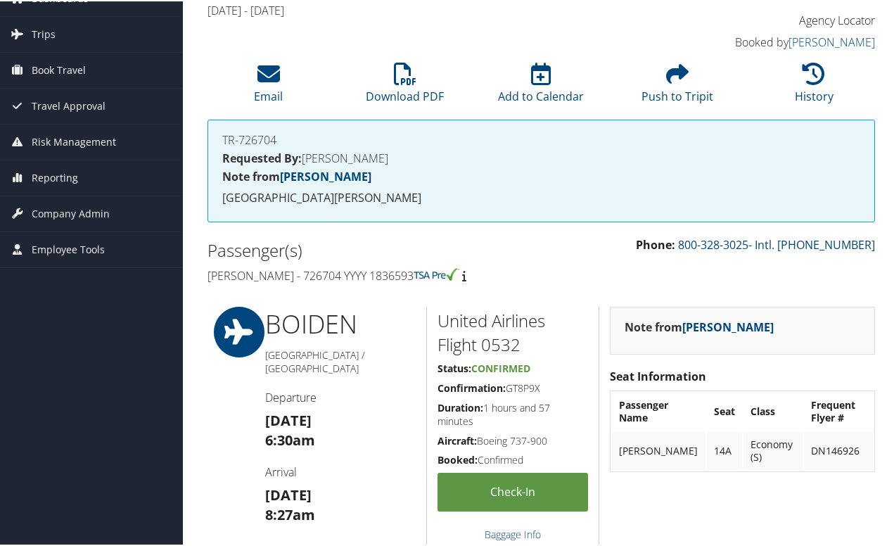
click at [367, 275] on h4 "[PERSON_NAME] - 726704 YYYY 1836593" at bounding box center [370, 274] width 324 height 15
copy h4 "1836593"
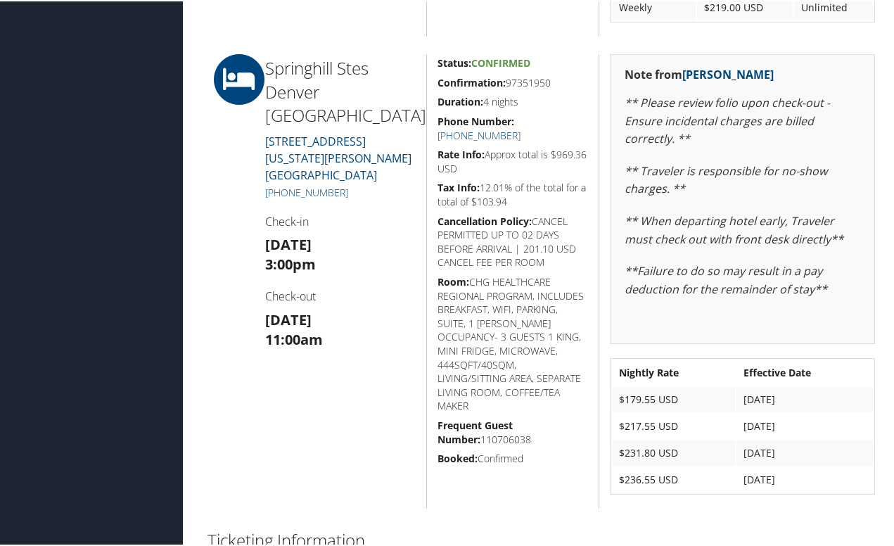
scroll to position [985, 0]
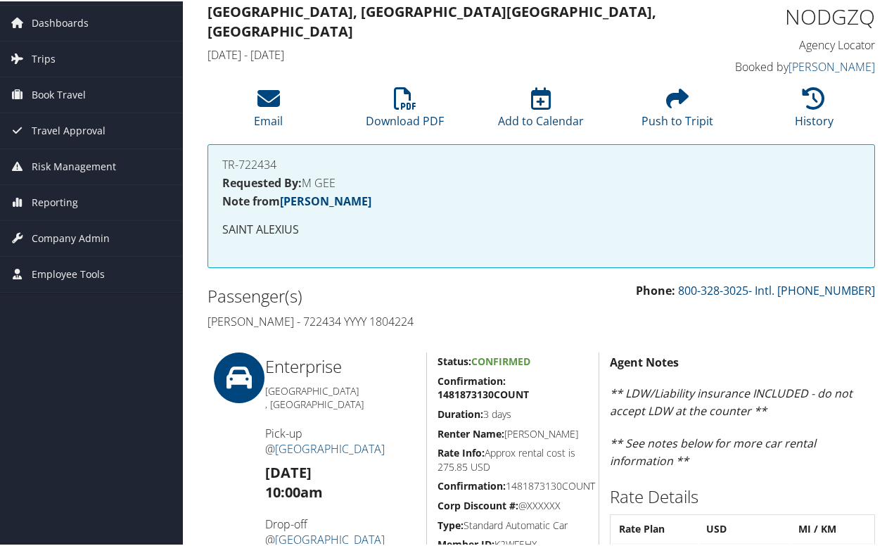
scroll to position [70, 0]
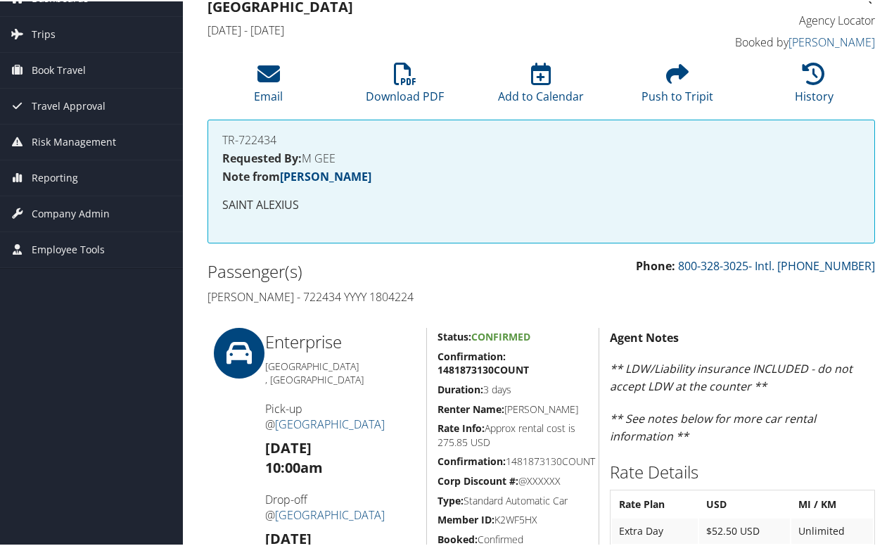
click at [386, 295] on h4 "[PERSON_NAME] - 722434 YYYY 1804224" at bounding box center [370, 295] width 324 height 15
copy h4 "1804224"
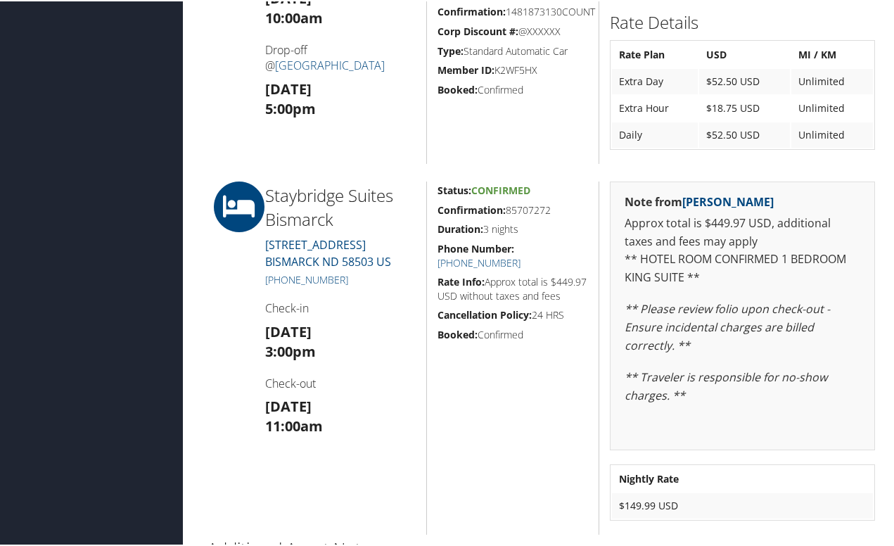
scroll to position [563, 0]
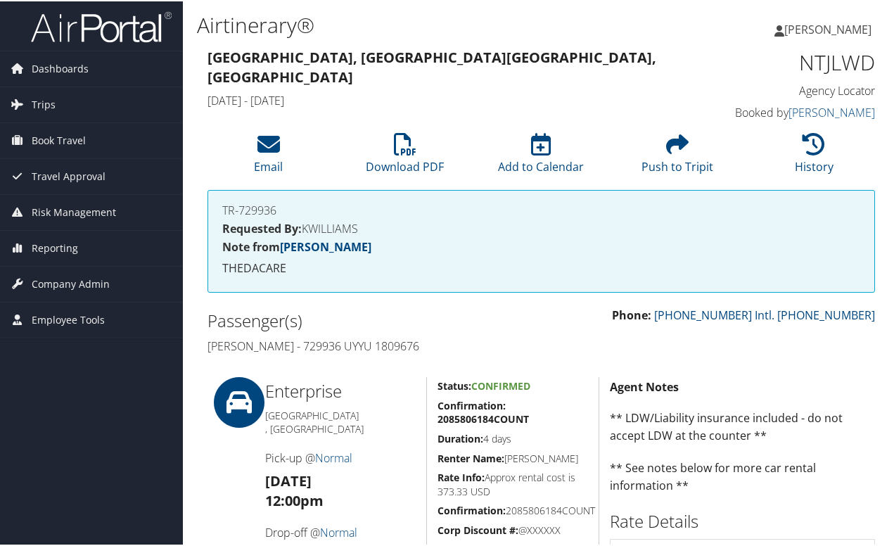
click at [381, 343] on h4 "Joseph Piller - 729936 UYYU 1809676" at bounding box center [370, 344] width 324 height 15
copy h4 "1809676"
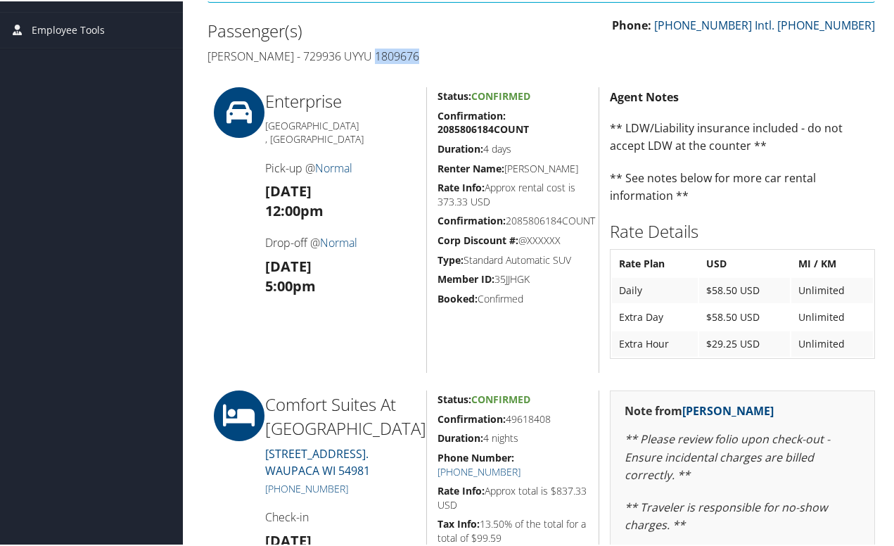
scroll to position [70, 0]
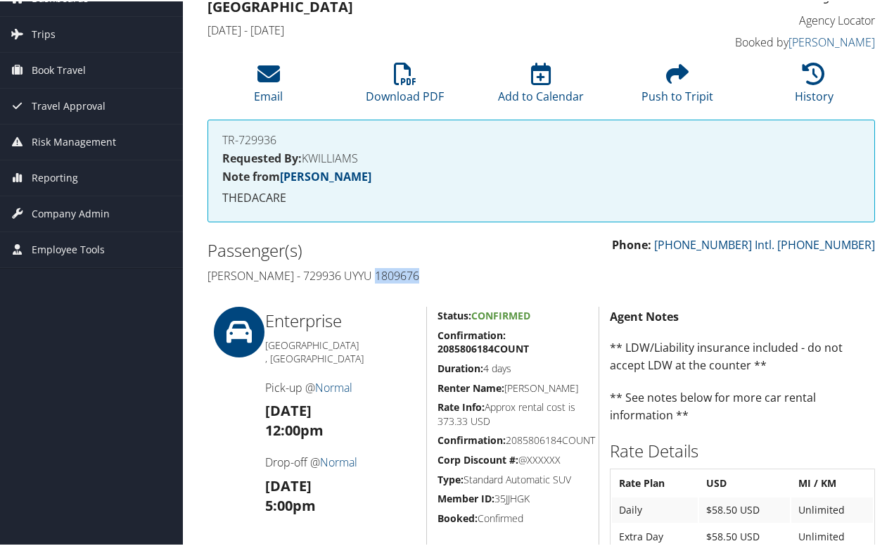
copy h4 "1809676"
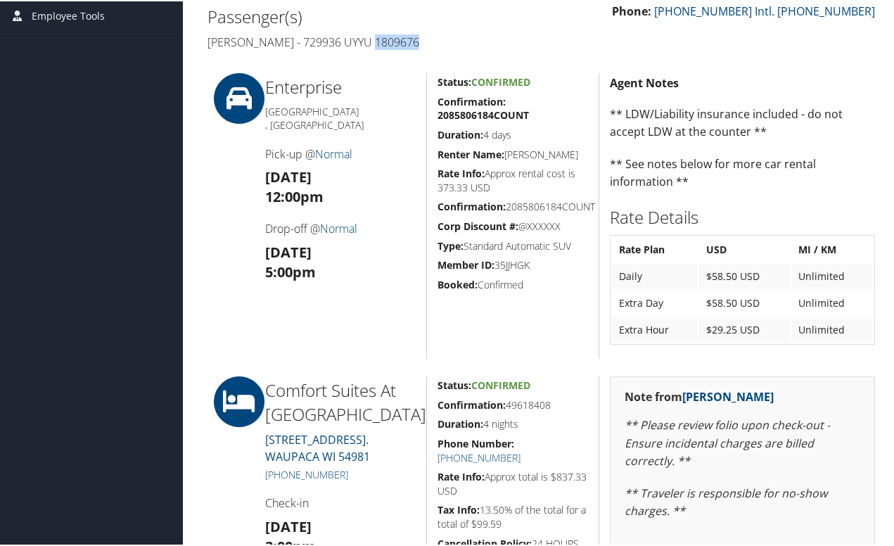
scroll to position [141, 0]
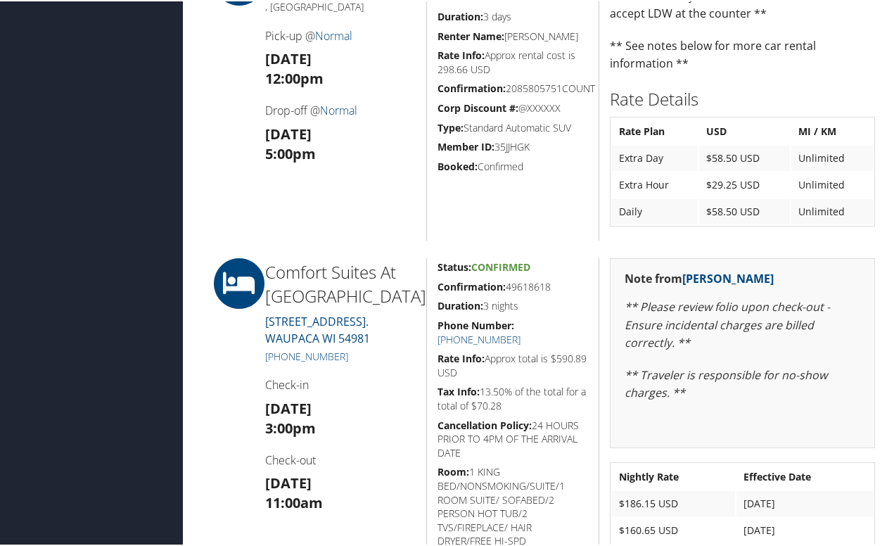
scroll to position [141, 0]
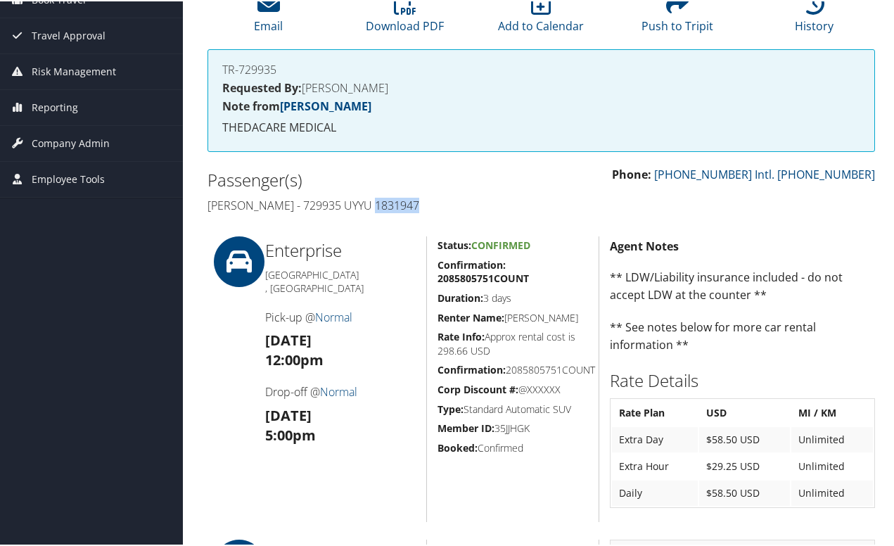
drag, startPoint x: 413, startPoint y: 203, endPoint x: 367, endPoint y: 205, distance: 46.5
click at [367, 205] on h4 "Joseph Piller - 729935 UYYU 1831947" at bounding box center [370, 203] width 324 height 15
copy h4 "1831947"
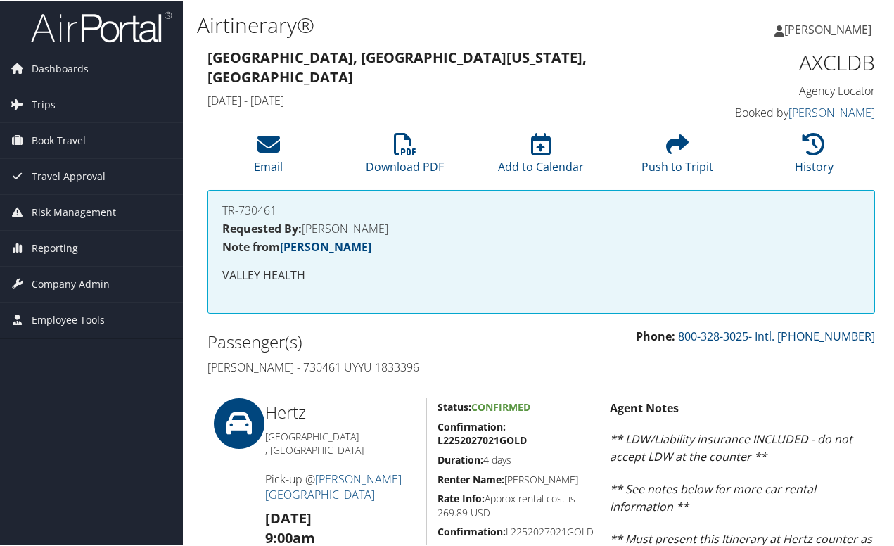
click at [406, 367] on h4 "[PERSON_NAME] - 730461 UYYU 1833396" at bounding box center [370, 365] width 324 height 15
click at [406, 367] on h4 "Kevin Oconnor - 730461 UYYU 1833396" at bounding box center [370, 365] width 324 height 15
copy h4 "1833396"
click at [458, 362] on h4 "Kevin Oconnor - 730461 UYYU 1833396" at bounding box center [370, 365] width 324 height 15
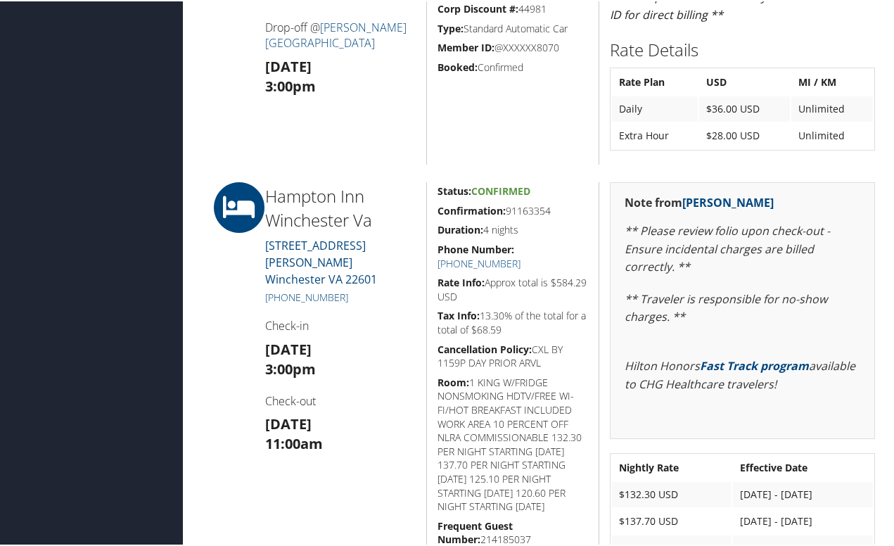
scroll to position [563, 0]
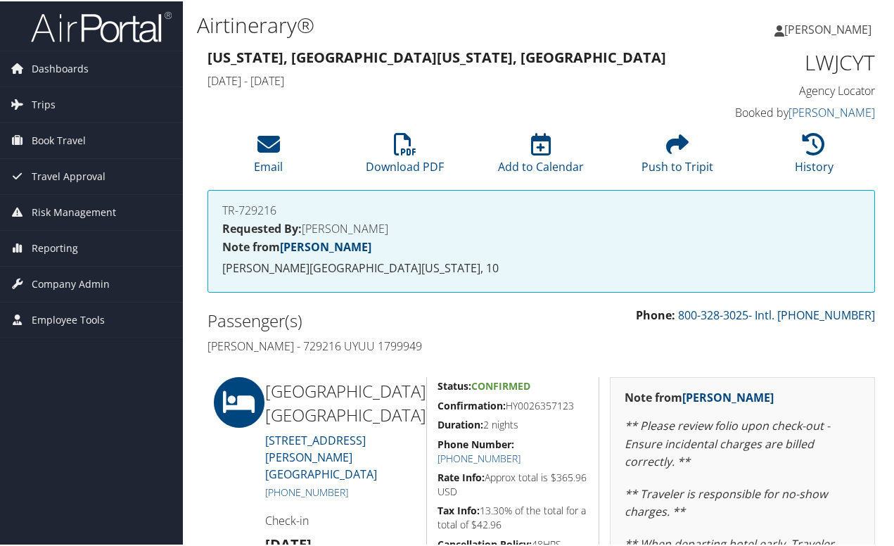
click at [366, 341] on h4 "[PERSON_NAME] - 729216 UYUU 1799949" at bounding box center [370, 344] width 324 height 15
copy h4 "1799949"
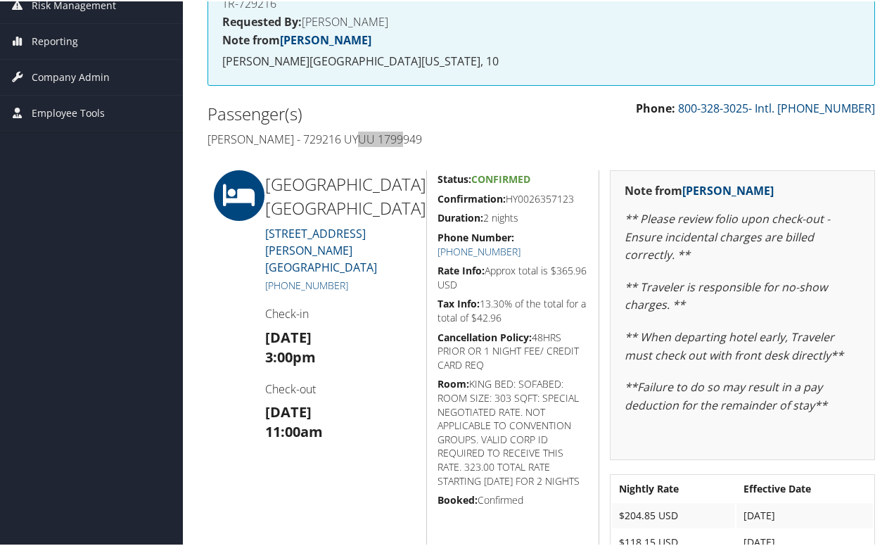
scroll to position [211, 0]
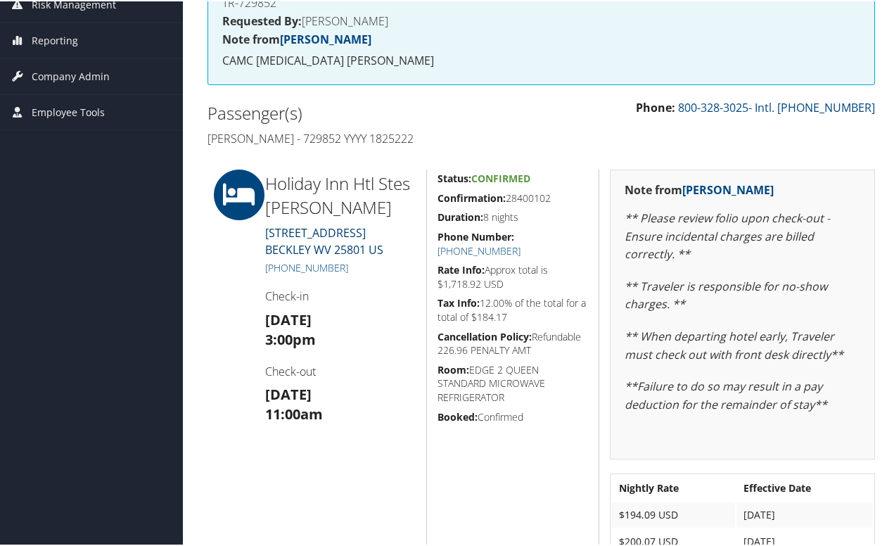
scroll to position [25, 0]
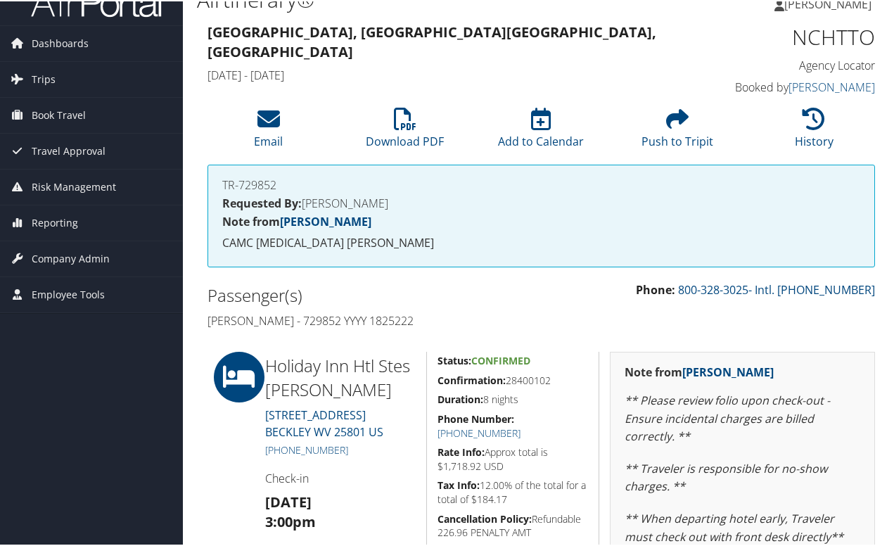
click at [397, 327] on h4 "Marshall Sklar - 729852 YYYY 1825222" at bounding box center [370, 319] width 324 height 15
click at [396, 327] on h4 "Marshall Sklar - 729852 YYYY 1825222" at bounding box center [370, 319] width 324 height 15
copy h4 "1825222"
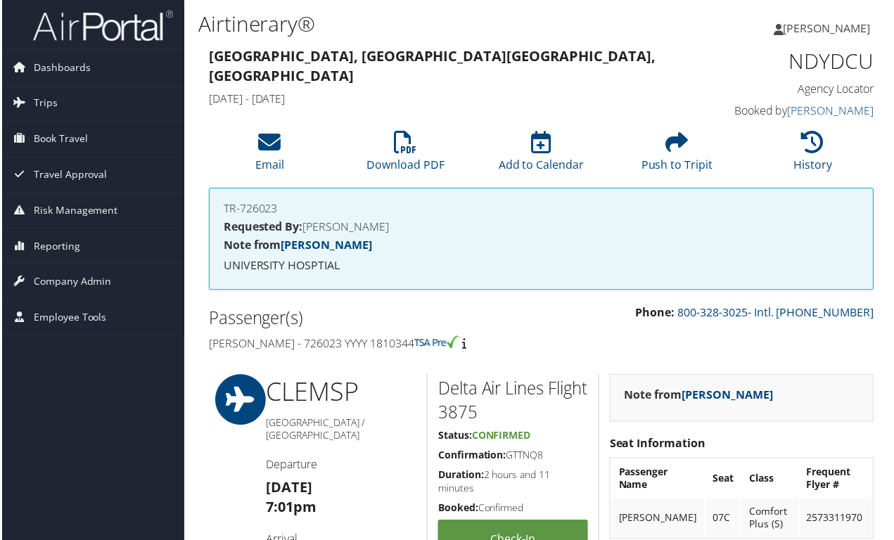
click at [420, 350] on h4 "[PERSON_NAME] - 726023 YYYY 1810344" at bounding box center [370, 344] width 324 height 15
copy h4 "1810344"
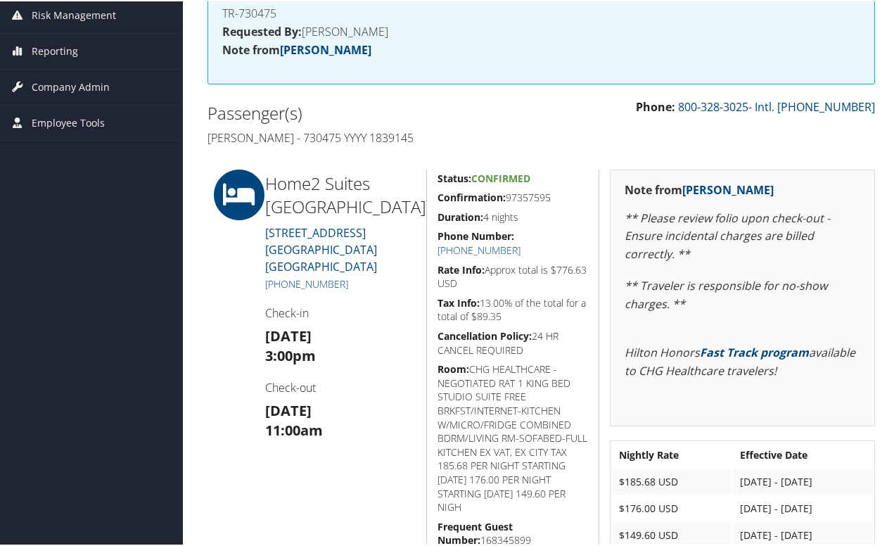
scroll to position [51, 0]
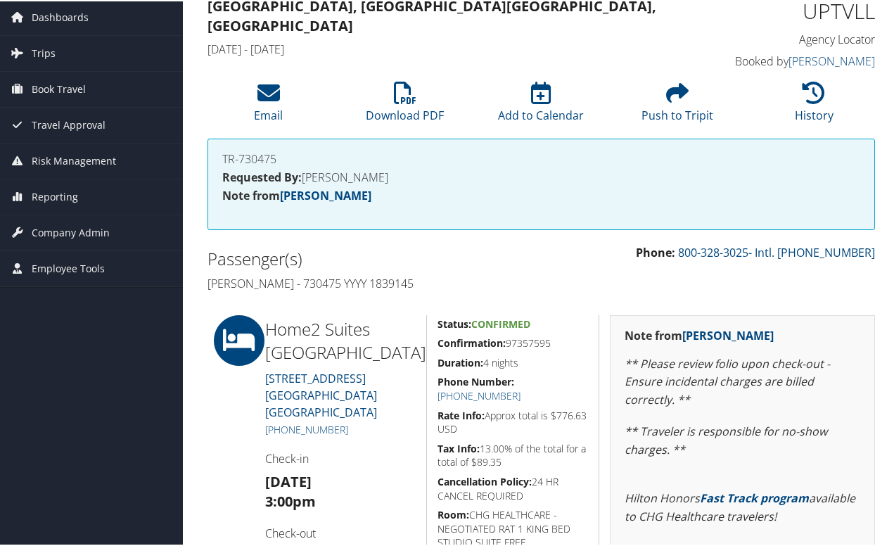
click at [345, 278] on h4 "[PERSON_NAME] - 730475 YYYY 1839145" at bounding box center [370, 281] width 324 height 15
copy h4 "1839145"
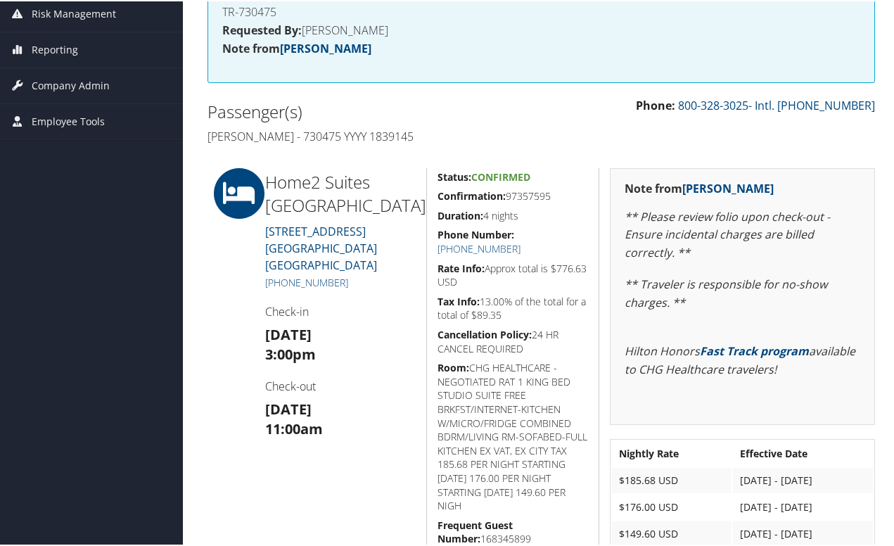
scroll to position [211, 0]
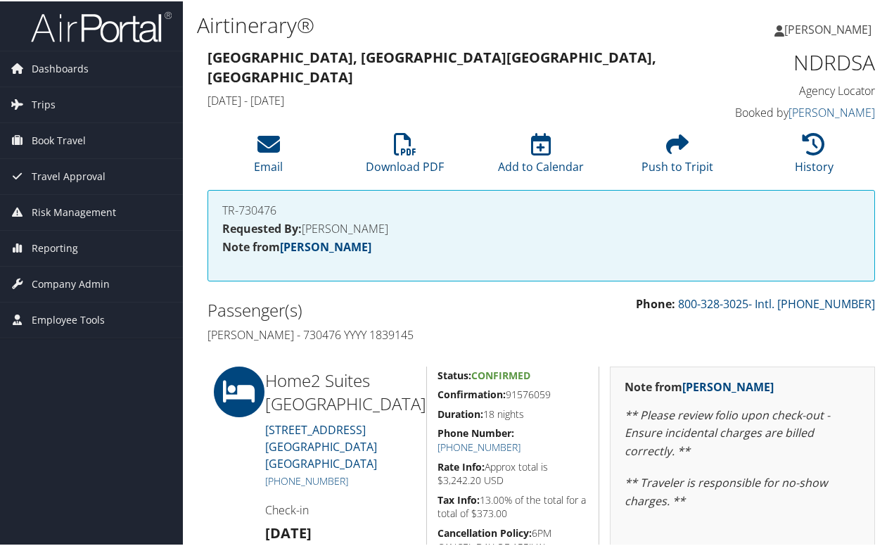
click at [360, 332] on h4 "[PERSON_NAME] - 730476 YYYY 1839145" at bounding box center [370, 333] width 324 height 15
copy h4 "1839145"
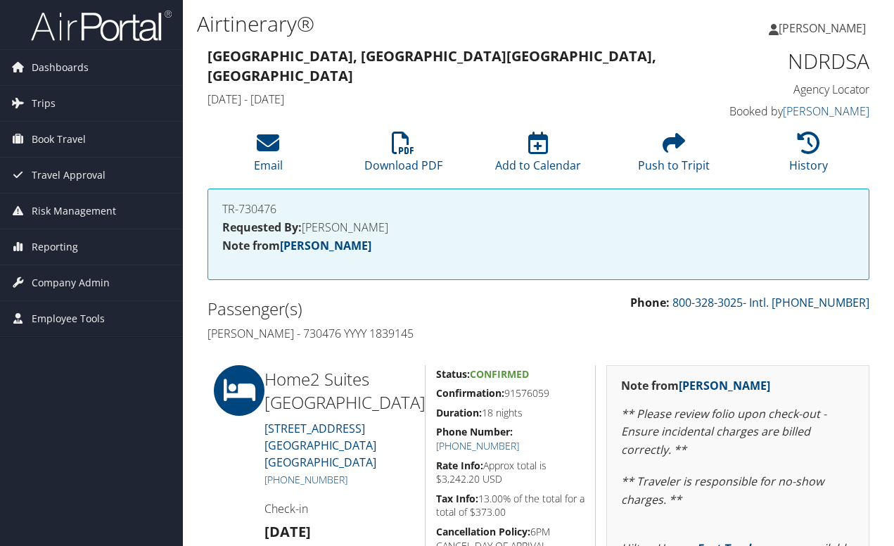
scroll to position [319, 0]
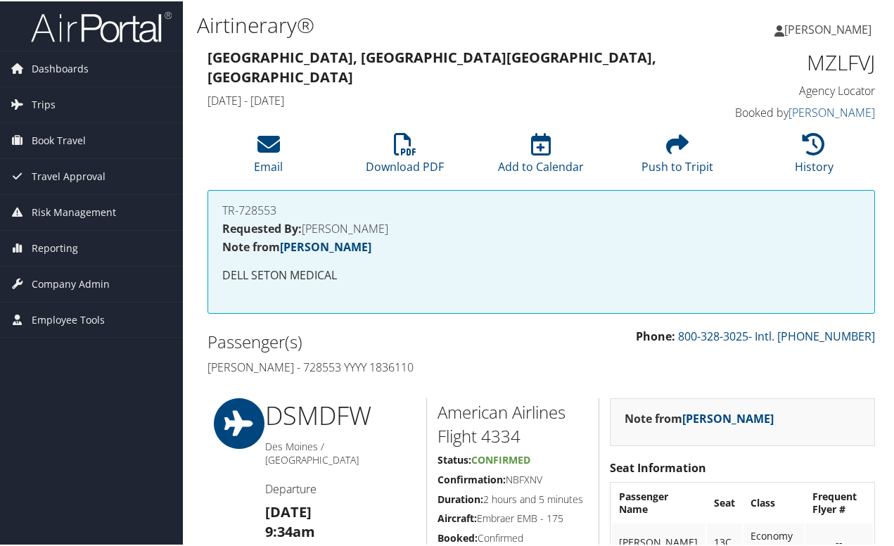
click at [403, 362] on h4 "[PERSON_NAME] - 728553 YYYY 1836110" at bounding box center [370, 365] width 324 height 15
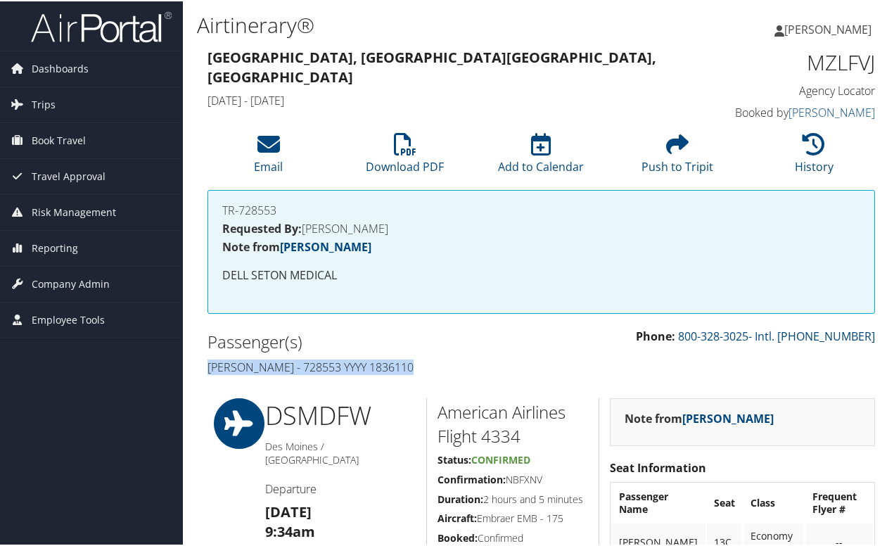
click at [403, 362] on h4 "[PERSON_NAME] - 728553 YYYY 1836110" at bounding box center [370, 365] width 324 height 15
click at [404, 371] on h4 "[PERSON_NAME] - 728553 YYYY 1836110" at bounding box center [370, 365] width 324 height 15
drag, startPoint x: 403, startPoint y: 356, endPoint x: 439, endPoint y: 364, distance: 36.7
click at [402, 357] on div "Passenger(s) Robert Demuth - 728553 YYYY 1836110" at bounding box center [369, 352] width 345 height 53
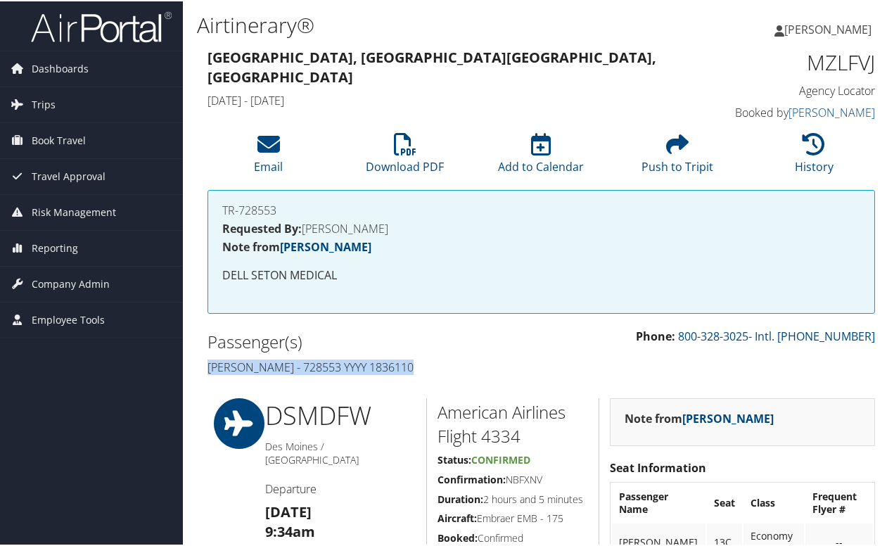
click at [440, 364] on h4 "Robert Demuth - 728553 YYYY 1836110" at bounding box center [370, 365] width 324 height 15
click at [400, 368] on h4 "Robert Demuth - 728553 YYYY 1836110" at bounding box center [370, 365] width 324 height 15
copy h4 "1836110"
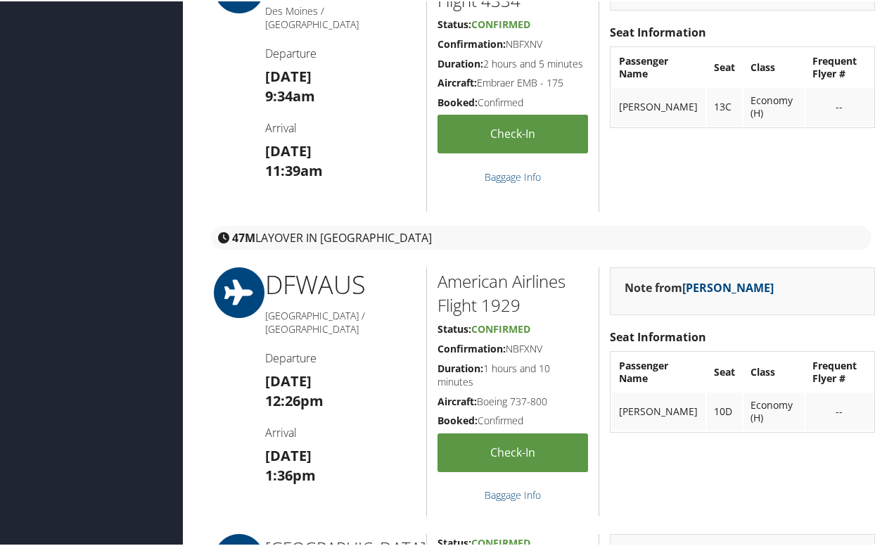
scroll to position [281, 0]
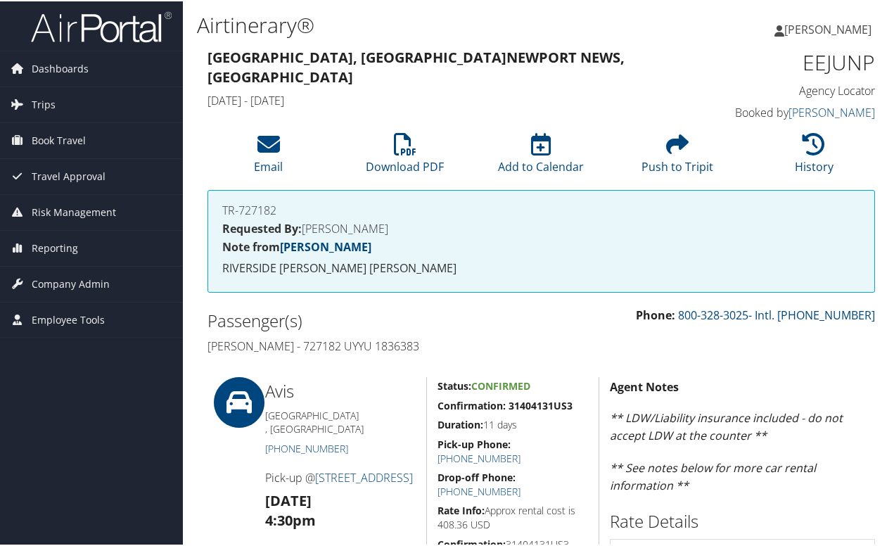
click at [390, 340] on h4 "[PERSON_NAME] - 727182 UYYU 1836383" at bounding box center [370, 344] width 324 height 15
copy h4 "1836383"
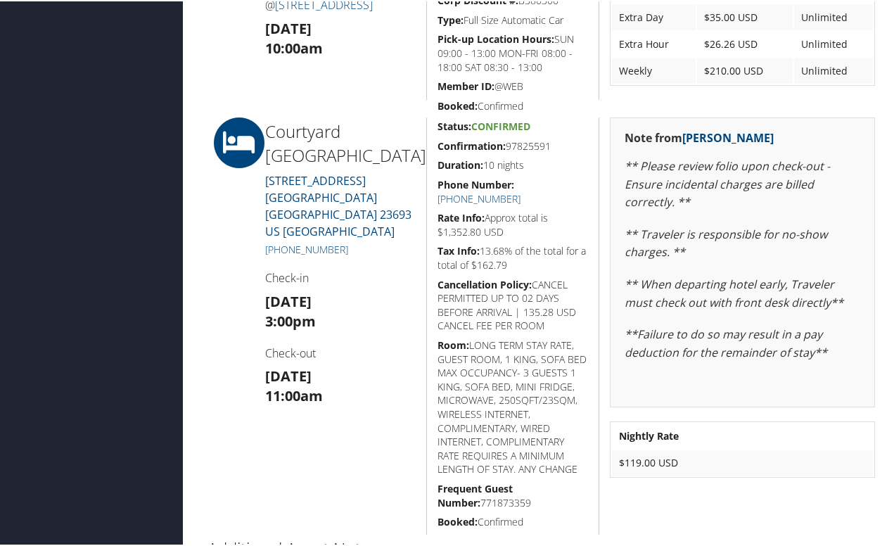
scroll to position [141, 0]
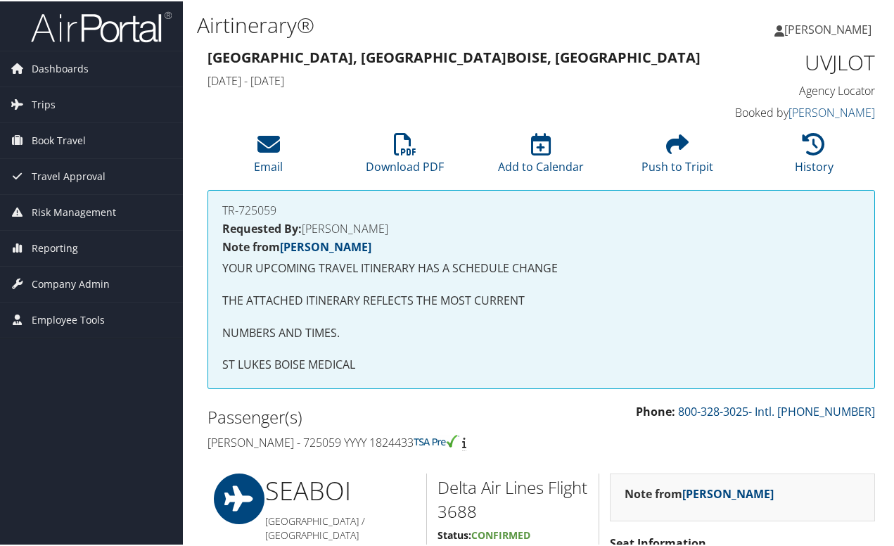
click at [412, 438] on h4 "[PERSON_NAME] - 725059 YYYY 1824433" at bounding box center [370, 440] width 324 height 15
click at [412, 438] on h4 "Victoria Crescenzi - 725059 YYYY 1824433" at bounding box center [370, 440] width 324 height 15
copy h4 "1824433"
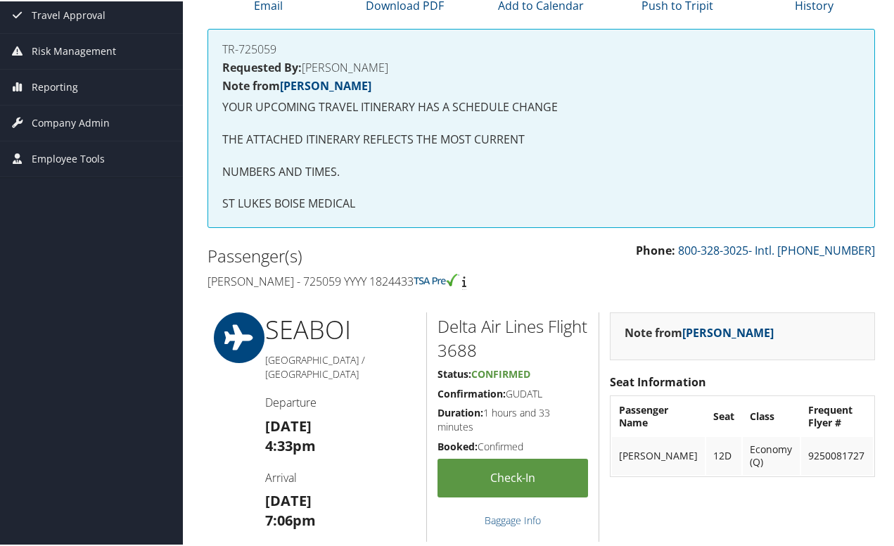
scroll to position [141, 0]
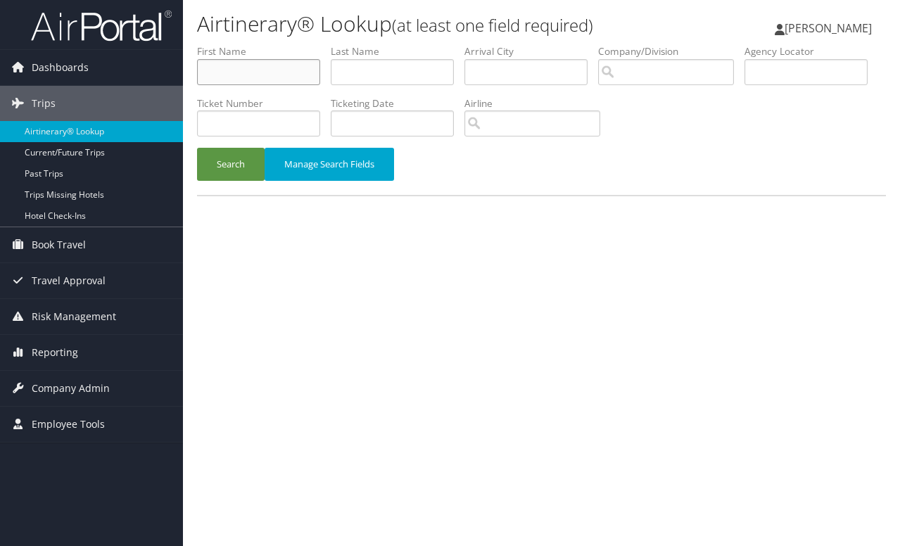
click at [221, 78] on input "text" at bounding box center [258, 72] width 123 height 26
type input "jomo"
click at [197, 148] on button "Search" at bounding box center [231, 164] width 68 height 33
click at [744, 85] on input "text" at bounding box center [805, 72] width 123 height 26
paste input "GHLNPO"
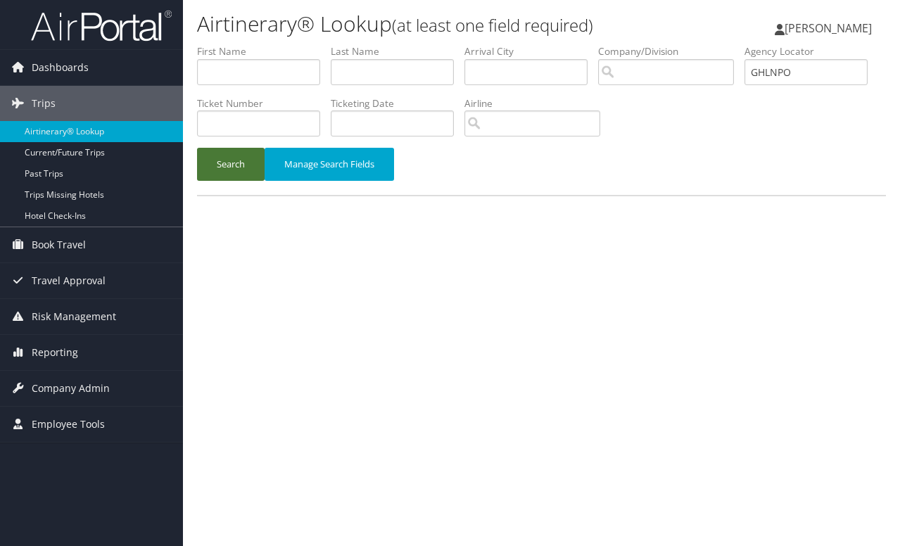
click at [239, 156] on button "Search" at bounding box center [231, 164] width 68 height 33
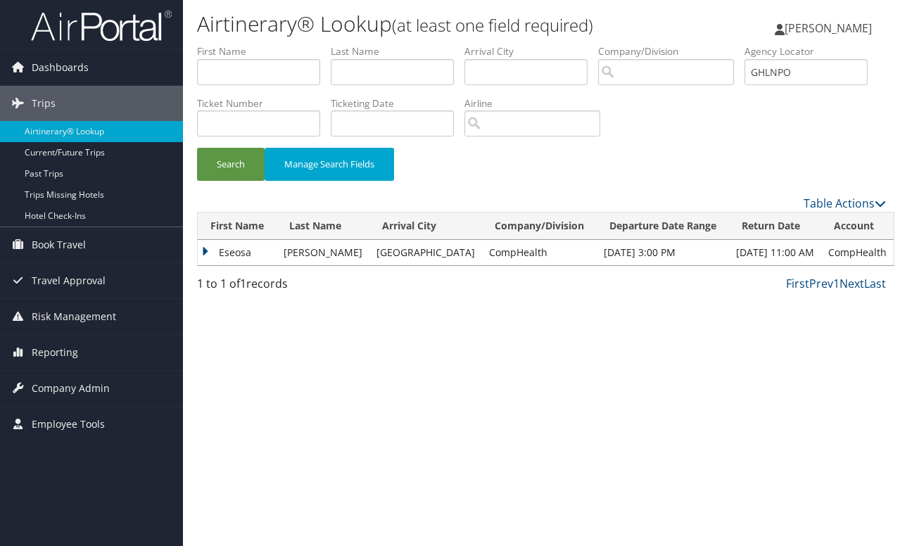
click at [200, 253] on td "Eseosa" at bounding box center [237, 252] width 79 height 25
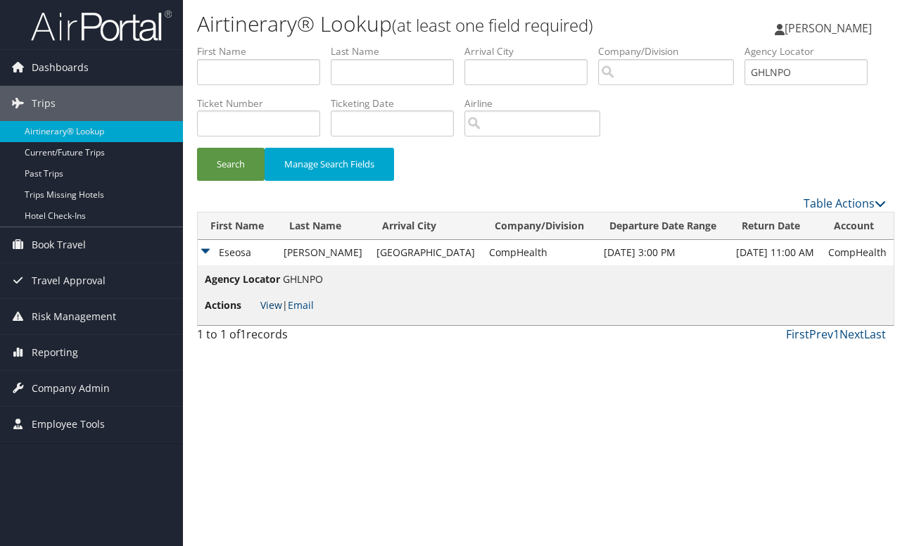
click at [271, 304] on link "View" at bounding box center [271, 304] width 22 height 13
drag, startPoint x: 268, startPoint y: 132, endPoint x: 157, endPoint y: 126, distance: 111.3
click at [157, 126] on div "Dashboards AirPortal 360™ (Manager) My Travel Dashboard Trips Airtinerary® Look…" at bounding box center [450, 273] width 900 height 546
paste input "SNAJIP"
click at [234, 166] on button "Search" at bounding box center [231, 164] width 68 height 33
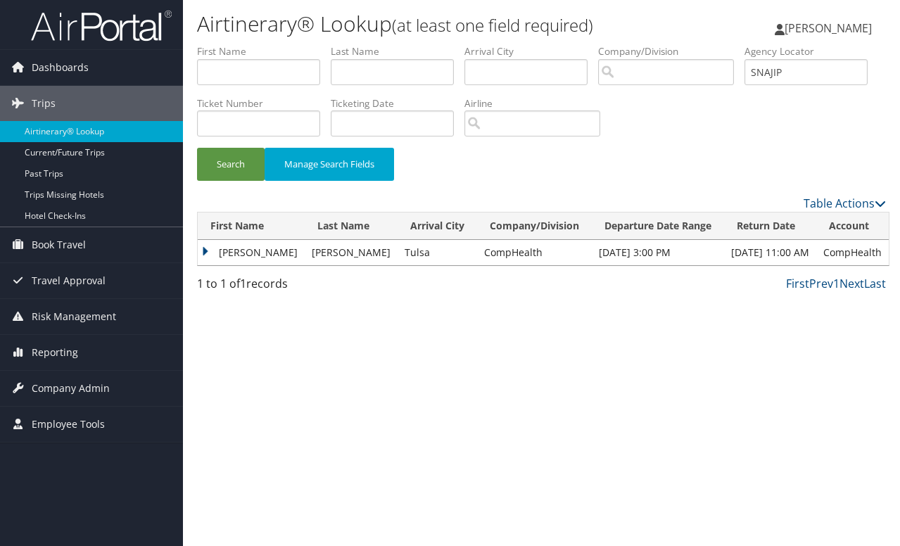
click at [203, 251] on td "Jomo" at bounding box center [251, 252] width 107 height 25
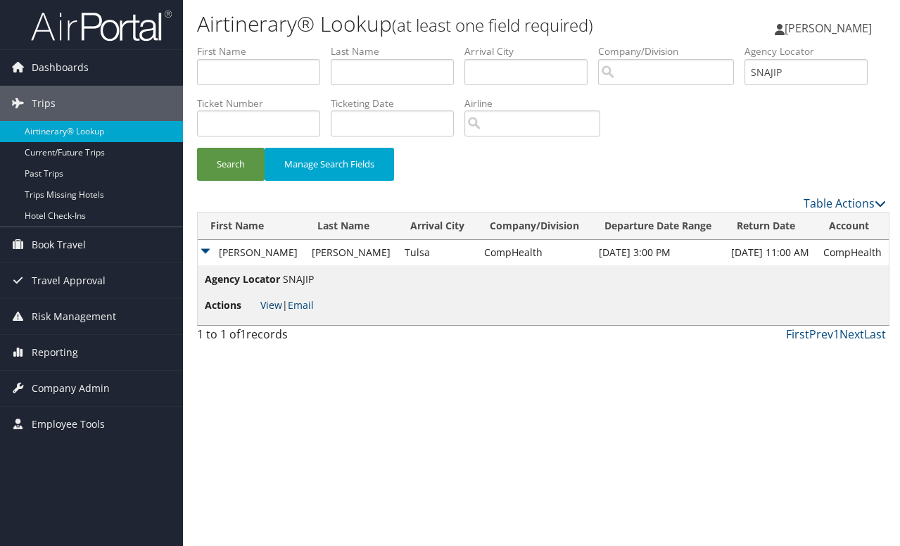
click at [270, 304] on link "View" at bounding box center [271, 304] width 22 height 13
click at [744, 85] on input "SNAJIP" at bounding box center [805, 72] width 123 height 26
paste input "ALSTDQ"
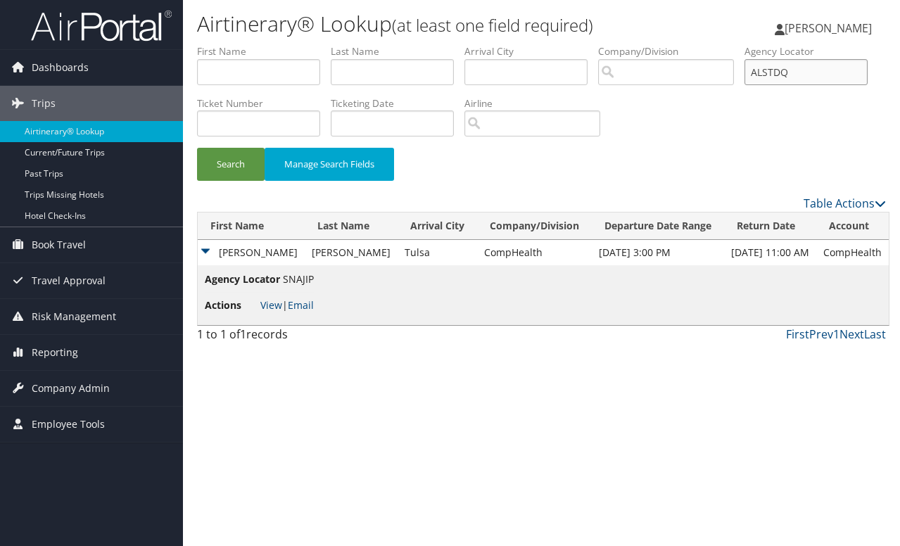
click at [197, 148] on button "Search" at bounding box center [231, 164] width 68 height 33
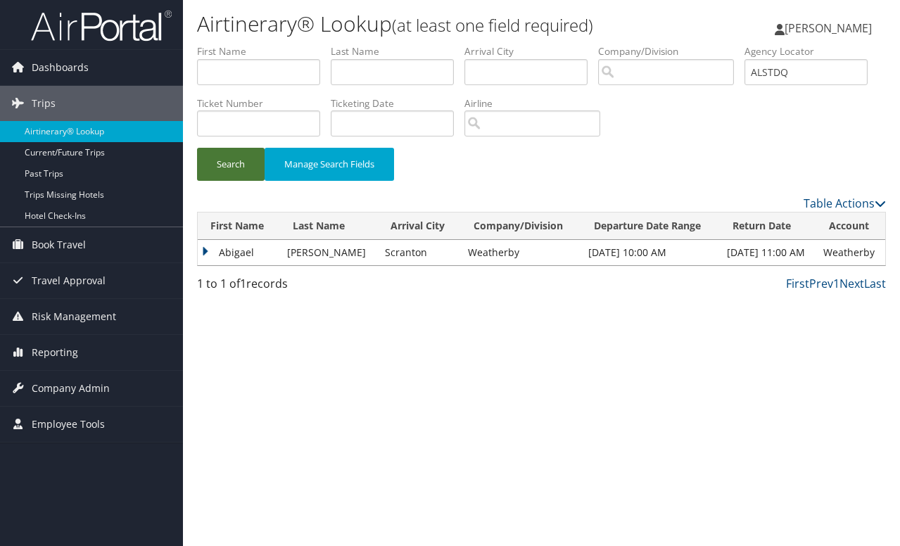
click at [227, 167] on button "Search" at bounding box center [231, 164] width 68 height 33
click at [203, 257] on td "Abigael" at bounding box center [239, 252] width 82 height 25
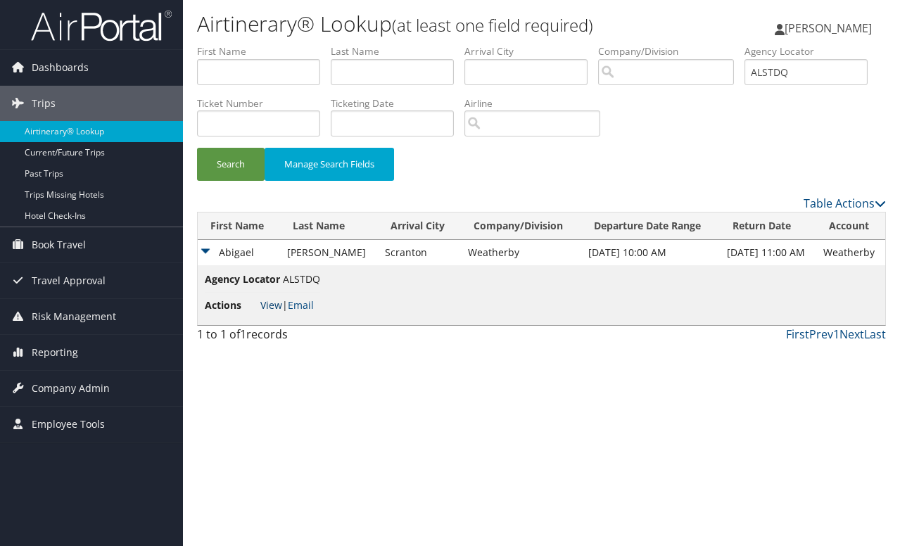
click at [265, 303] on link "View" at bounding box center [271, 304] width 22 height 13
click at [744, 85] on input "ALSTDQ" at bounding box center [805, 72] width 123 height 26
paste input "NXHTRH"
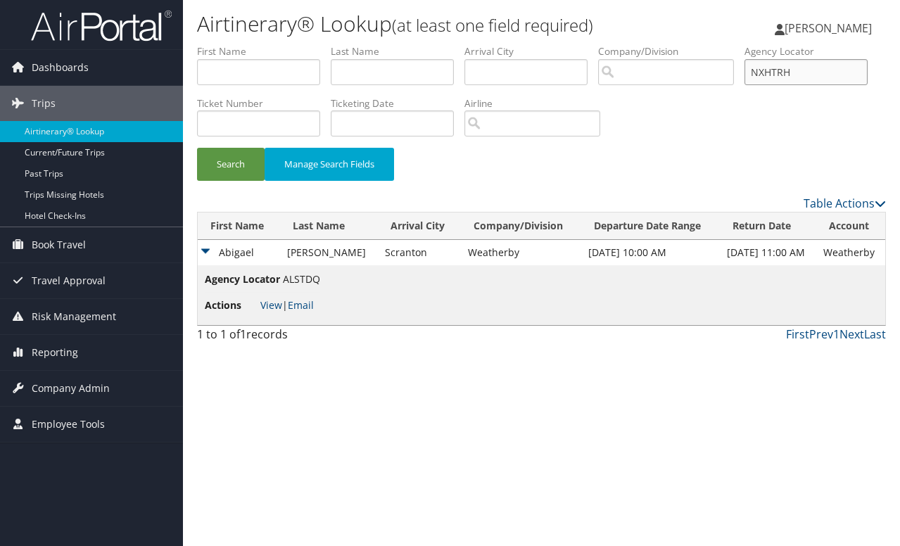
click at [197, 148] on button "Search" at bounding box center [231, 164] width 68 height 33
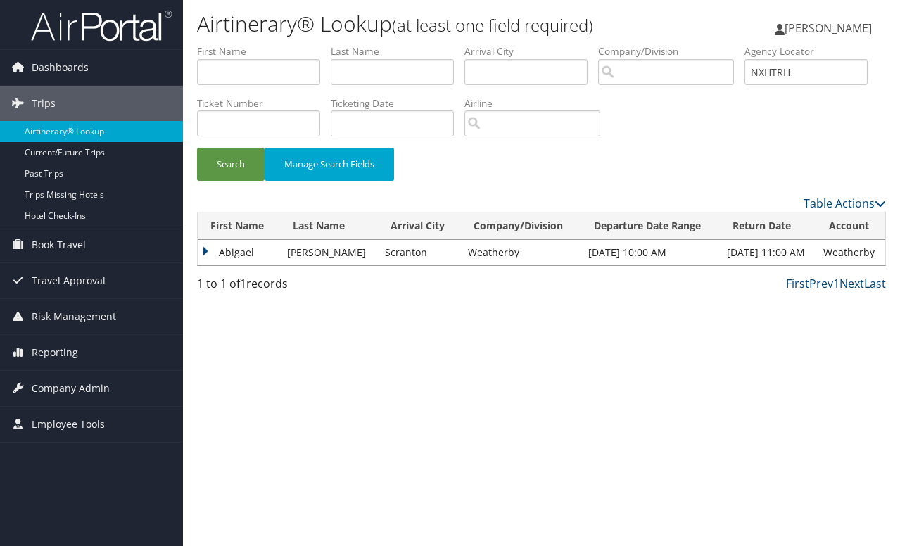
click at [208, 255] on td "Abigael" at bounding box center [239, 252] width 82 height 25
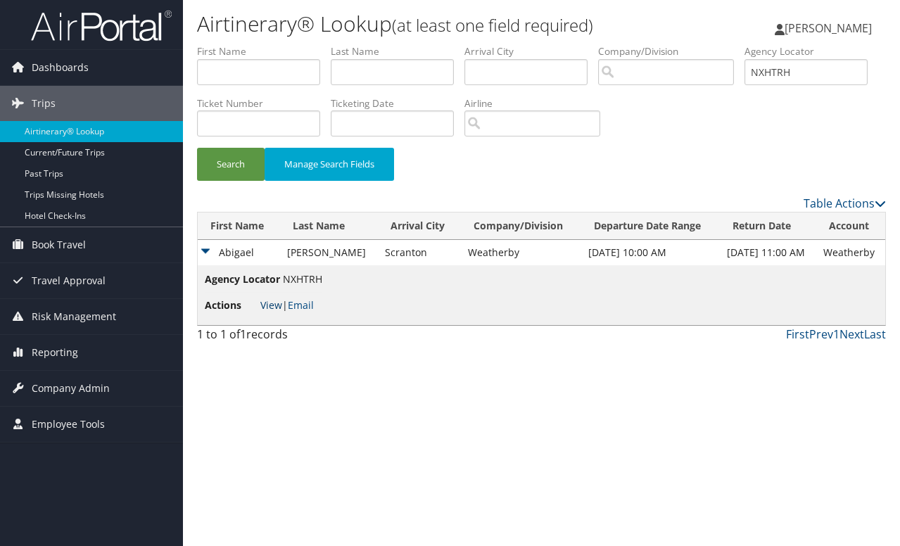
click at [274, 305] on link "View" at bounding box center [271, 304] width 22 height 13
click at [274, 309] on link "View" at bounding box center [271, 304] width 22 height 13
click at [744, 85] on input "NXHTRH" at bounding box center [805, 72] width 123 height 26
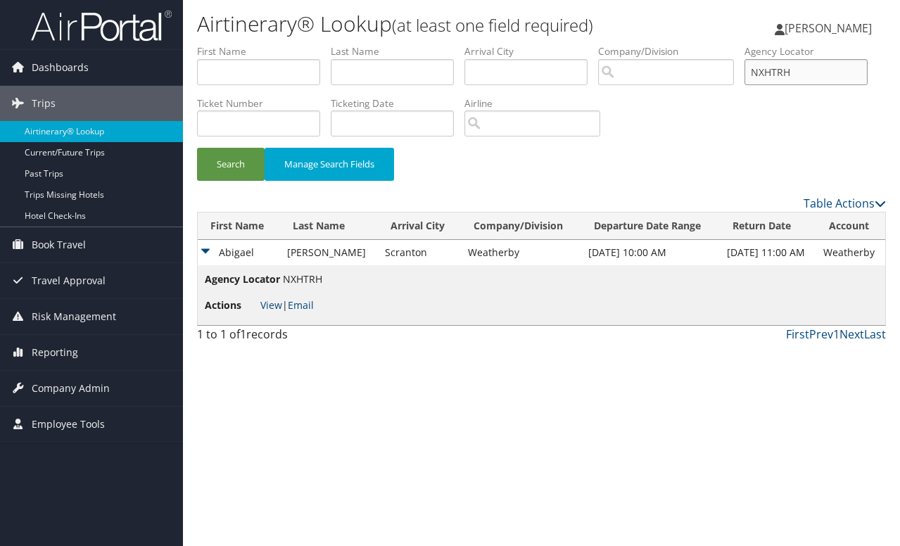
click at [744, 85] on input "NXHTRH" at bounding box center [805, 72] width 123 height 26
paste input "ALSTDQ"
type input "ALSTDQ"
click at [241, 160] on button "Search" at bounding box center [231, 164] width 68 height 33
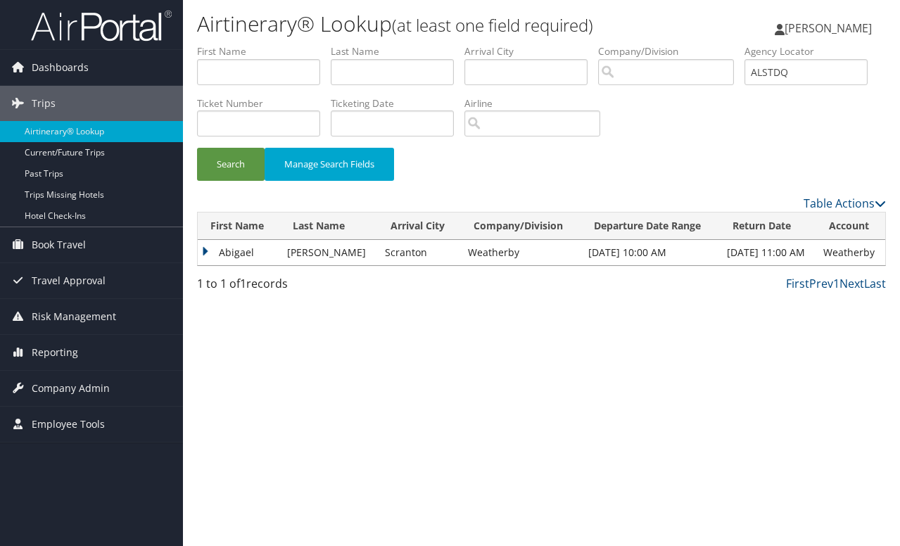
click at [205, 253] on td "Abigael" at bounding box center [239, 252] width 82 height 25
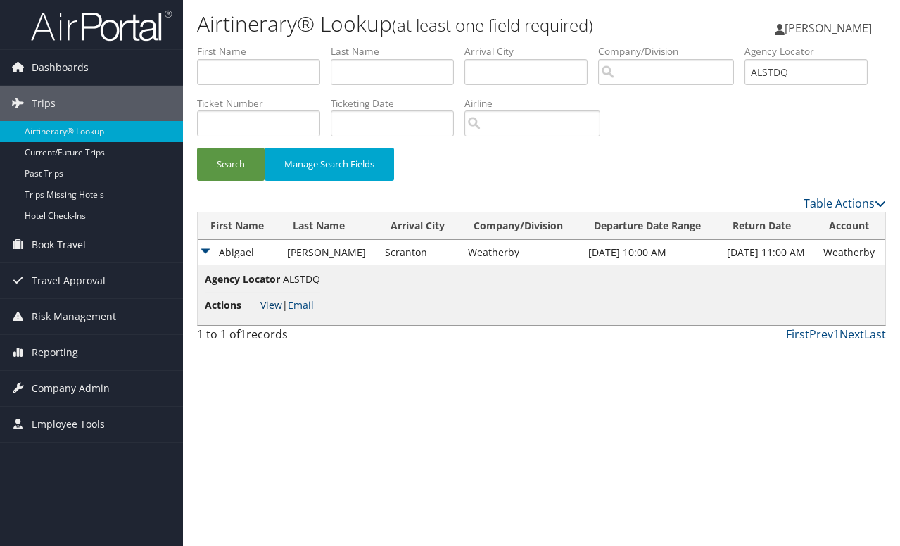
click at [274, 305] on link "View" at bounding box center [271, 304] width 22 height 13
click at [239, 68] on input "text" at bounding box center [258, 72] width 123 height 26
type input "daniel"
type input "allison"
drag, startPoint x: 267, startPoint y: 123, endPoint x: 148, endPoint y: 126, distance: 118.9
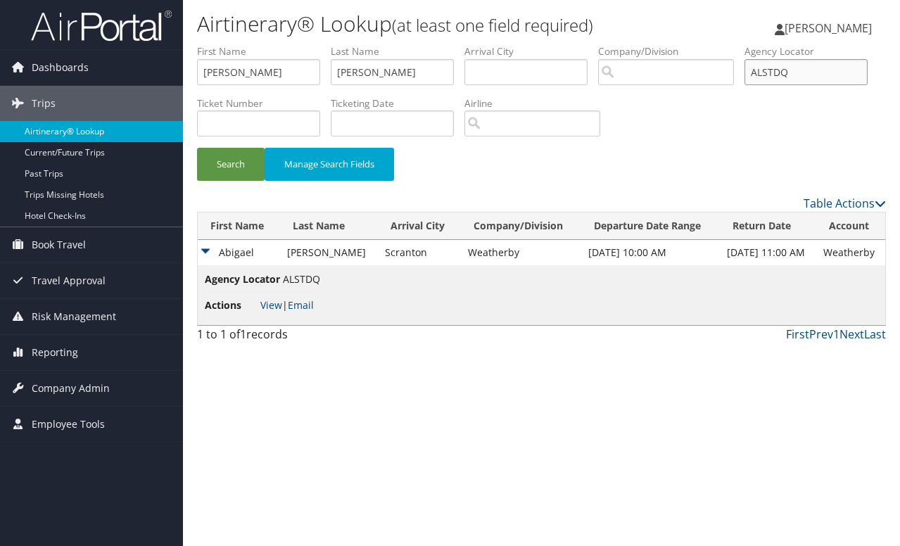
click at [148, 126] on div "Dashboards AirPortal 360™ (Manager) My Travel Dashboard Trips Airtinerary® Look…" at bounding box center [450, 273] width 900 height 546
click at [223, 160] on button "Search" at bounding box center [231, 164] width 68 height 33
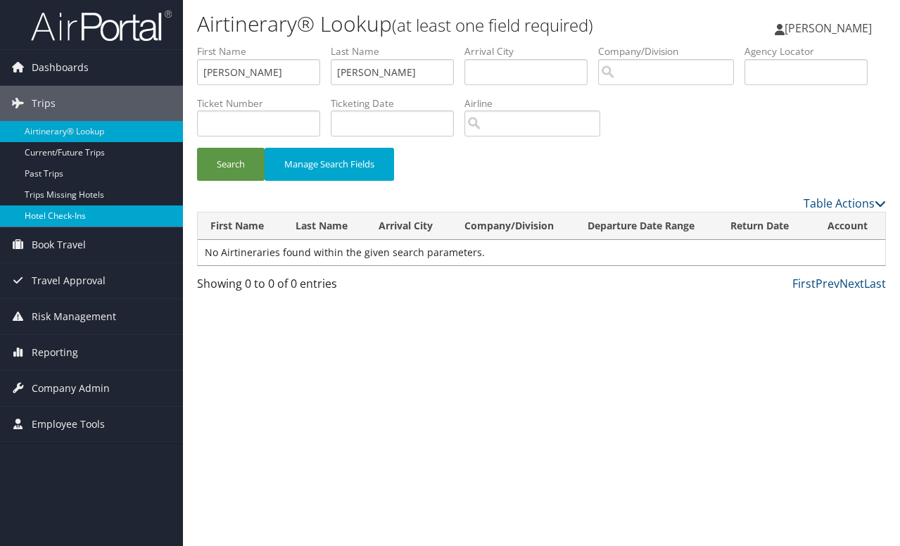
click at [47, 216] on link "Hotel Check-ins" at bounding box center [91, 215] width 183 height 21
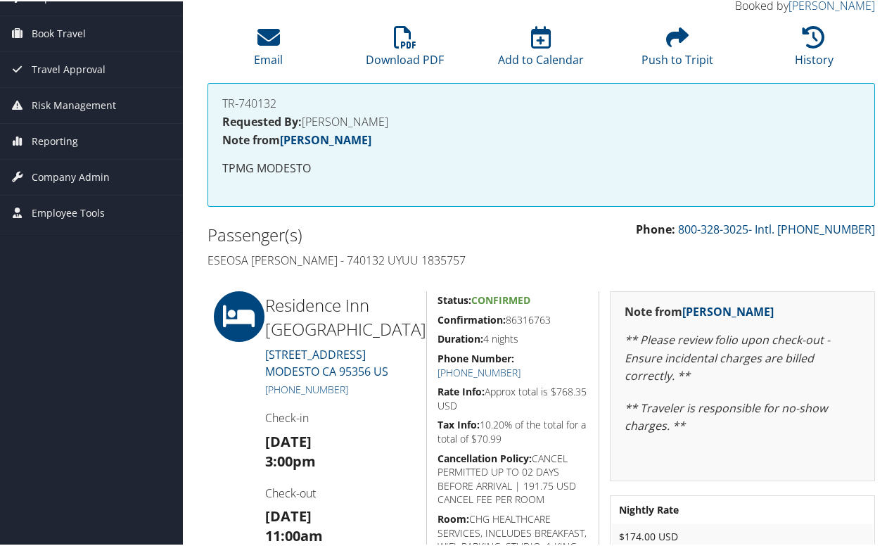
scroll to position [141, 0]
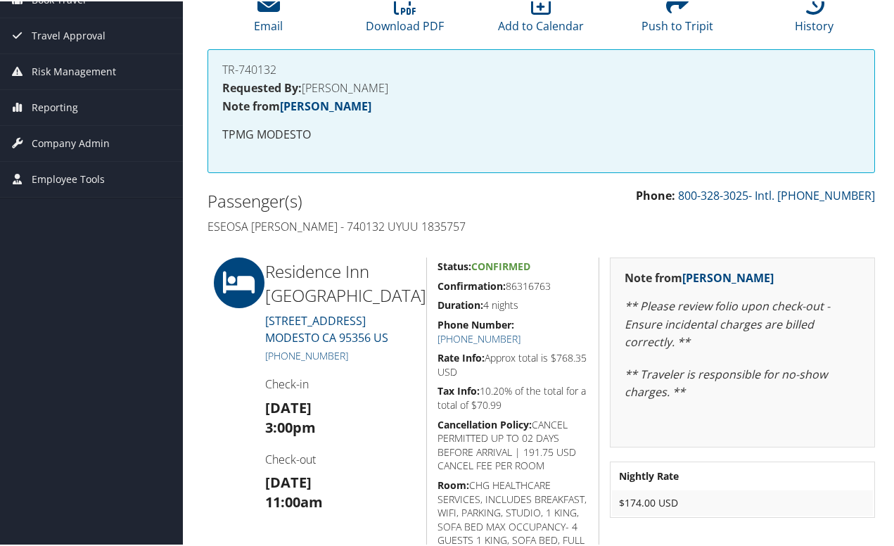
click at [426, 225] on h4 "Eseosa [PERSON_NAME] - 740132 UYUU 1835757" at bounding box center [370, 224] width 324 height 15
copy h4 "1835757"
click at [207, 355] on div at bounding box center [226, 444] width 58 height 376
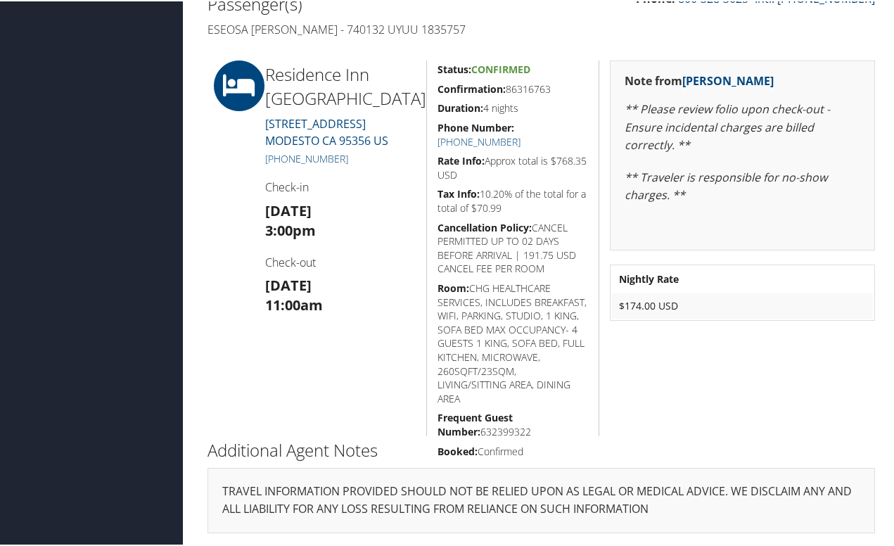
scroll to position [0, 0]
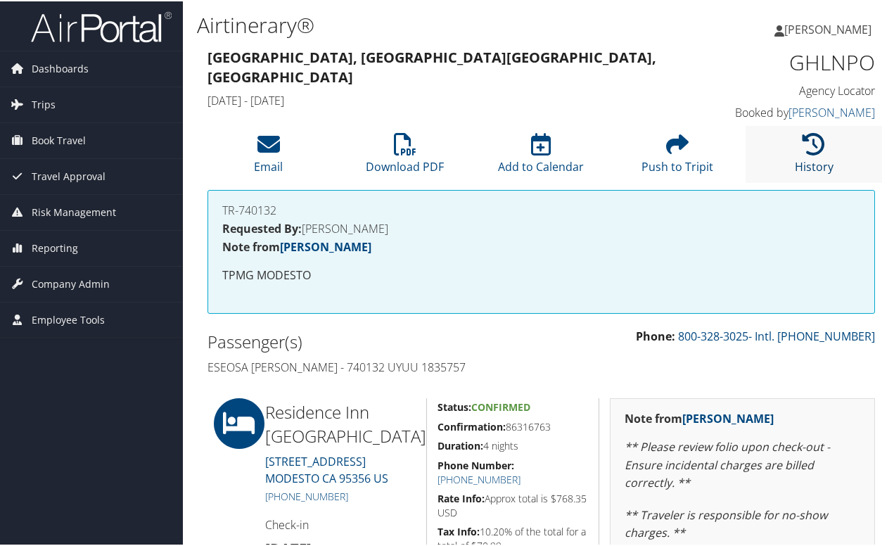
click at [814, 153] on icon at bounding box center [814, 143] width 23 height 23
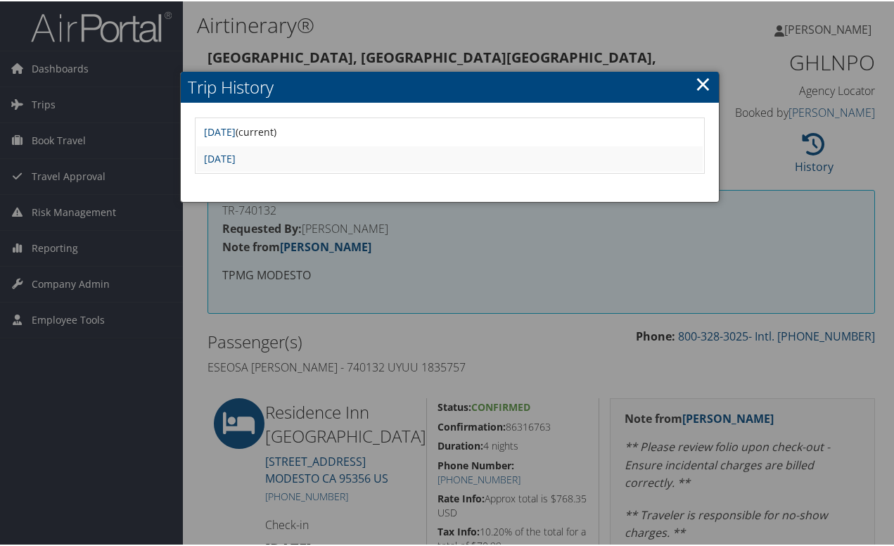
click at [704, 80] on link "×" at bounding box center [703, 82] width 16 height 28
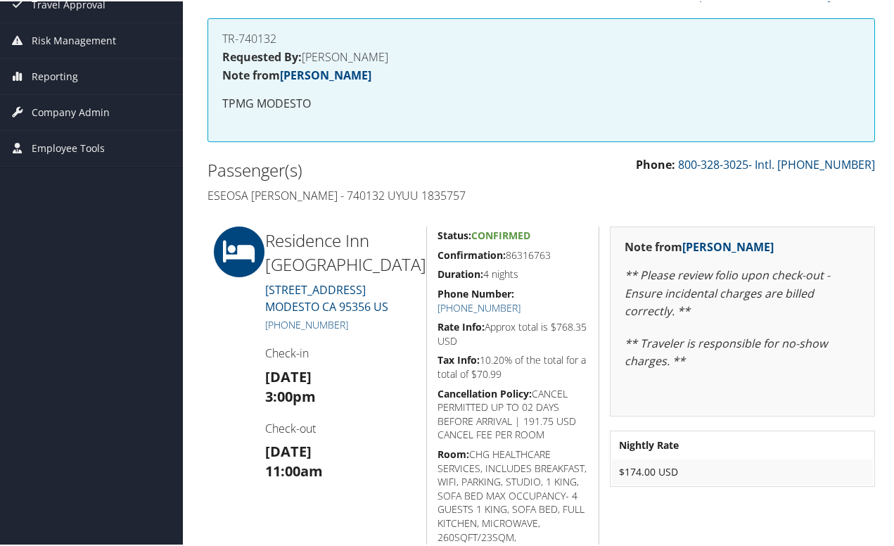
scroll to position [141, 0]
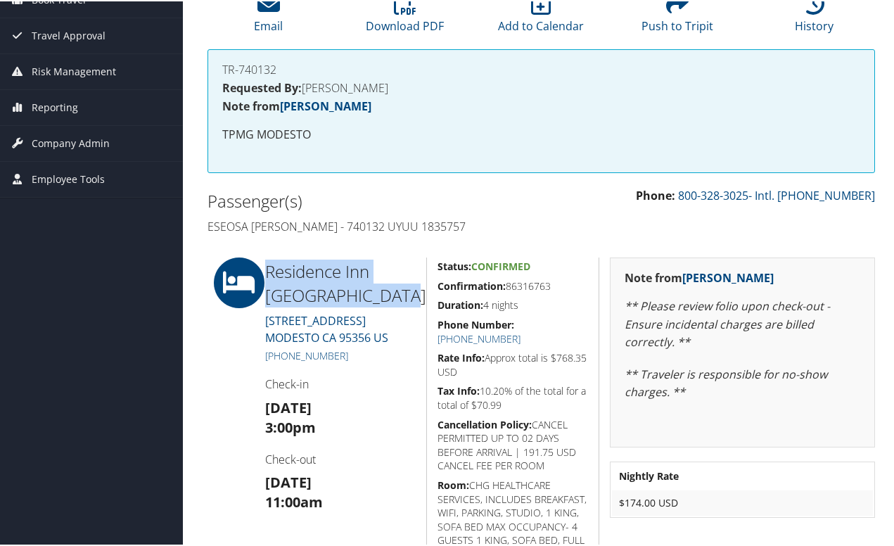
drag, startPoint x: 405, startPoint y: 297, endPoint x: 262, endPoint y: 268, distance: 145.7
click at [262, 268] on div "Residence Inn Modesto Marriott 2901 Healthcare Way MODESTO CA 95356 US (209) 38…" at bounding box center [341, 444] width 172 height 376
copy h2 "Residence Inn Modesto Marriott"
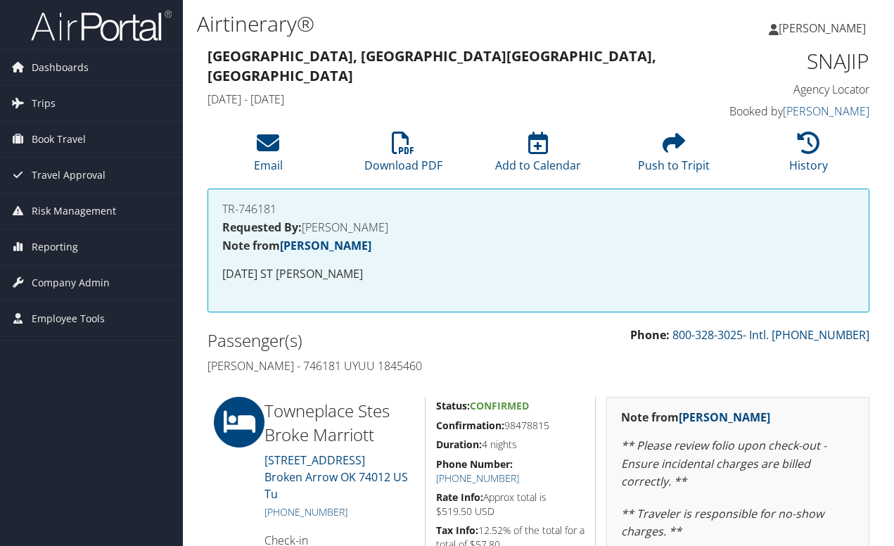
scroll to position [211, 0]
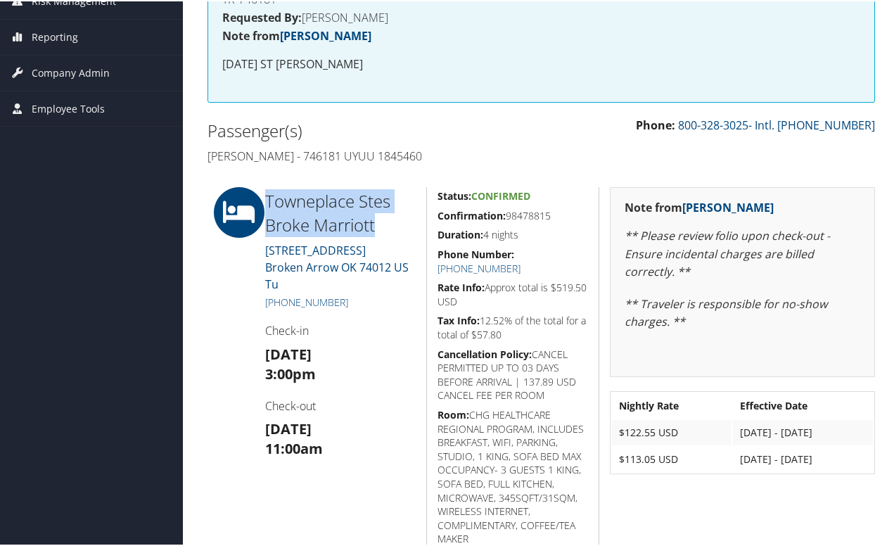
drag, startPoint x: 390, startPoint y: 218, endPoint x: 266, endPoint y: 193, distance: 127.1
click at [266, 193] on h2 "Towneplace Stes Broke Marriott" at bounding box center [340, 211] width 151 height 47
copy h2 "Towneplace Stes Broke Marriott"
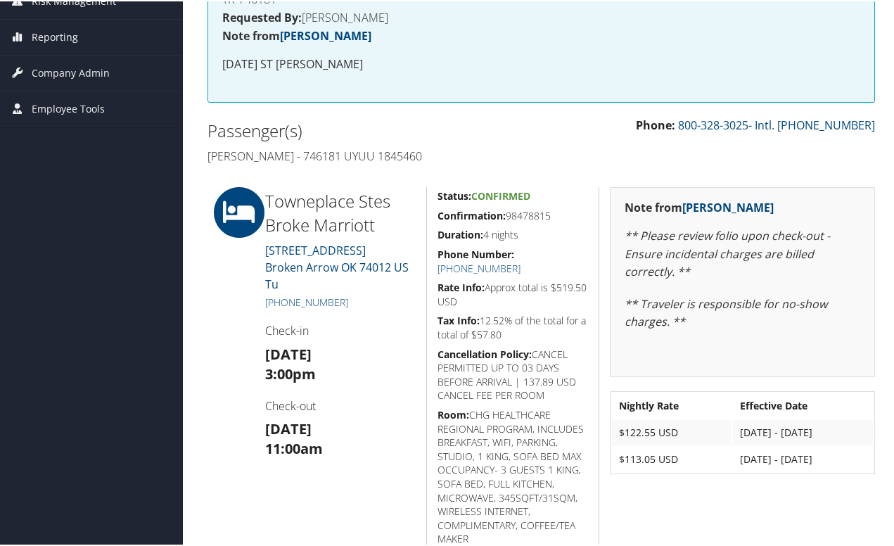
click at [395, 153] on h4 "[PERSON_NAME] - 746181 UYUU 1845460" at bounding box center [370, 154] width 324 height 15
click at [395, 153] on h4 "Jomo Osborne - 746181 UYUU 1845460" at bounding box center [370, 154] width 324 height 15
copy h4 "1845460"
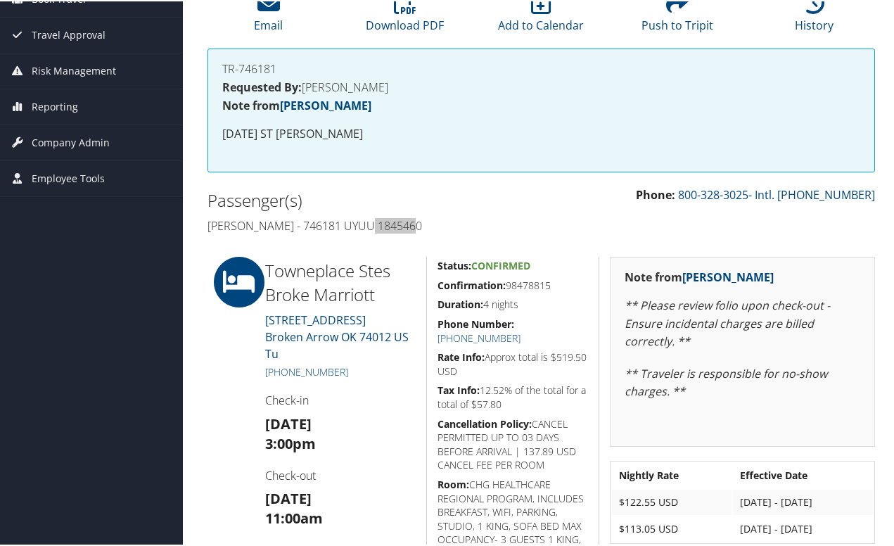
scroll to position [0, 0]
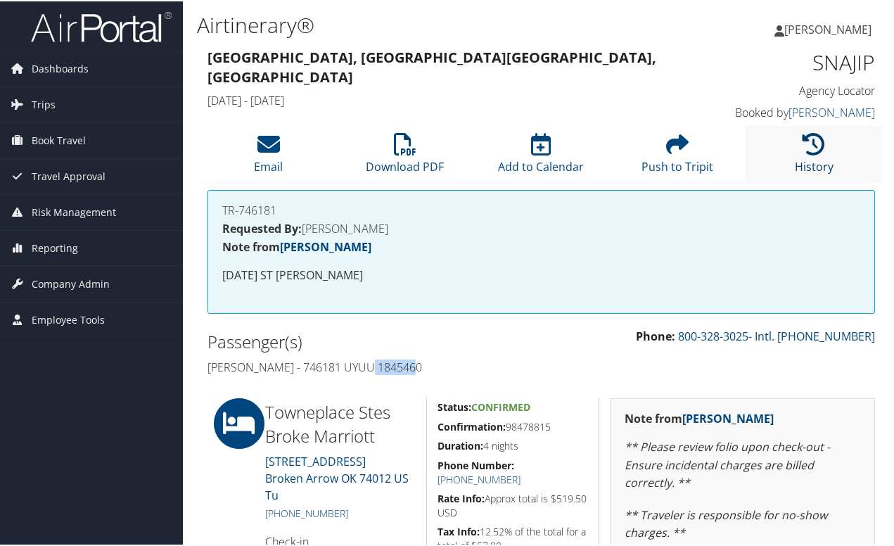
click at [803, 148] on icon at bounding box center [814, 143] width 23 height 23
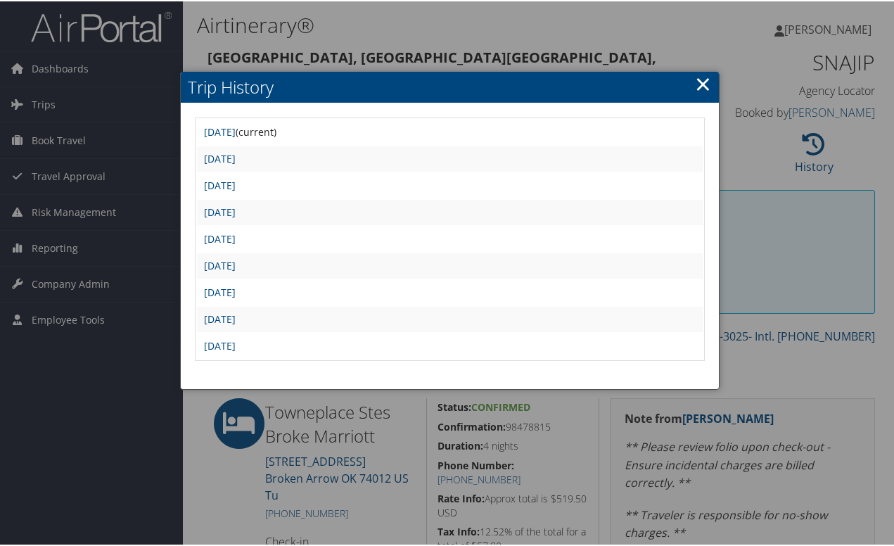
click at [704, 82] on link "×" at bounding box center [703, 82] width 16 height 28
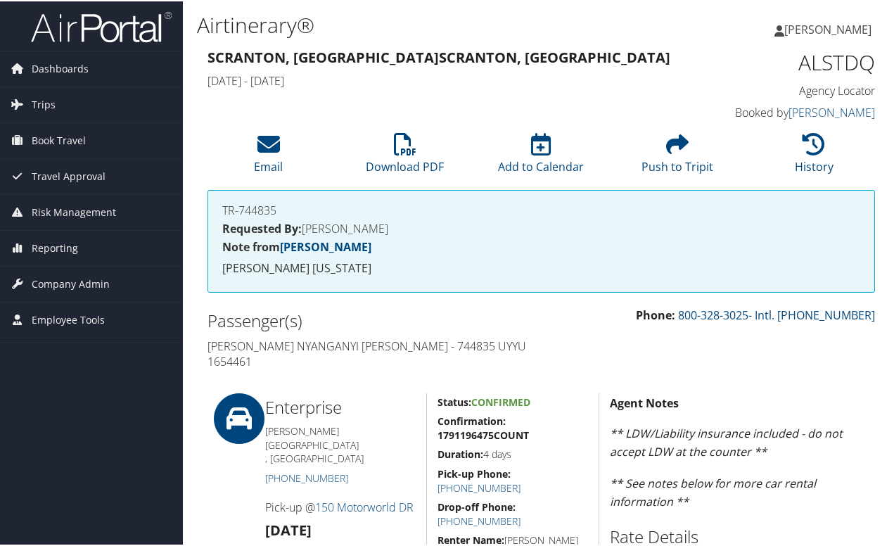
click at [481, 344] on h4 "[PERSON_NAME] Nyanganyi [PERSON_NAME] - 744835 UYYU 1654461" at bounding box center [370, 353] width 324 height 32
copy h4 "1654461"
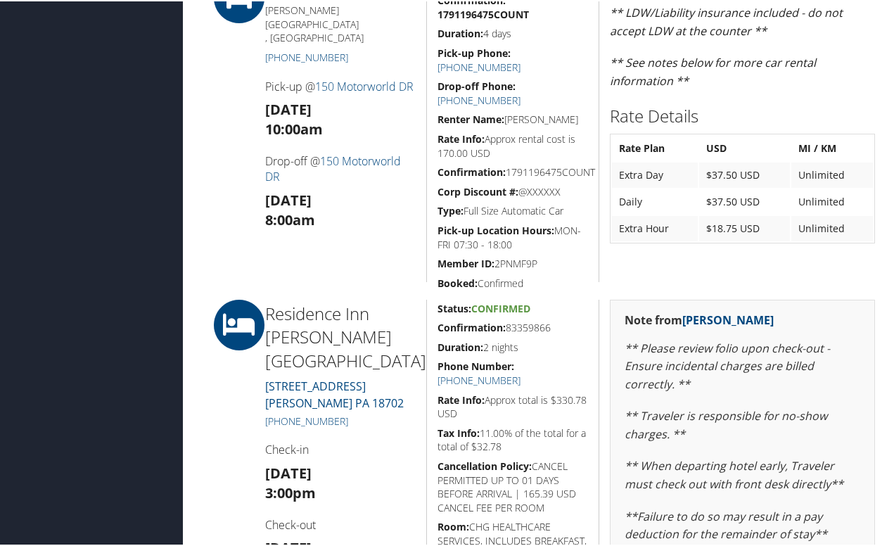
scroll to position [422, 0]
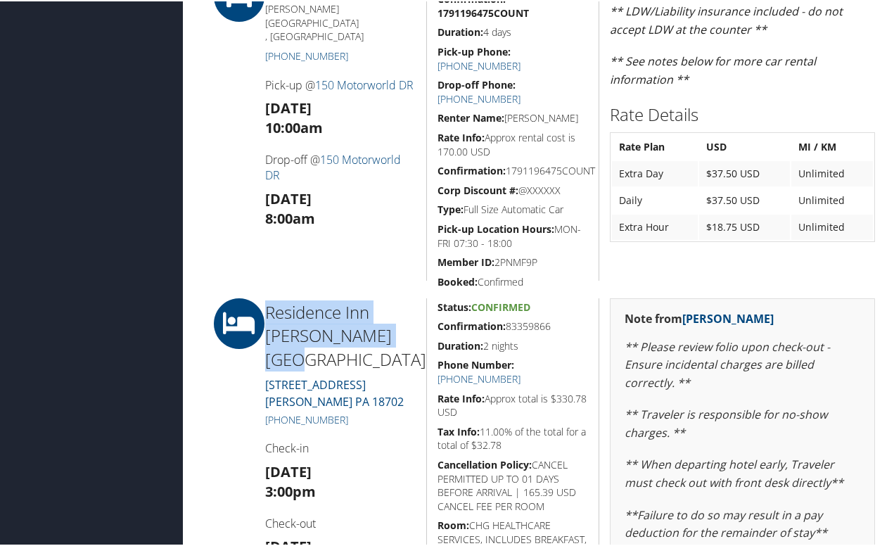
drag, startPoint x: 377, startPoint y: 324, endPoint x: 269, endPoint y: 297, distance: 111.8
click at [269, 299] on h2 "Residence Inn [PERSON_NAME][GEOGRAPHIC_DATA]" at bounding box center [340, 334] width 151 height 71
copy h2 "Residence Inn [PERSON_NAME][GEOGRAPHIC_DATA]"
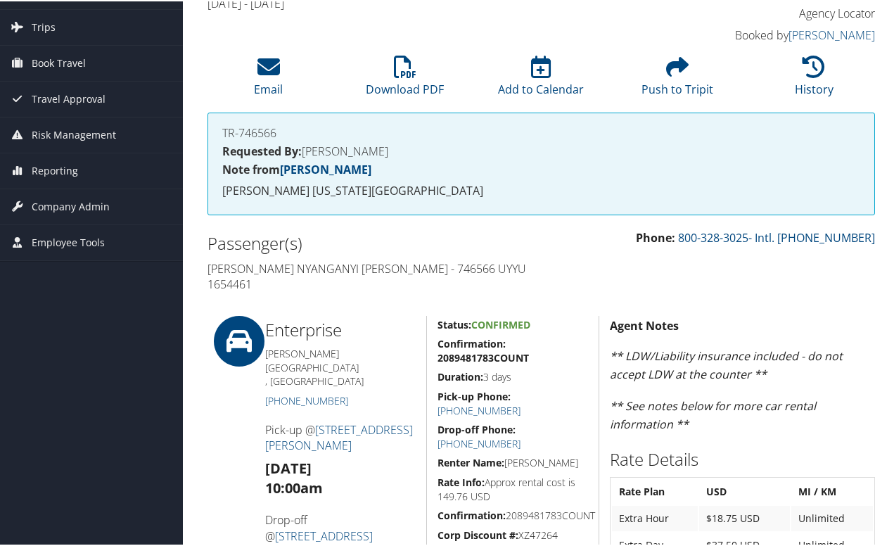
scroll to position [70, 0]
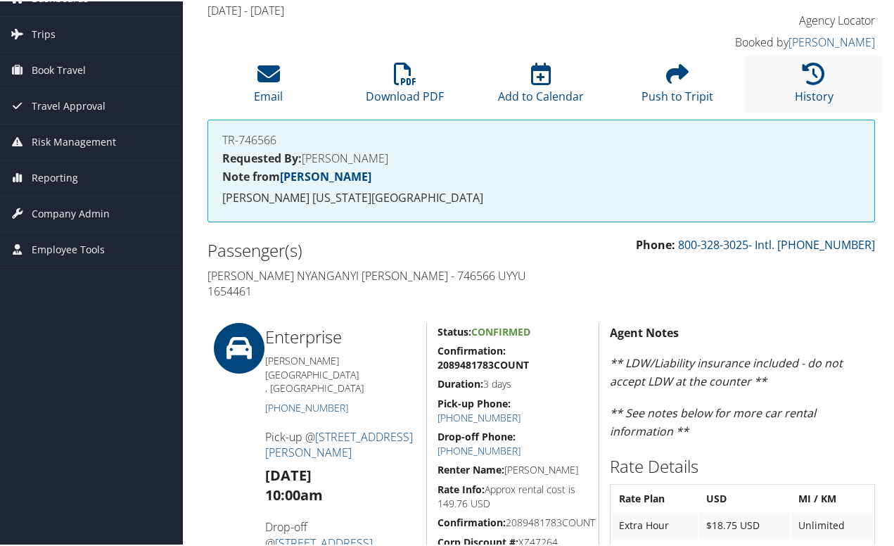
click at [800, 85] on li "History" at bounding box center [814, 82] width 136 height 57
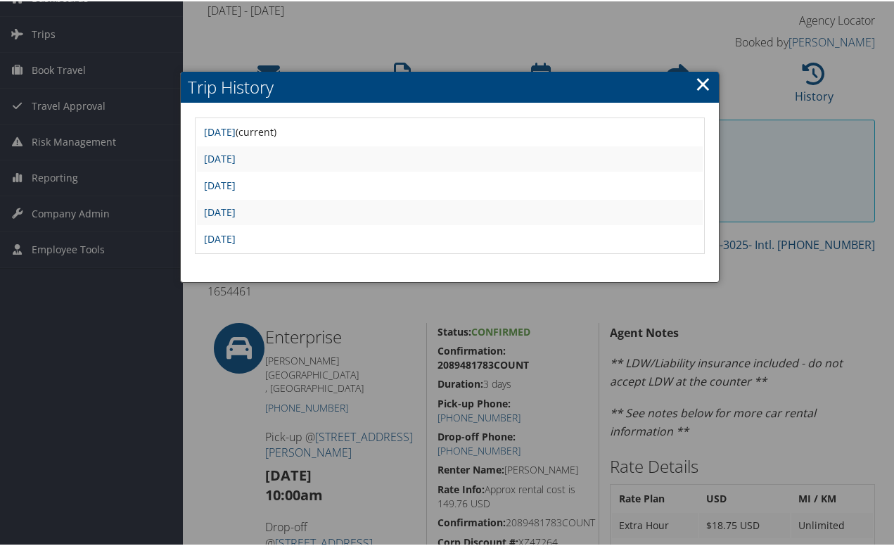
click at [697, 84] on link "×" at bounding box center [703, 82] width 16 height 28
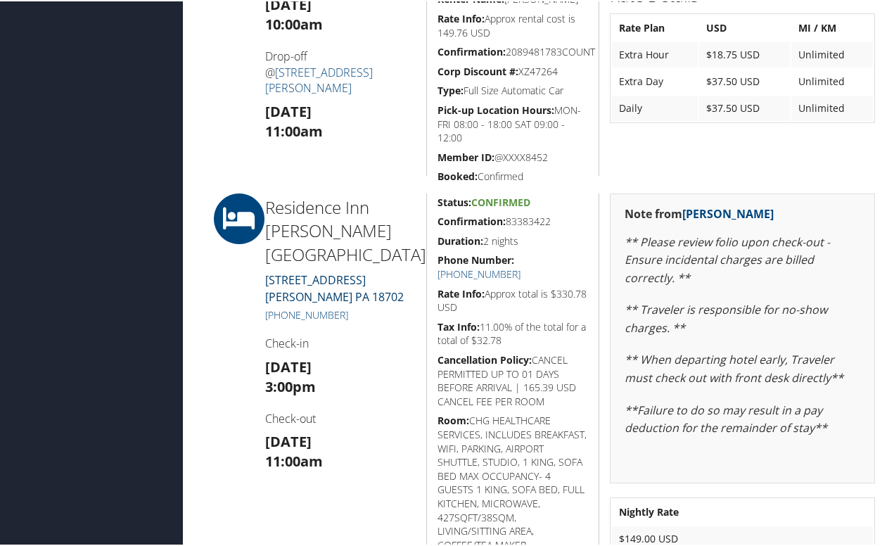
scroll to position [704, 0]
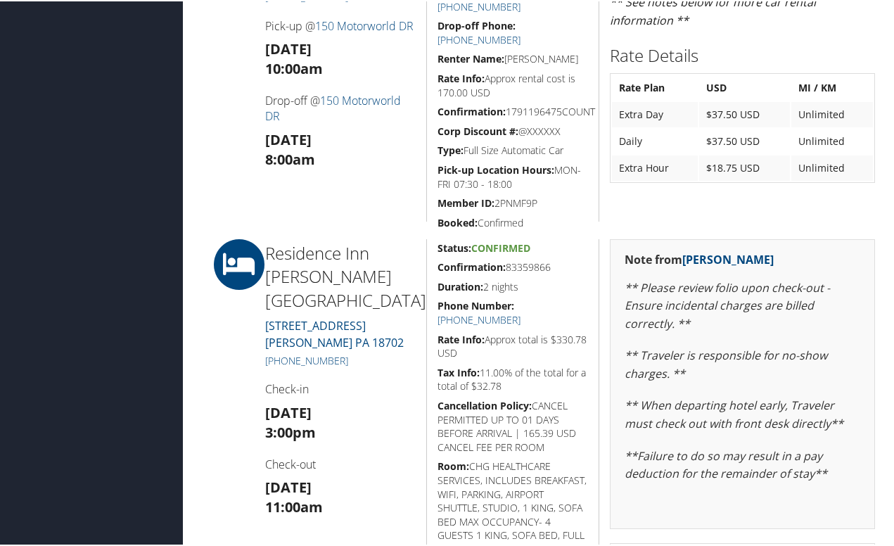
scroll to position [563, 0]
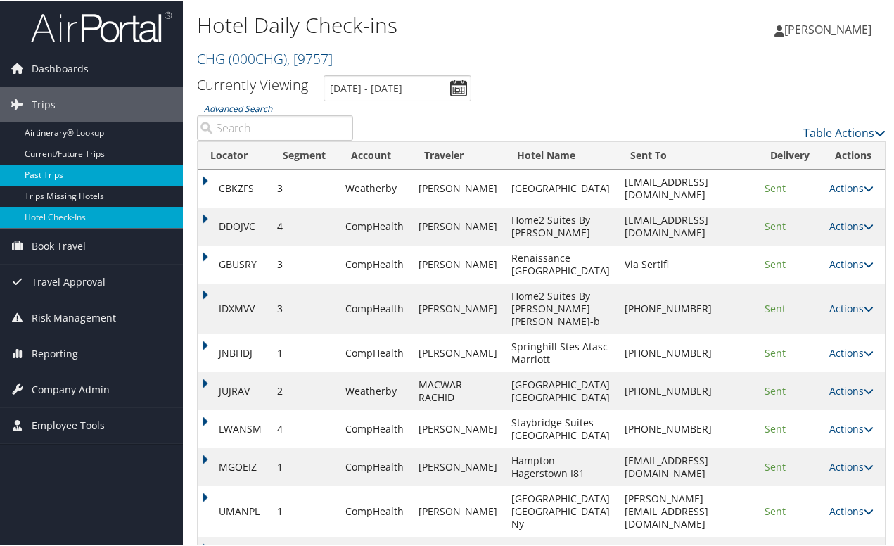
click at [51, 172] on link "Past Trips" at bounding box center [91, 173] width 183 height 21
